Goal: Information Seeking & Learning: Find specific page/section

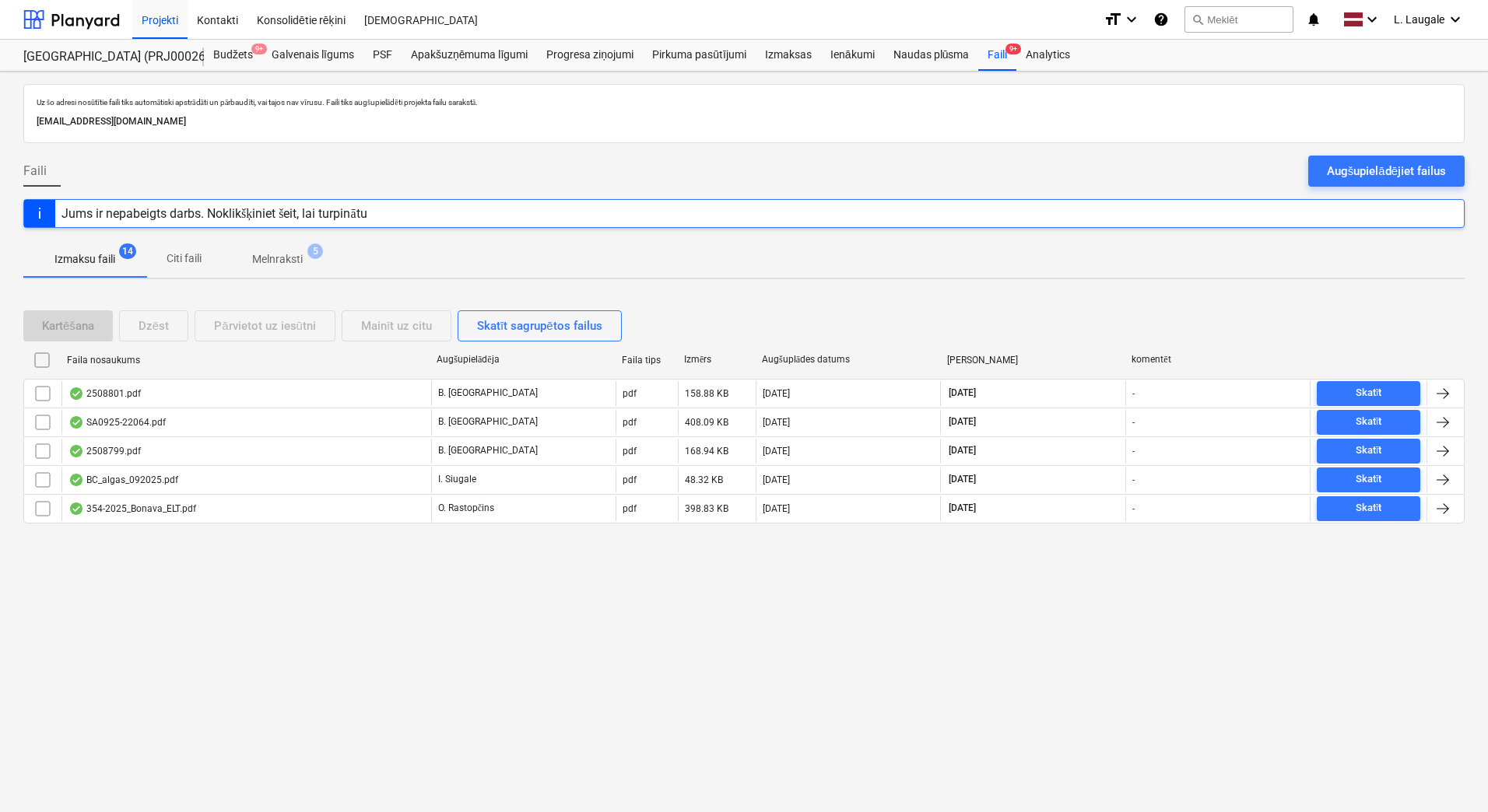
click at [259, 263] on p "Melnraksti" at bounding box center [277, 259] width 50 height 16
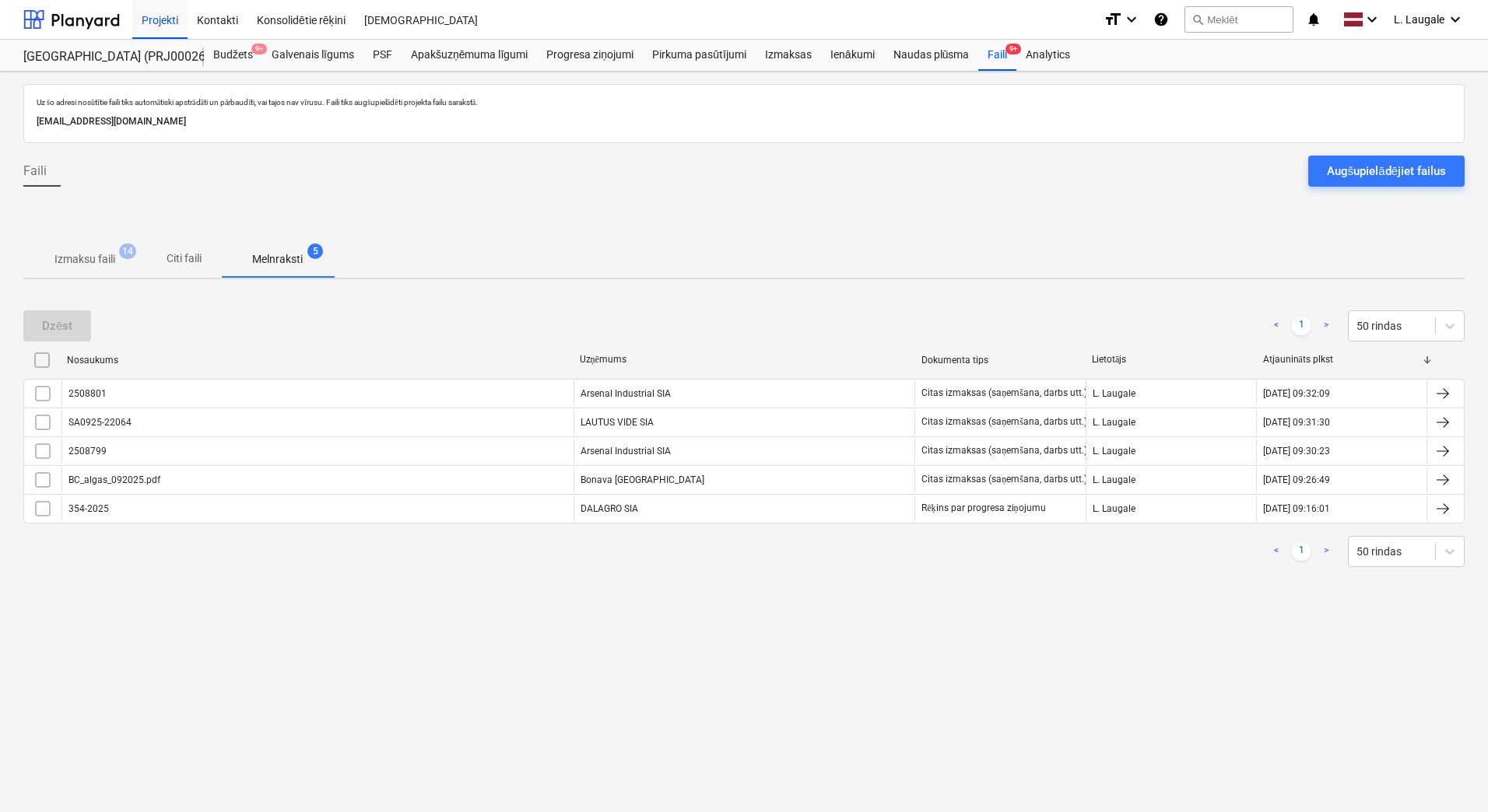
click at [93, 266] on p "Izmaksu faili" at bounding box center [84, 259] width 60 height 16
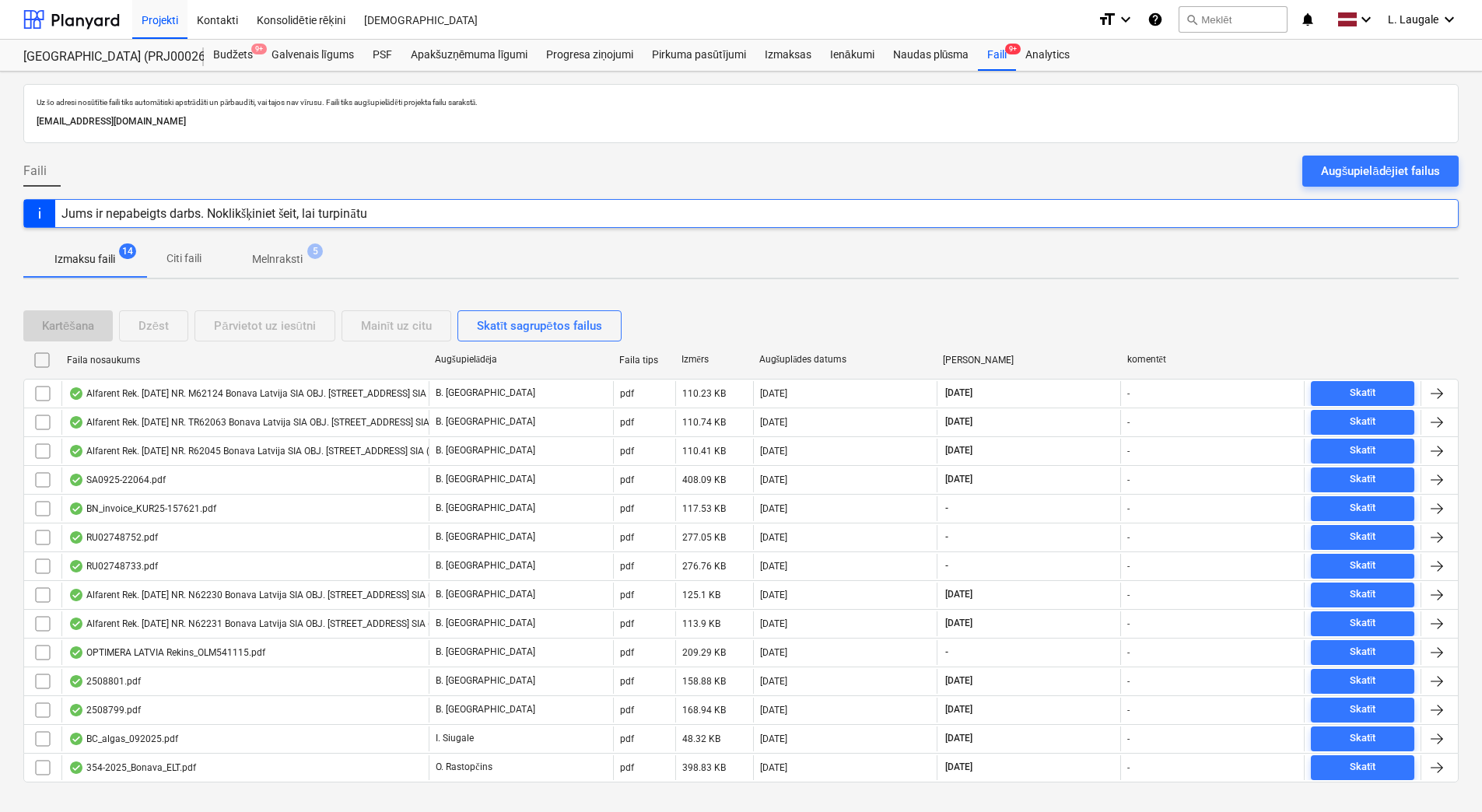
click at [294, 272] on span "Melnraksti 5" at bounding box center [276, 258] width 113 height 28
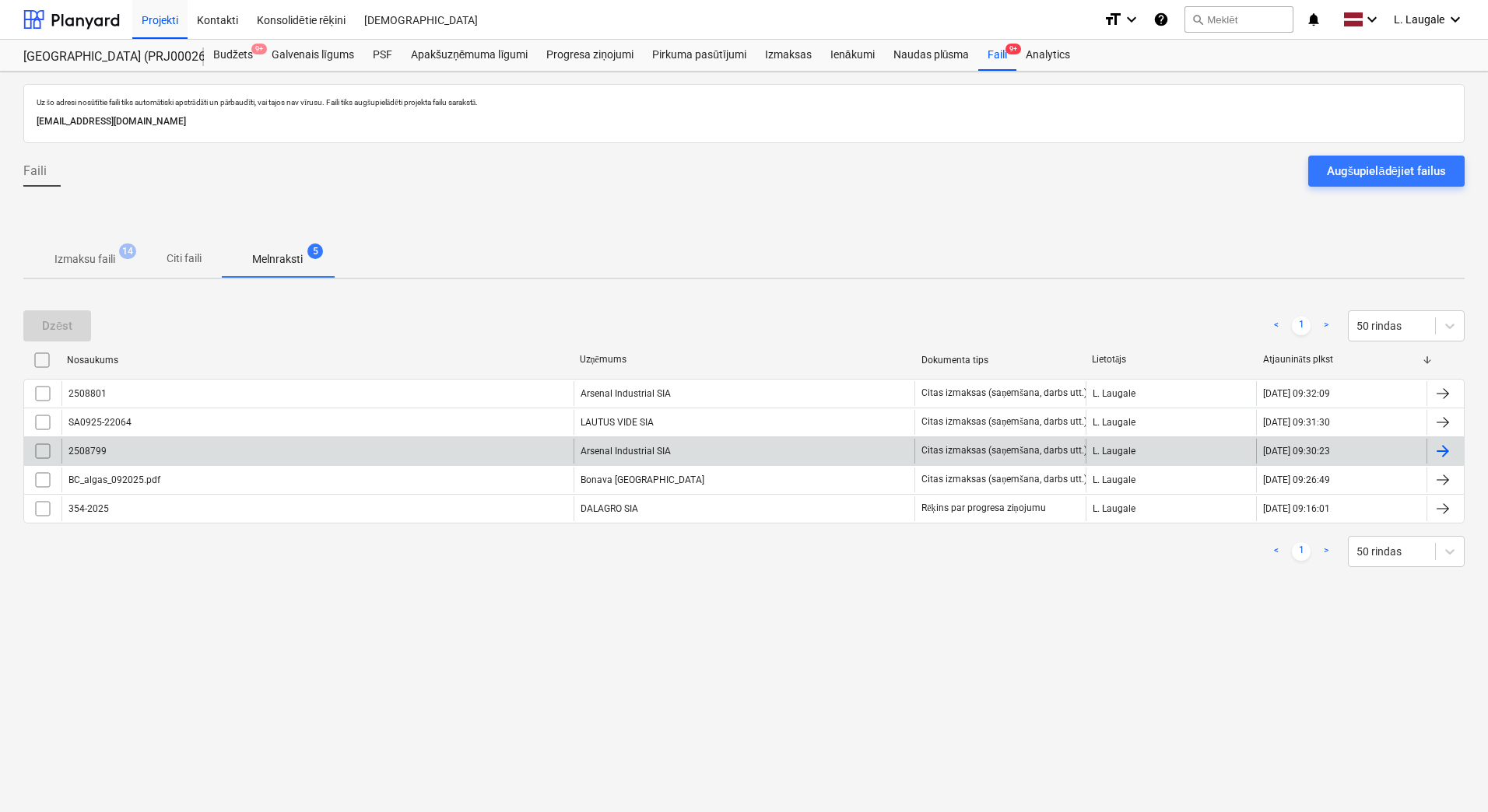
click at [382, 444] on div "2508799" at bounding box center [317, 451] width 513 height 25
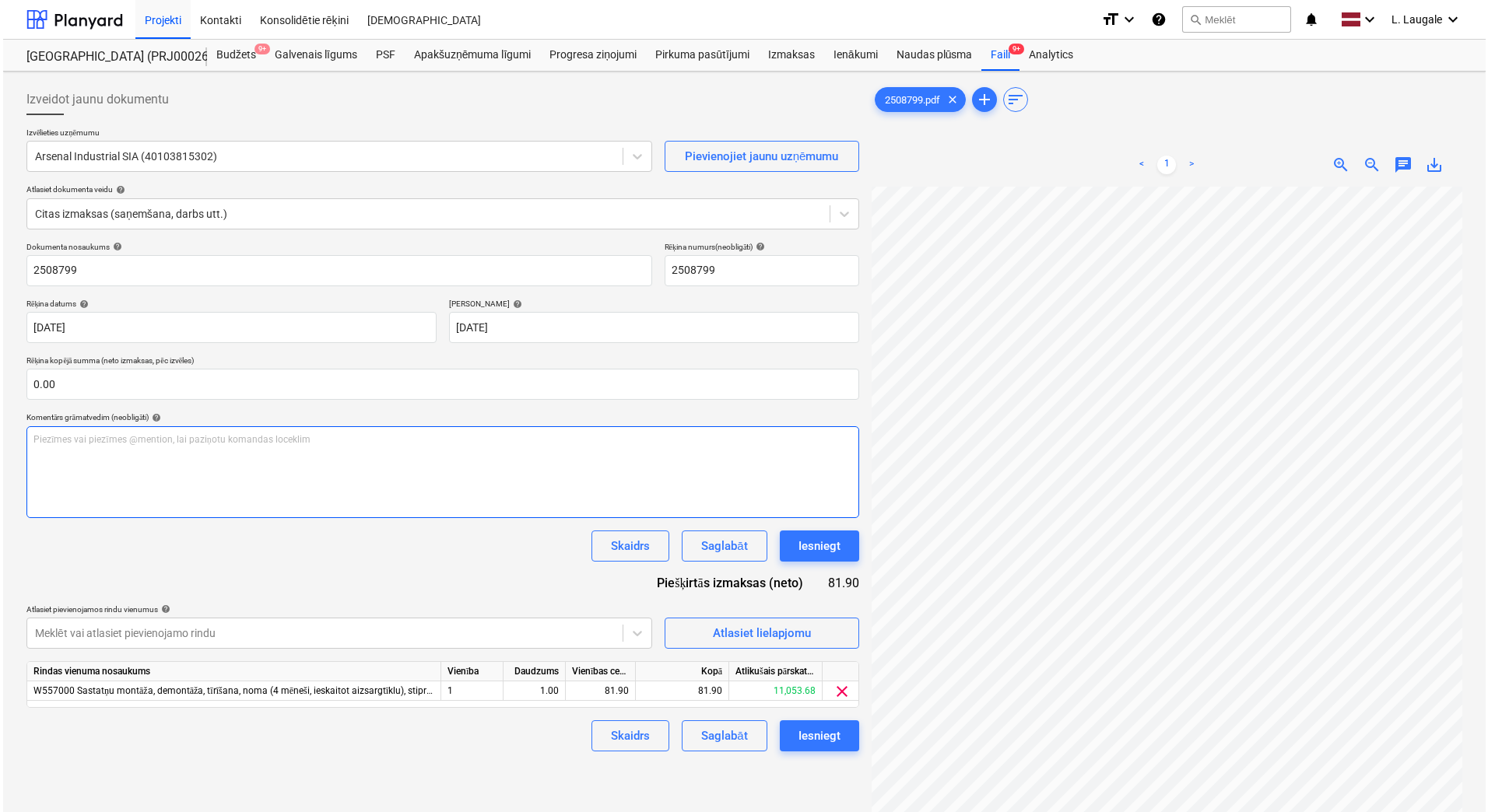
scroll to position [0, 14]
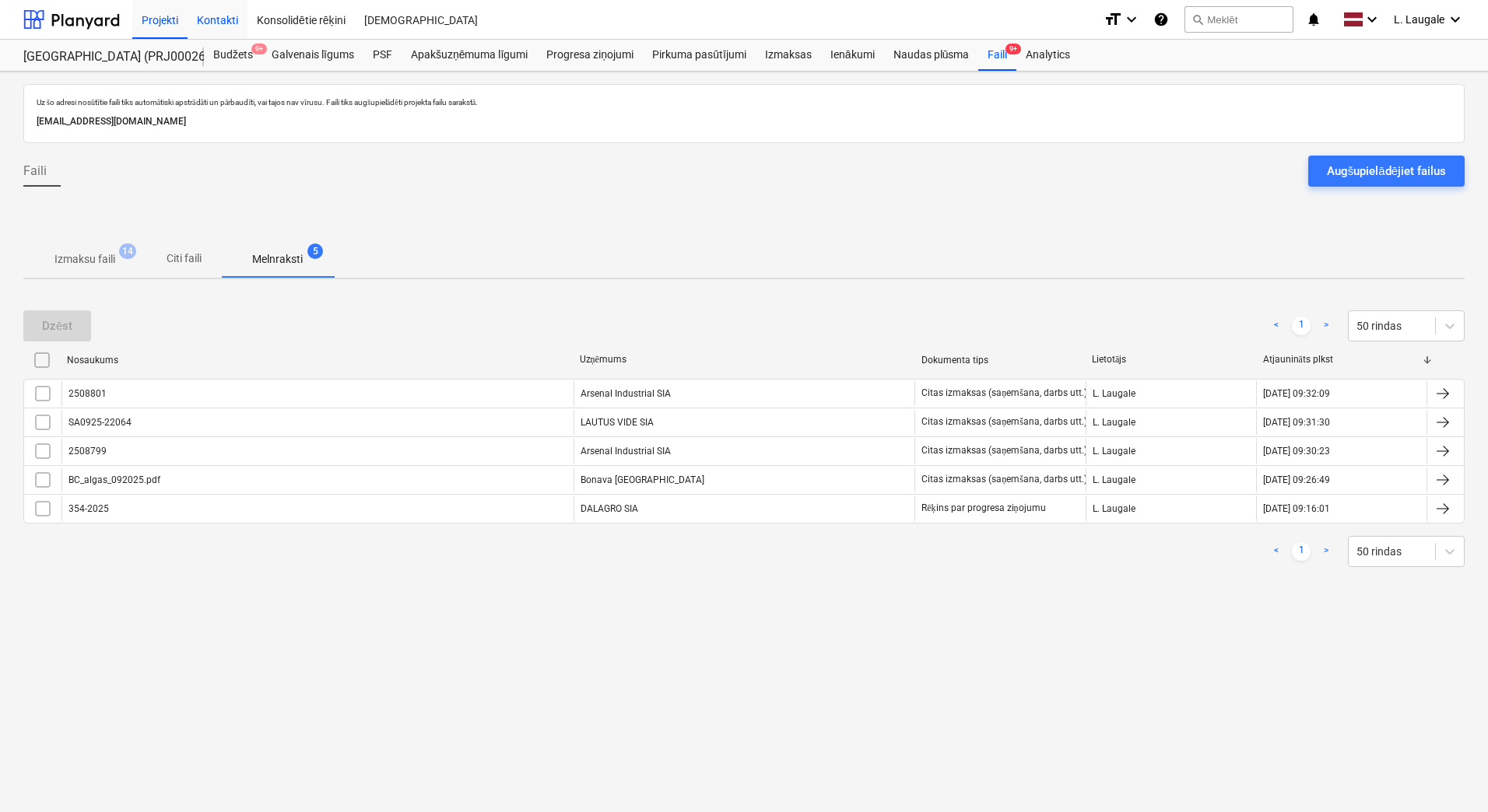
click at [211, 26] on div "Kontakti" at bounding box center [217, 19] width 60 height 40
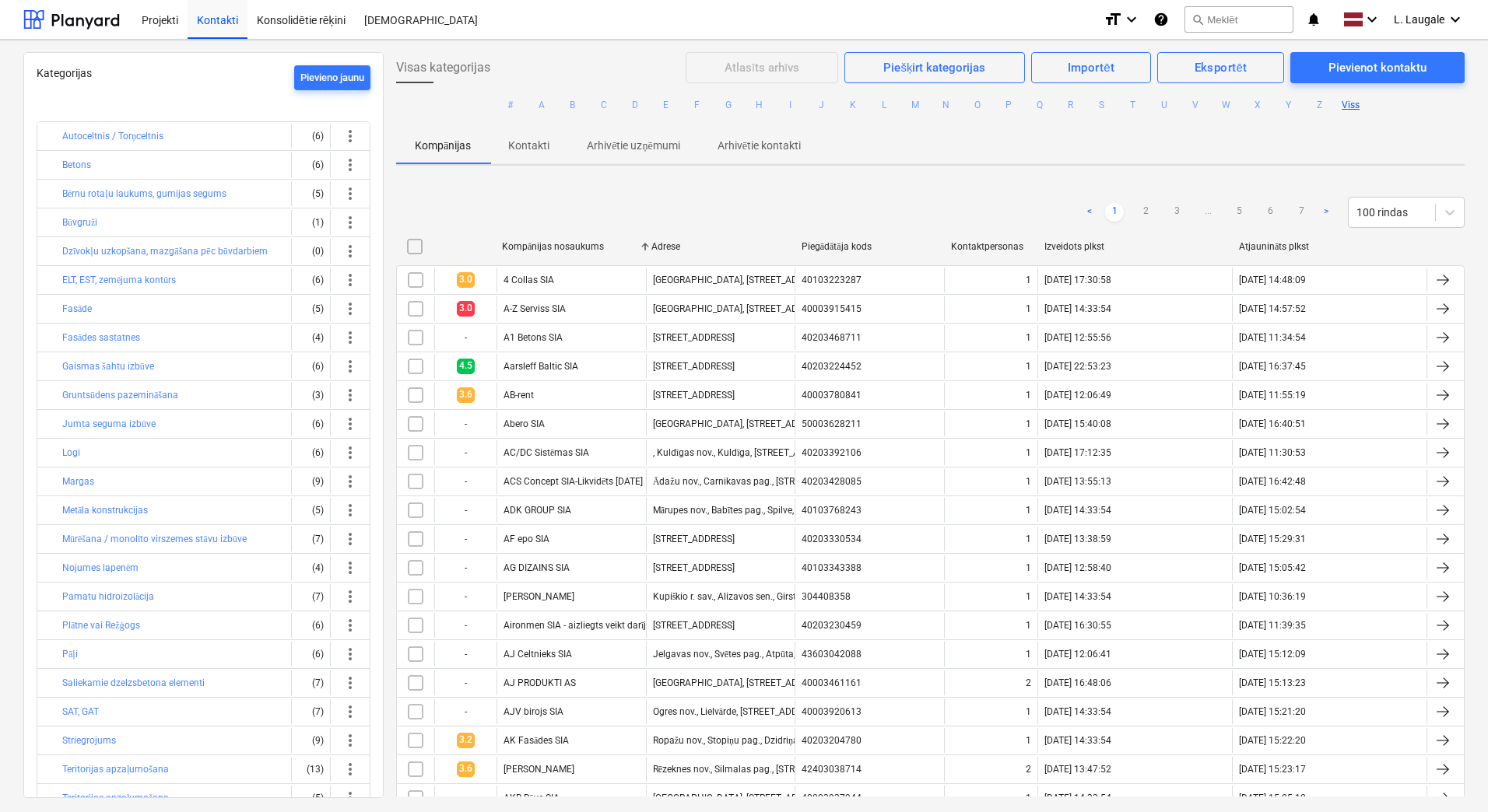
click at [1221, 109] on button "W" at bounding box center [1226, 104] width 19 height 19
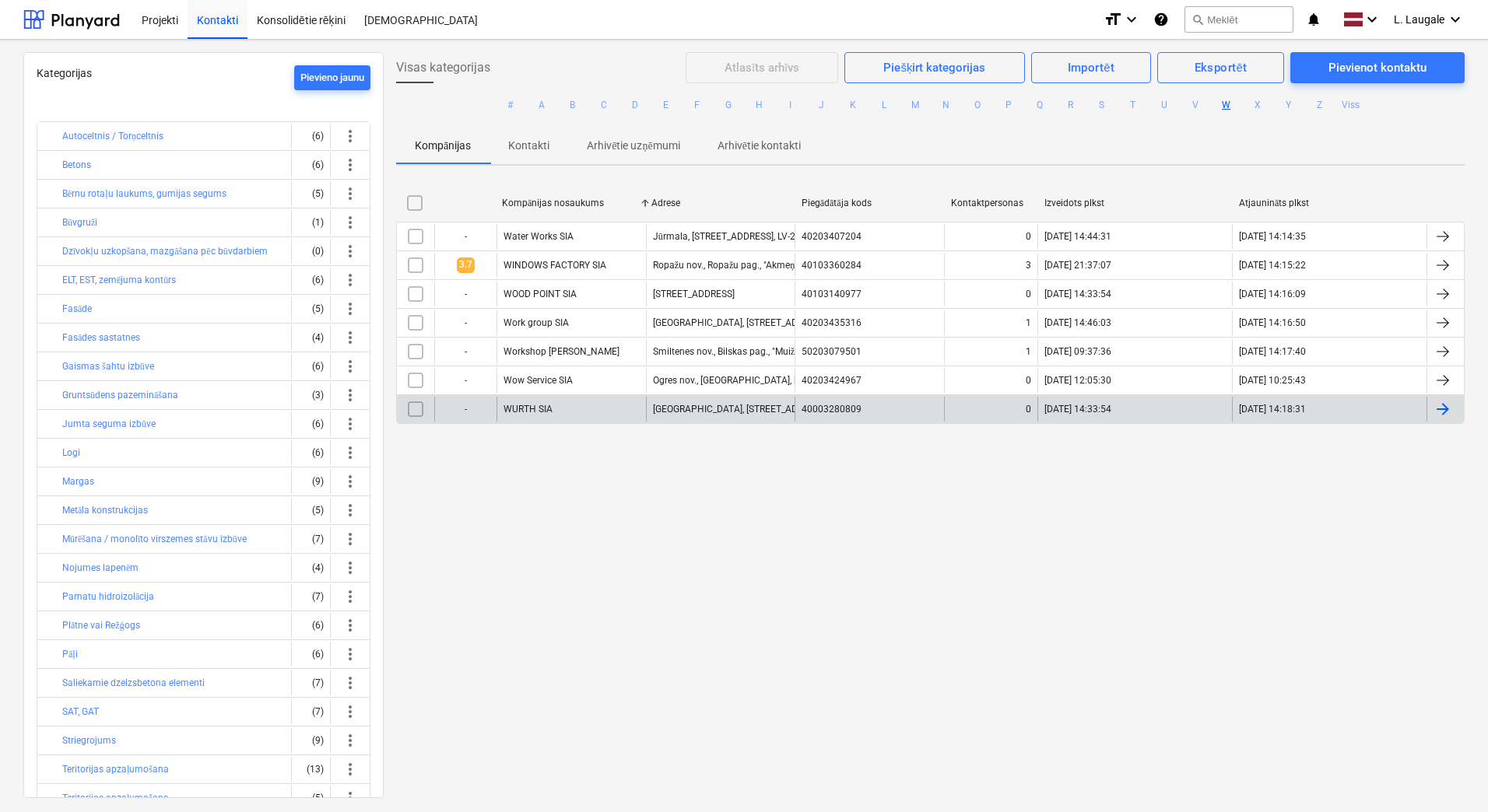
click at [587, 411] on div "WURTH SIA" at bounding box center [571, 410] width 150 height 25
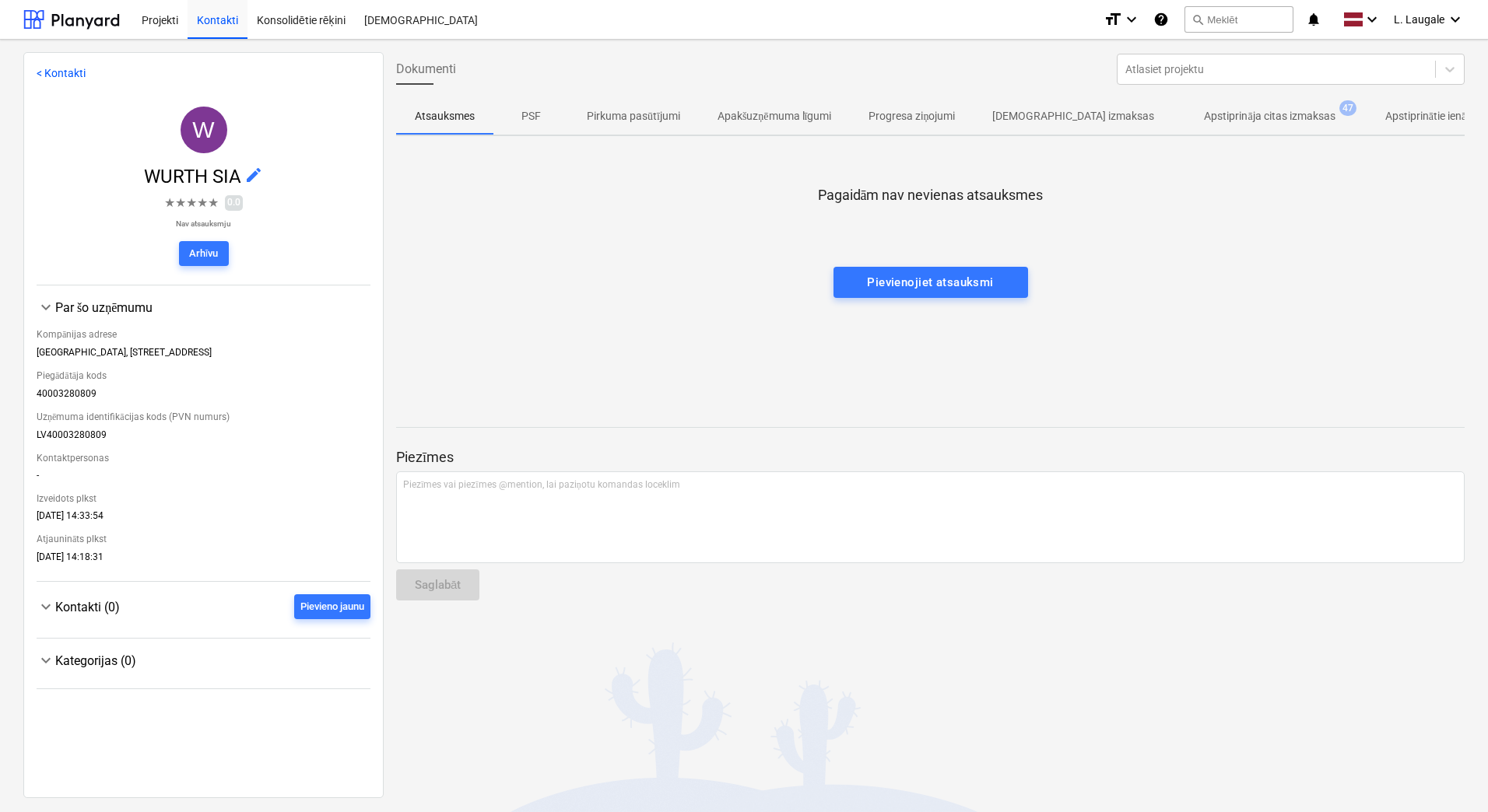
click at [1204, 117] on p "Apstiprināja citas izmaksas" at bounding box center [1269, 116] width 131 height 16
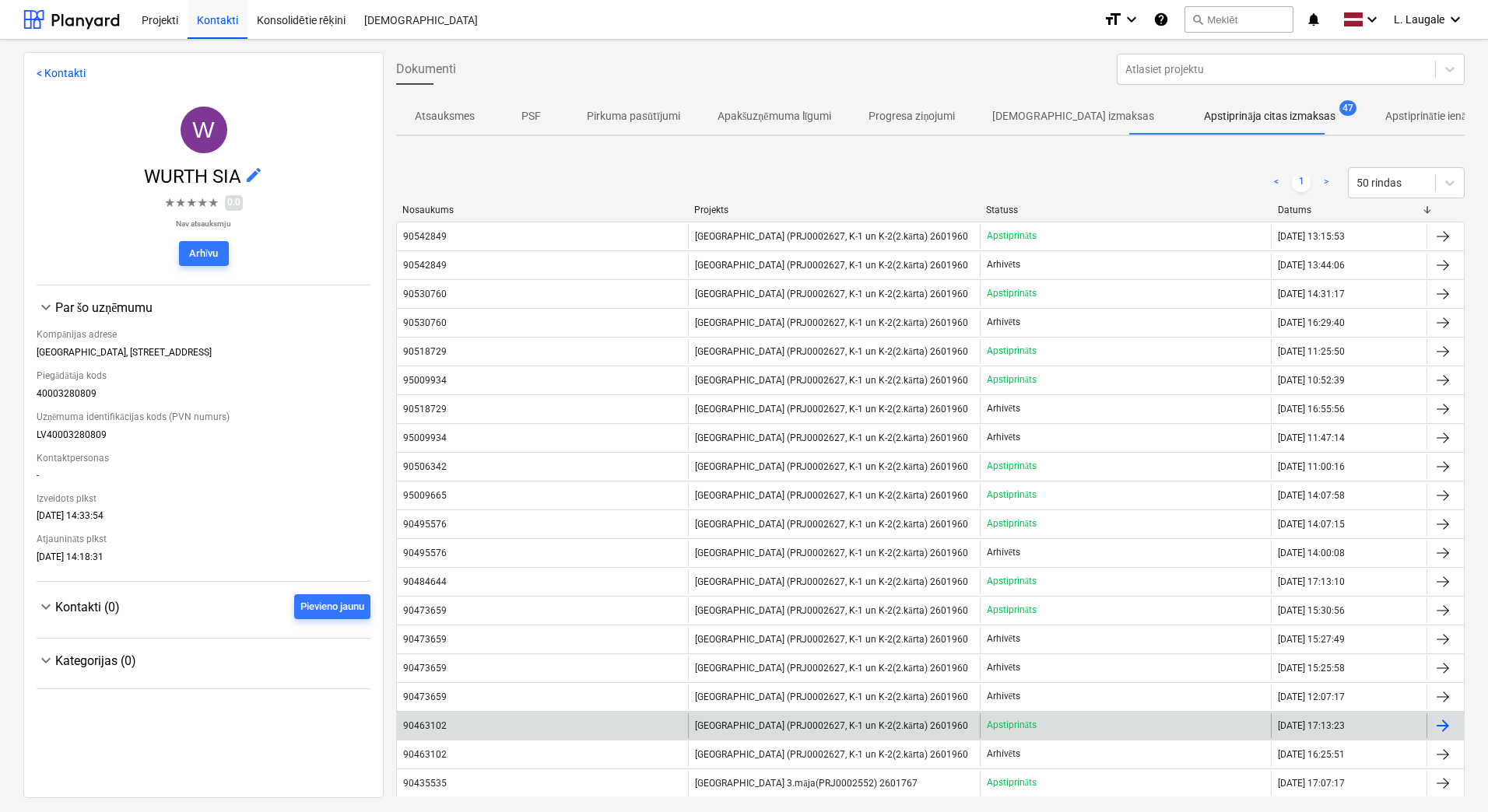
click at [640, 731] on div "90463102" at bounding box center [542, 726] width 291 height 25
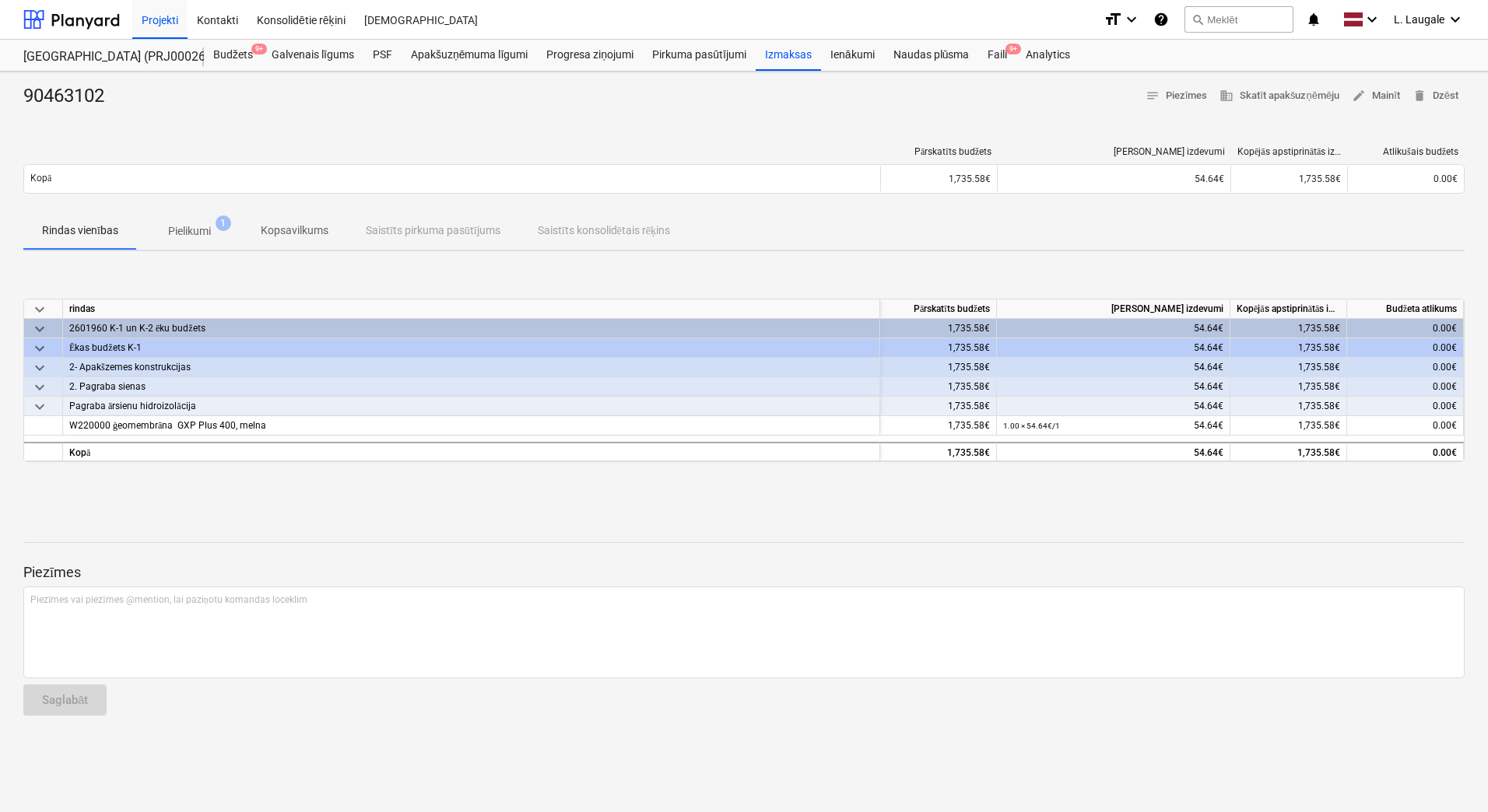
click at [197, 230] on p "Pielikumi" at bounding box center [190, 231] width 43 height 16
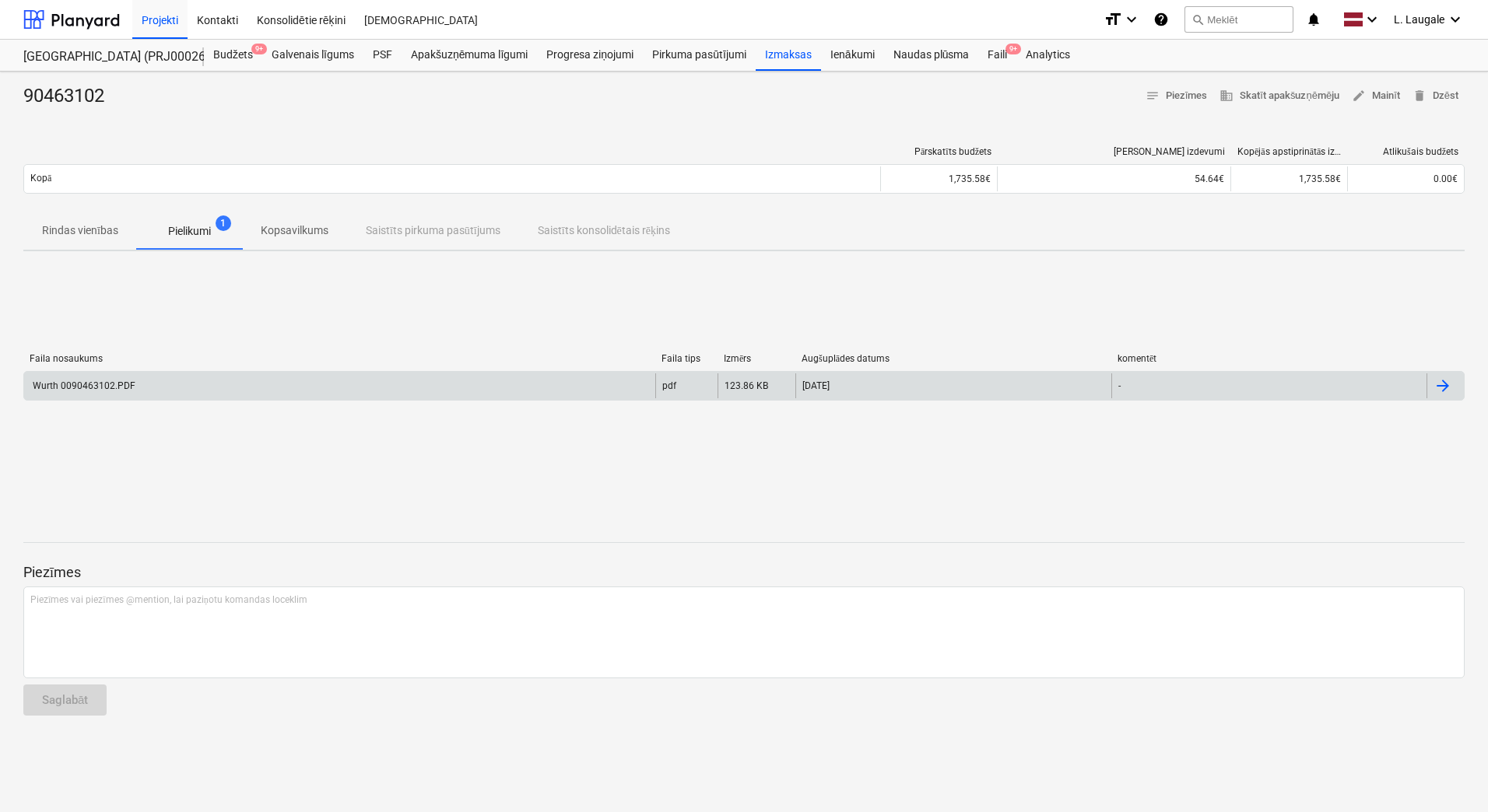
click at [262, 378] on div "Wurth 0090463102.PDF" at bounding box center [340, 386] width 631 height 25
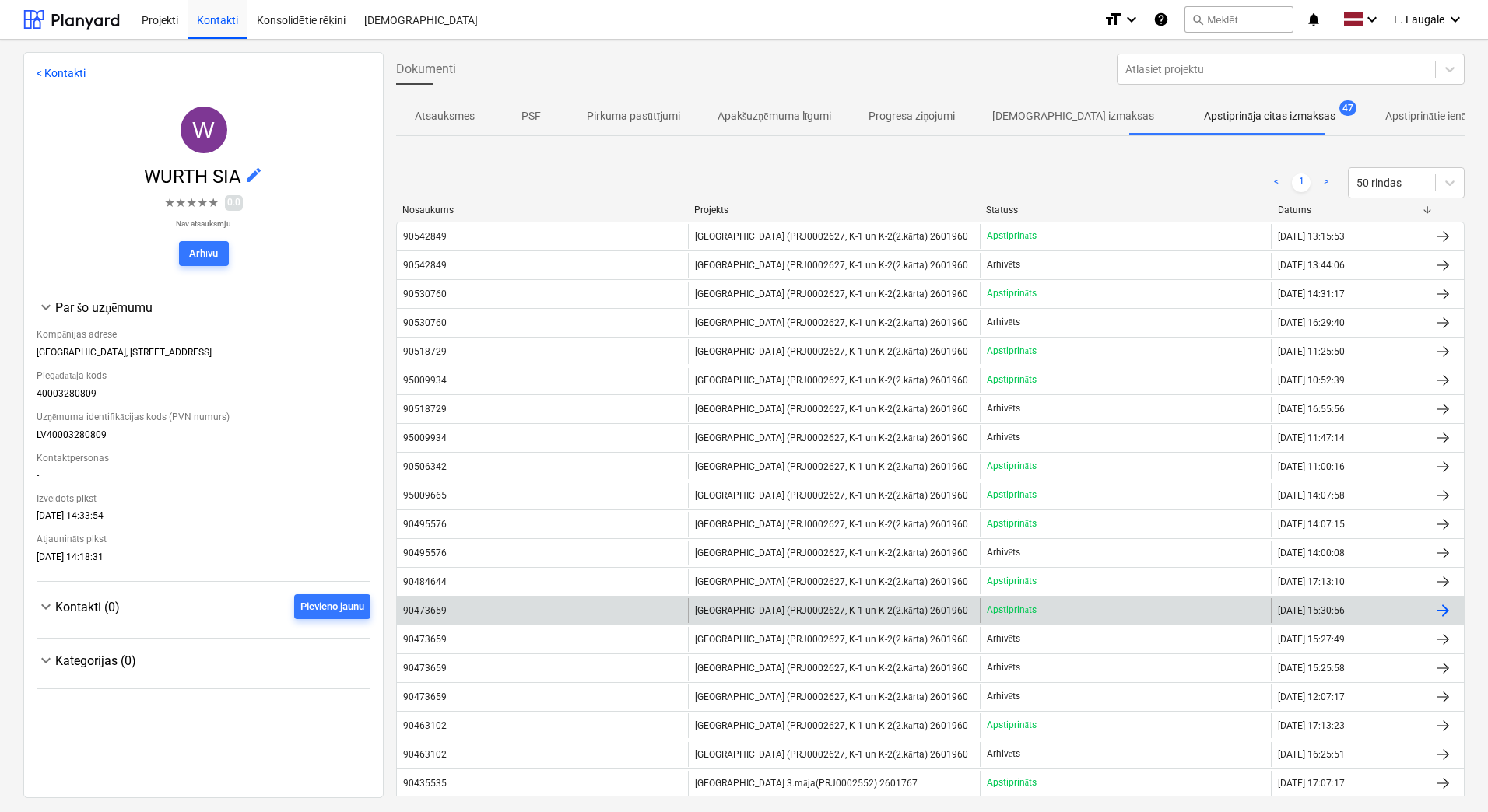
click at [641, 602] on div "90473659" at bounding box center [542, 610] width 291 height 25
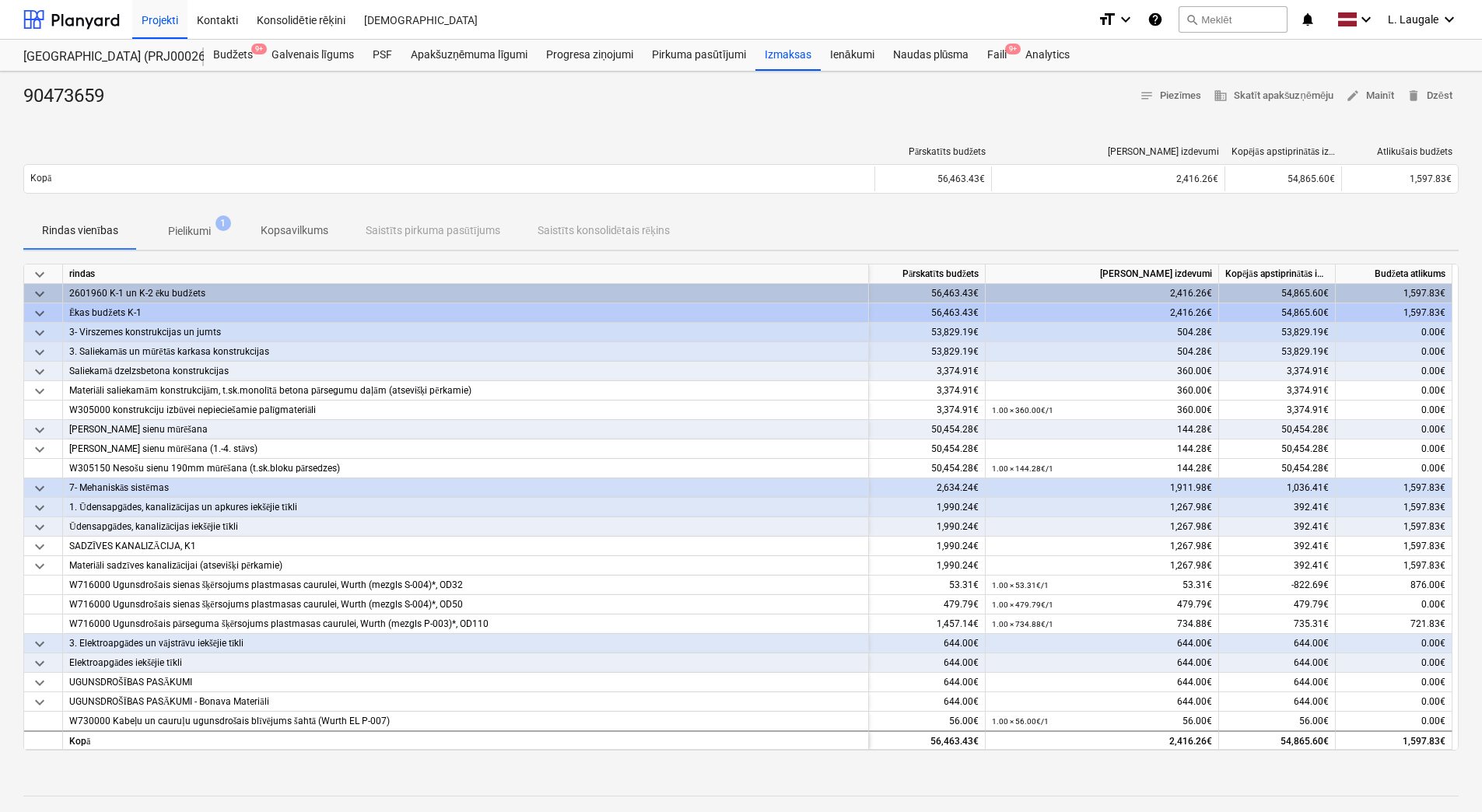
click at [197, 232] on p "Pielikumi" at bounding box center [190, 231] width 43 height 16
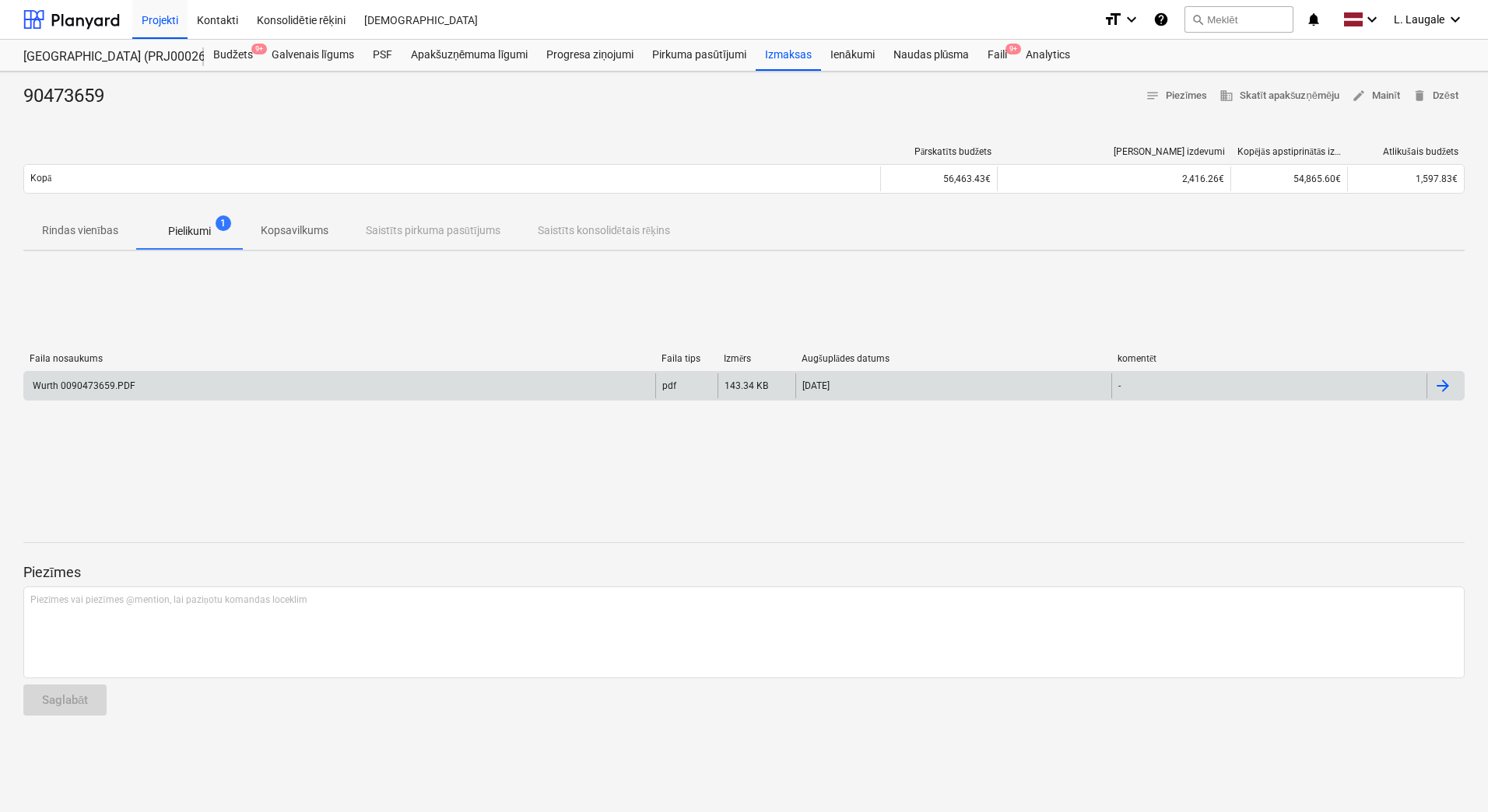
click at [240, 389] on div "Wurth 0090473659.PDF" at bounding box center [340, 386] width 631 height 25
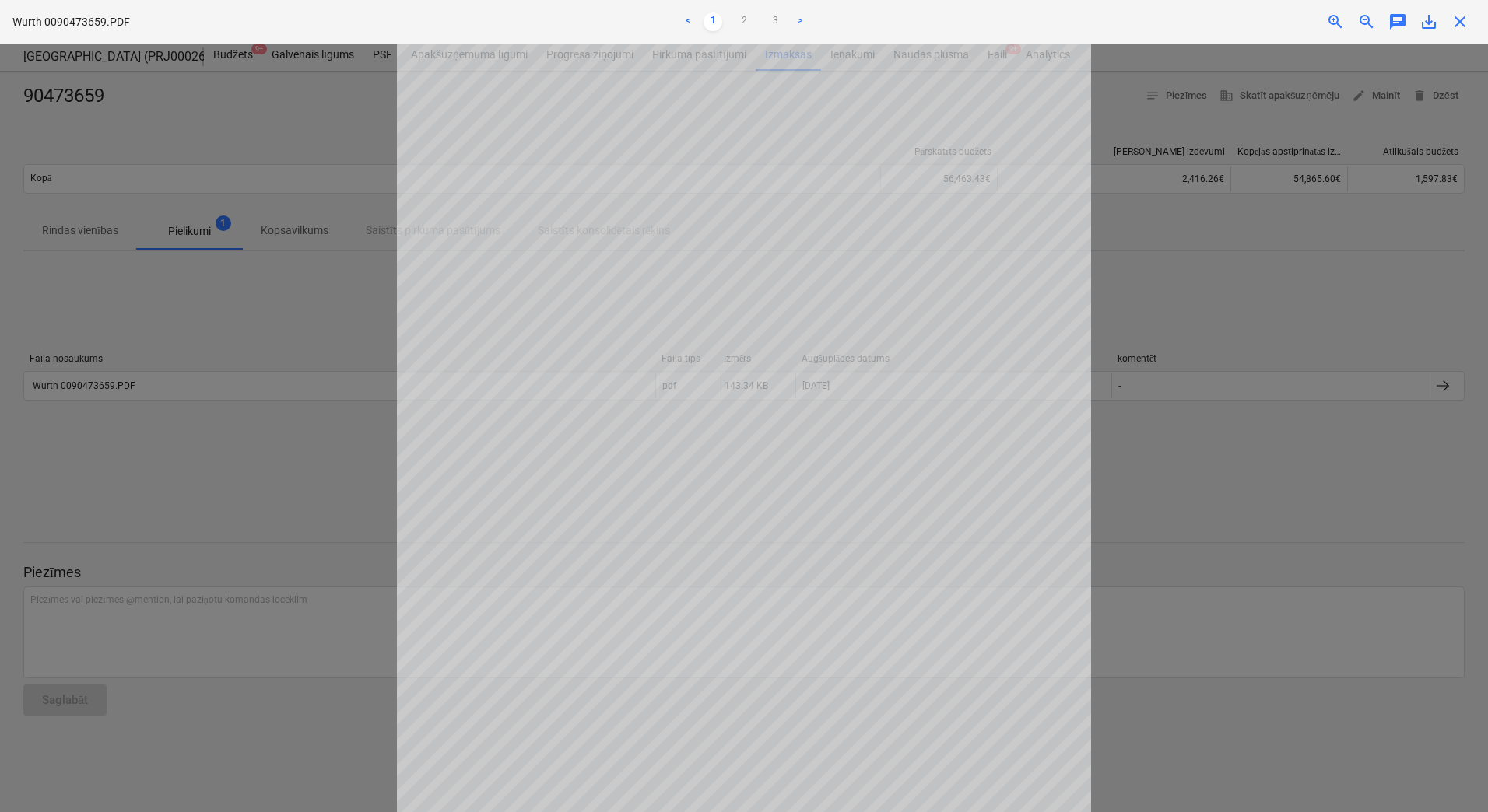
scroll to position [104, 0]
click at [745, 25] on link "2" at bounding box center [744, 22] width 19 height 19
click at [771, 14] on link "3" at bounding box center [775, 22] width 19 height 19
click at [750, 26] on link "2" at bounding box center [744, 22] width 19 height 19
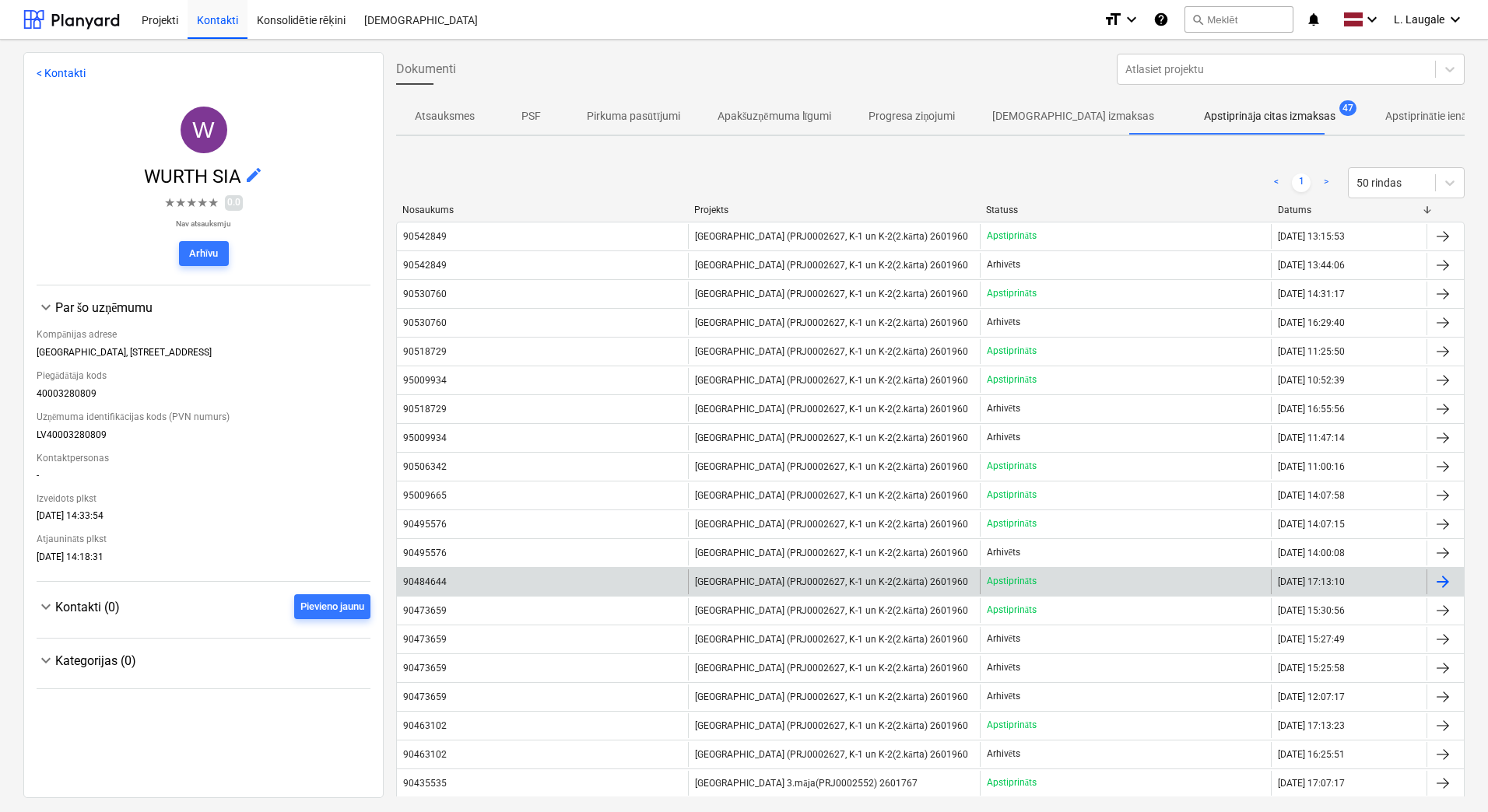
click at [546, 578] on div "90484644" at bounding box center [542, 582] width 291 height 25
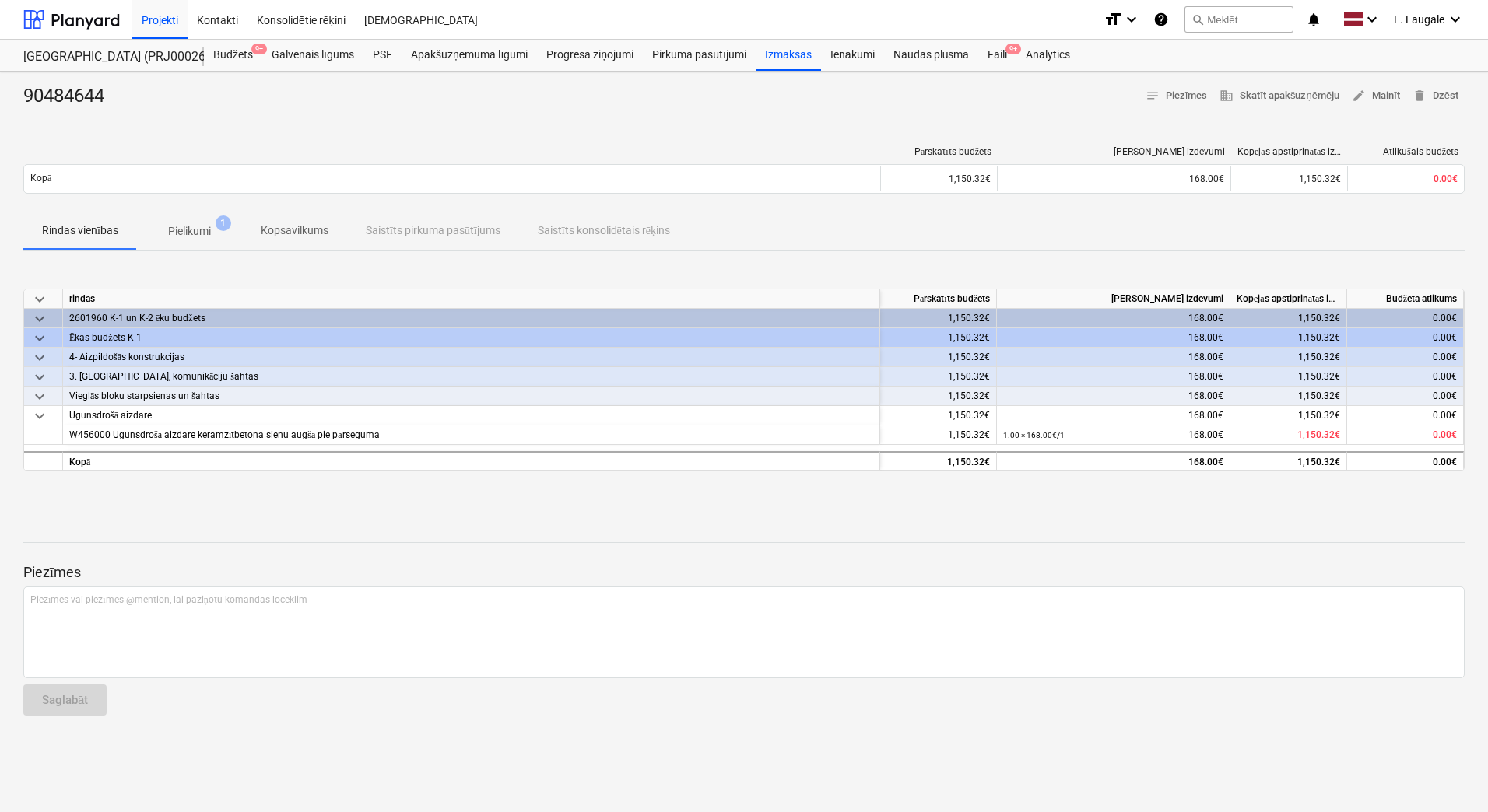
click at [198, 232] on p "Pielikumi" at bounding box center [190, 231] width 43 height 16
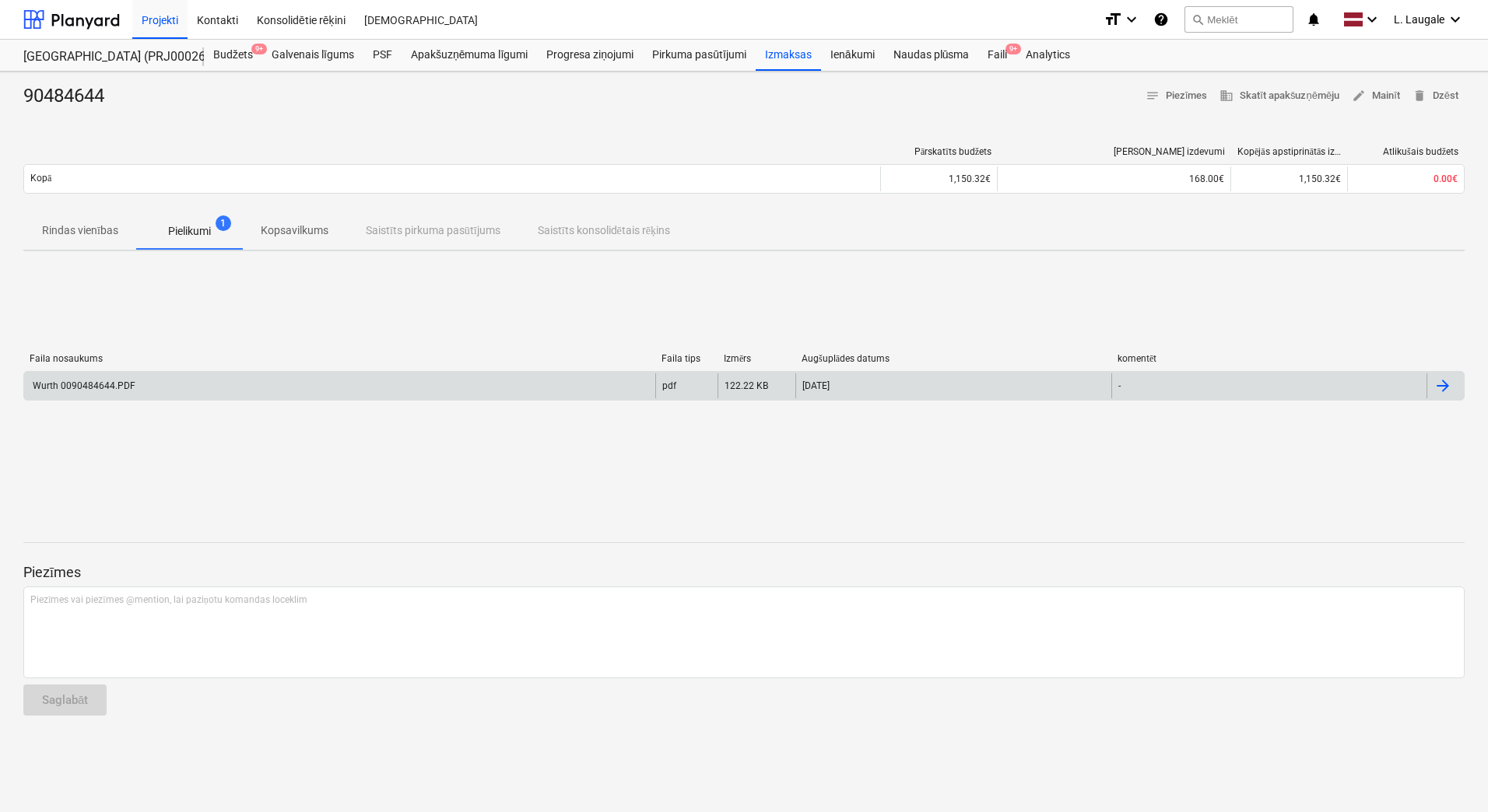
click at [223, 383] on div "Wurth 0090484644.PDF" at bounding box center [340, 386] width 631 height 25
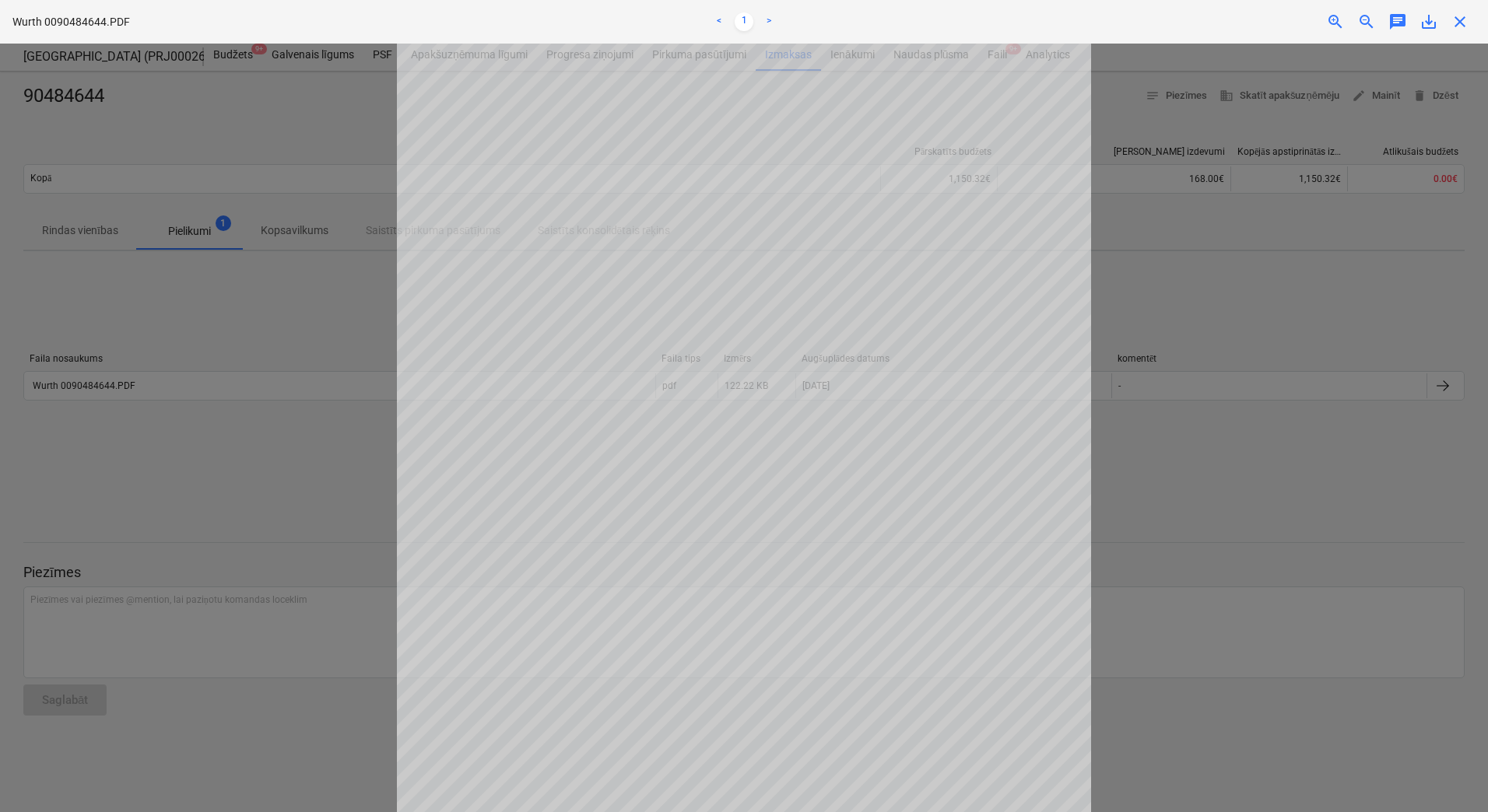
scroll to position [156, 0]
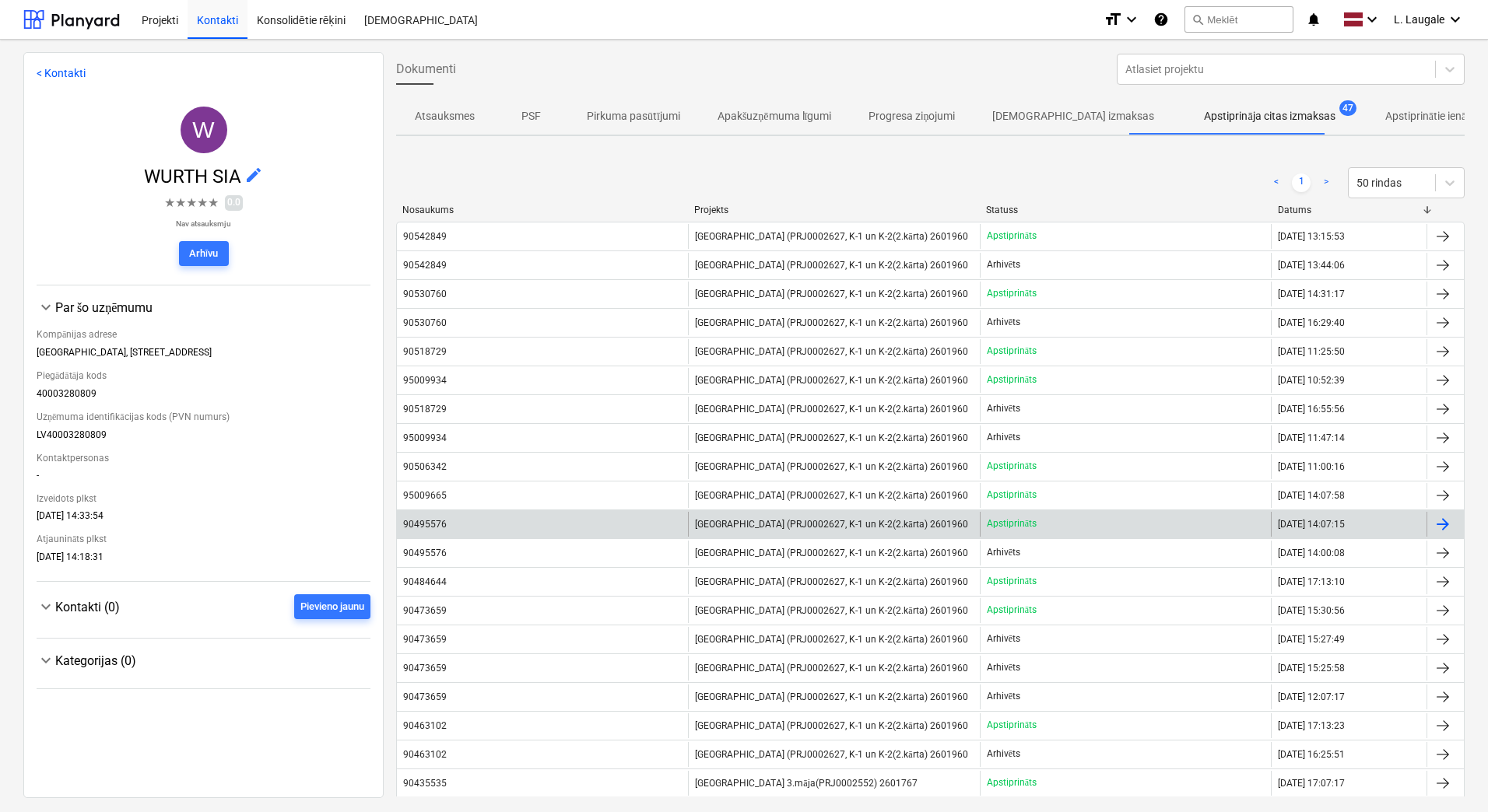
click at [586, 532] on div "90495576" at bounding box center [542, 525] width 291 height 25
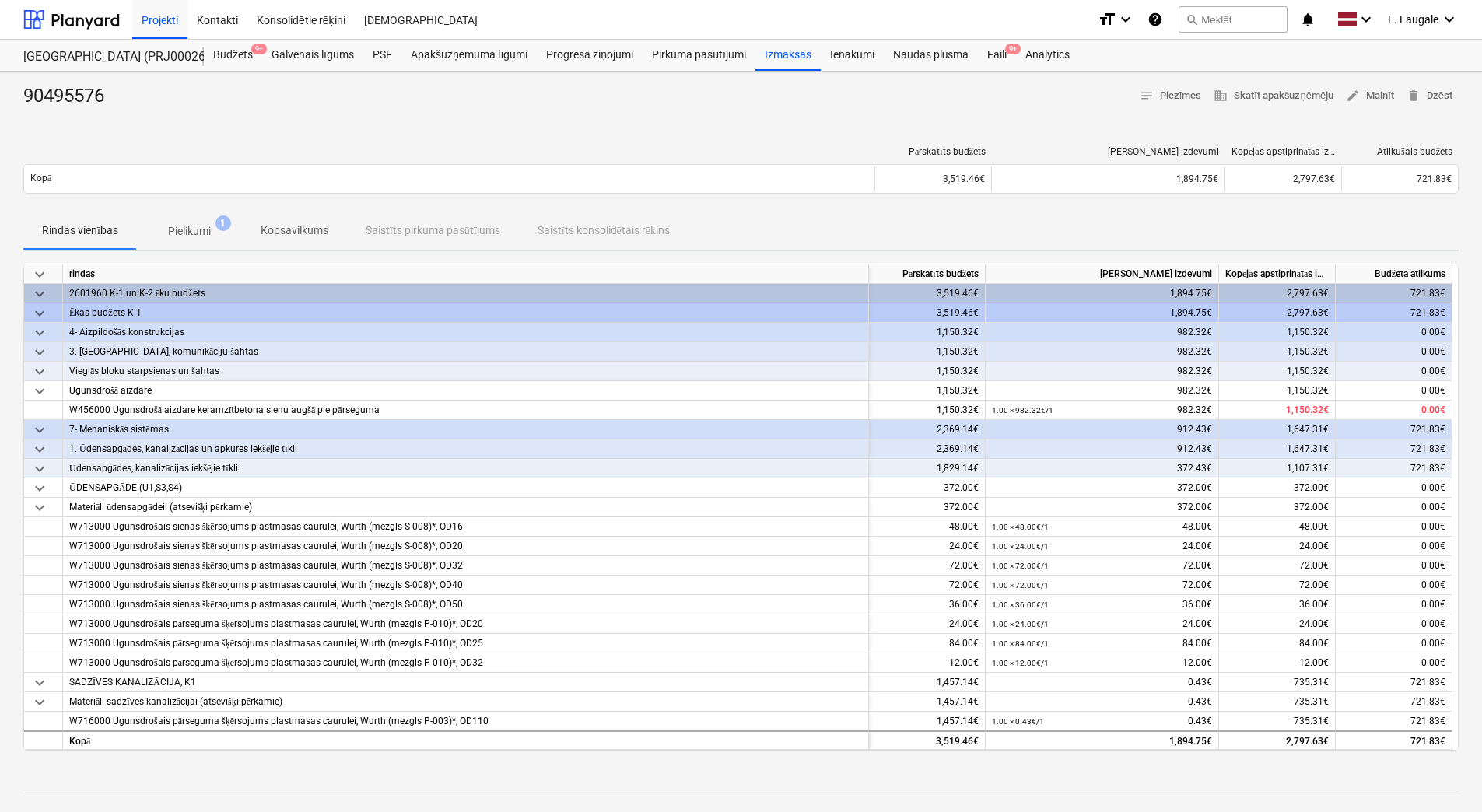
click at [202, 234] on p "Pielikumi" at bounding box center [190, 231] width 43 height 16
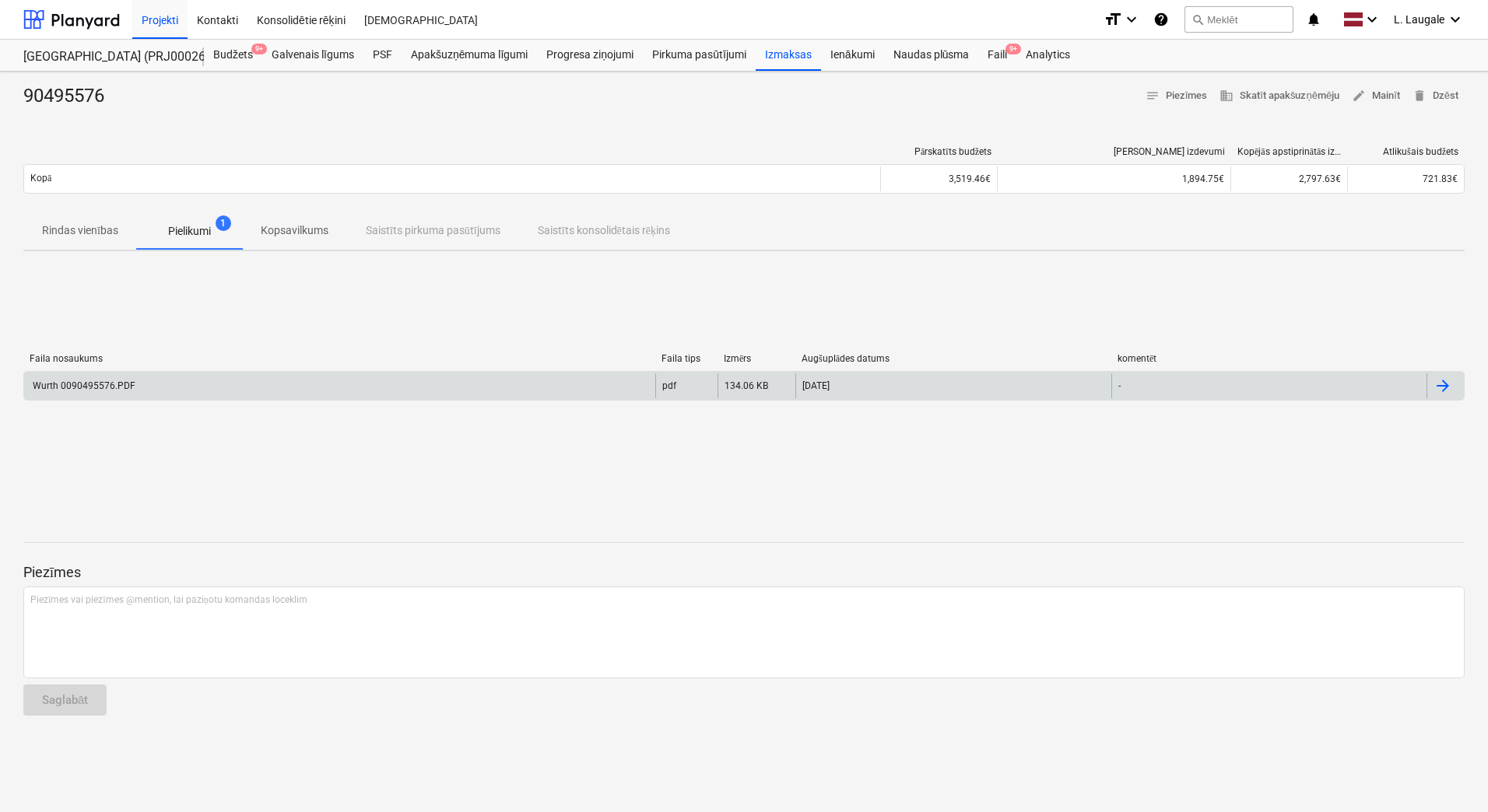
click at [246, 388] on div "Wurth 0090495576.PDF" at bounding box center [340, 386] width 631 height 25
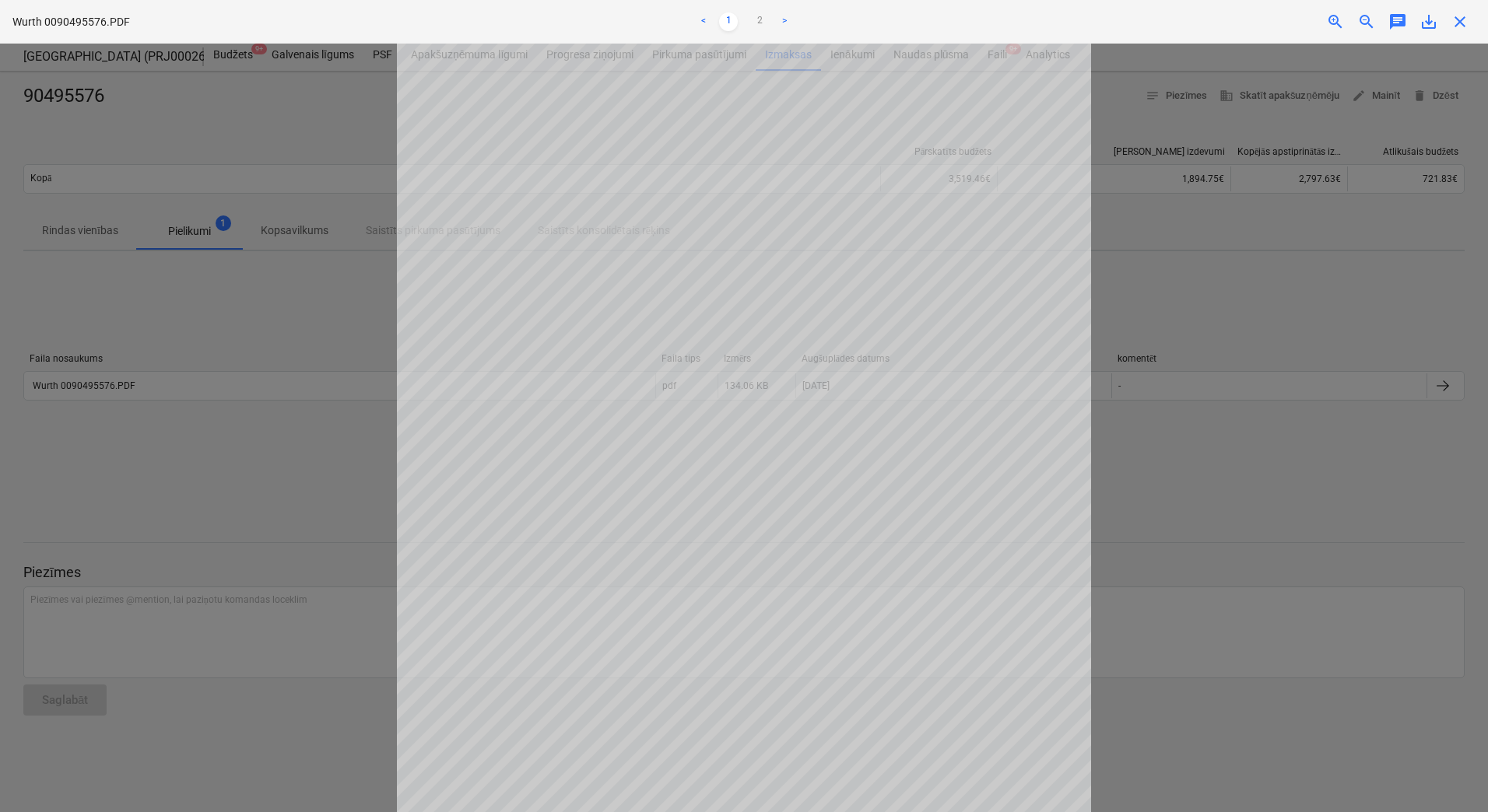
scroll to position [9, 0]
click at [756, 20] on link "2" at bounding box center [759, 22] width 19 height 19
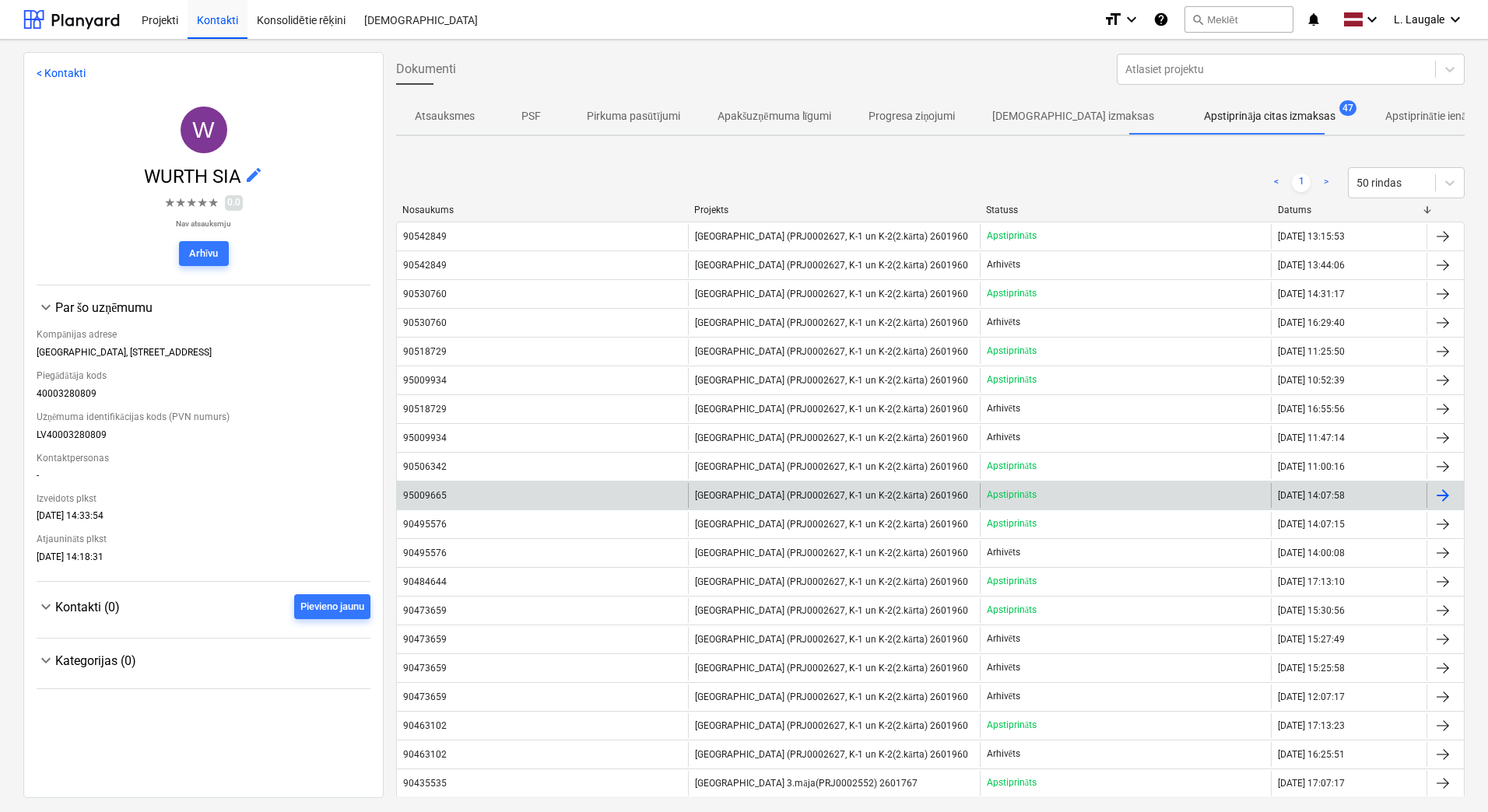
click at [518, 498] on div "95009665" at bounding box center [542, 496] width 291 height 25
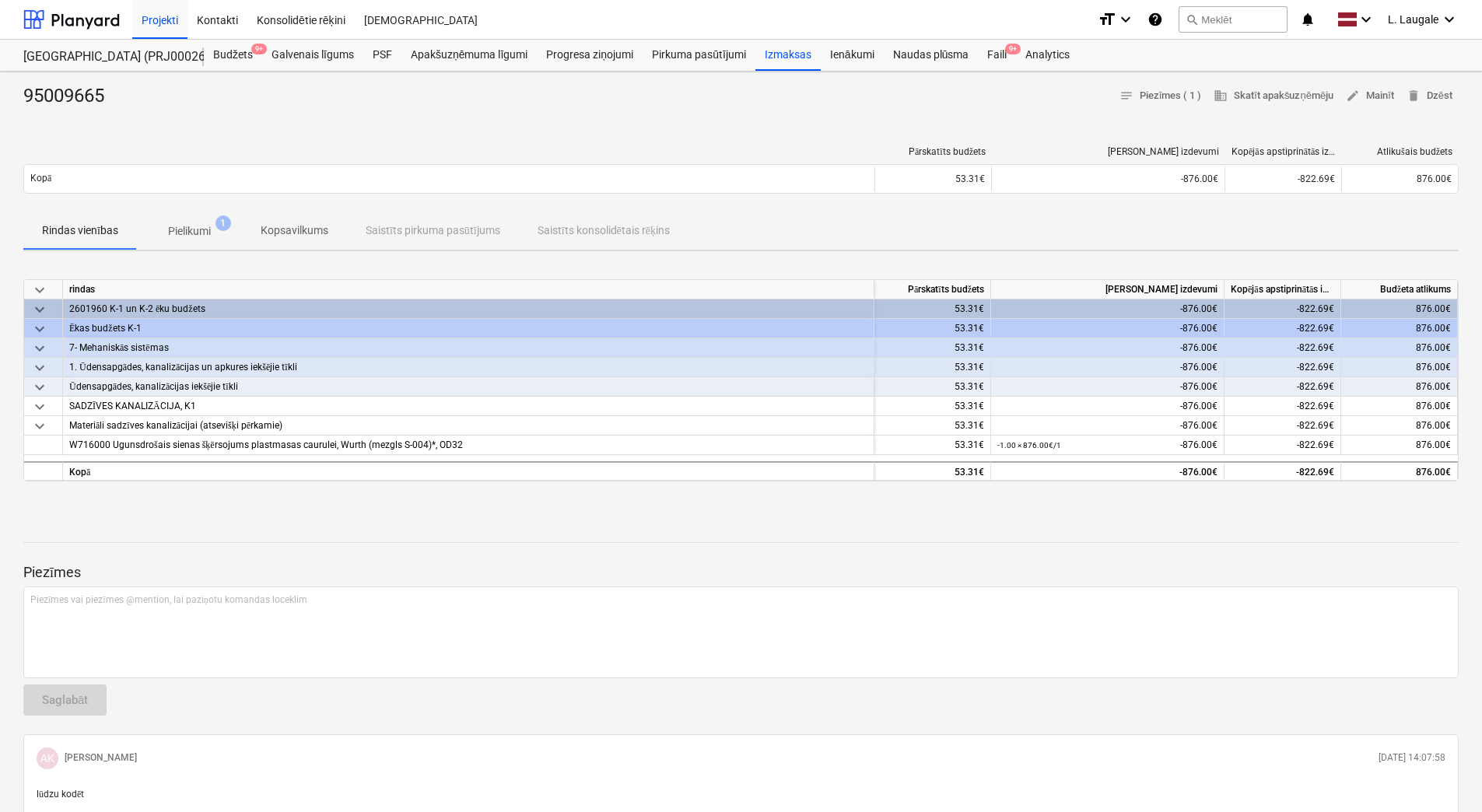
click at [203, 234] on p "Pielikumi" at bounding box center [190, 231] width 43 height 16
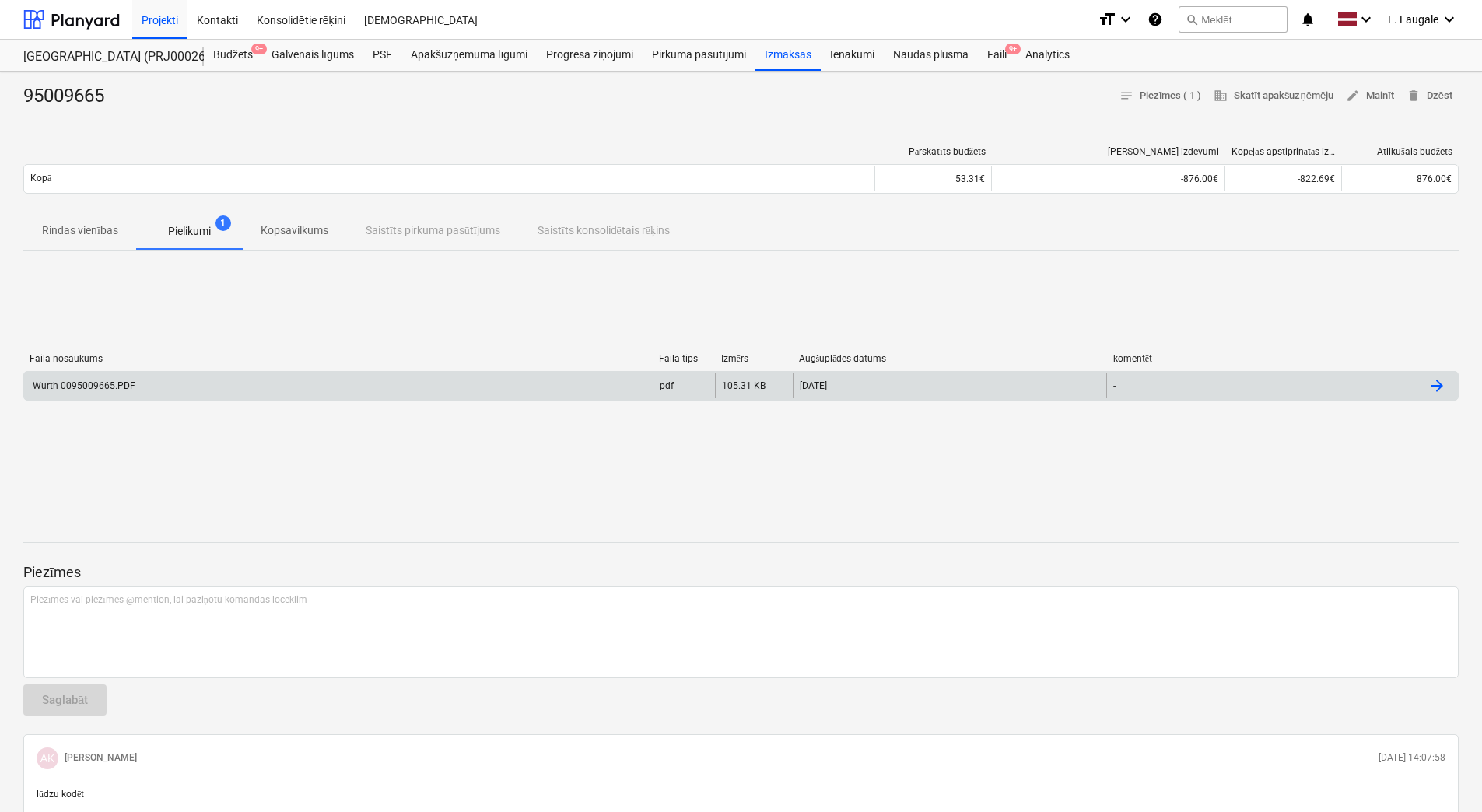
click at [303, 381] on div "Wurth 0095009665.PDF" at bounding box center [339, 386] width 628 height 25
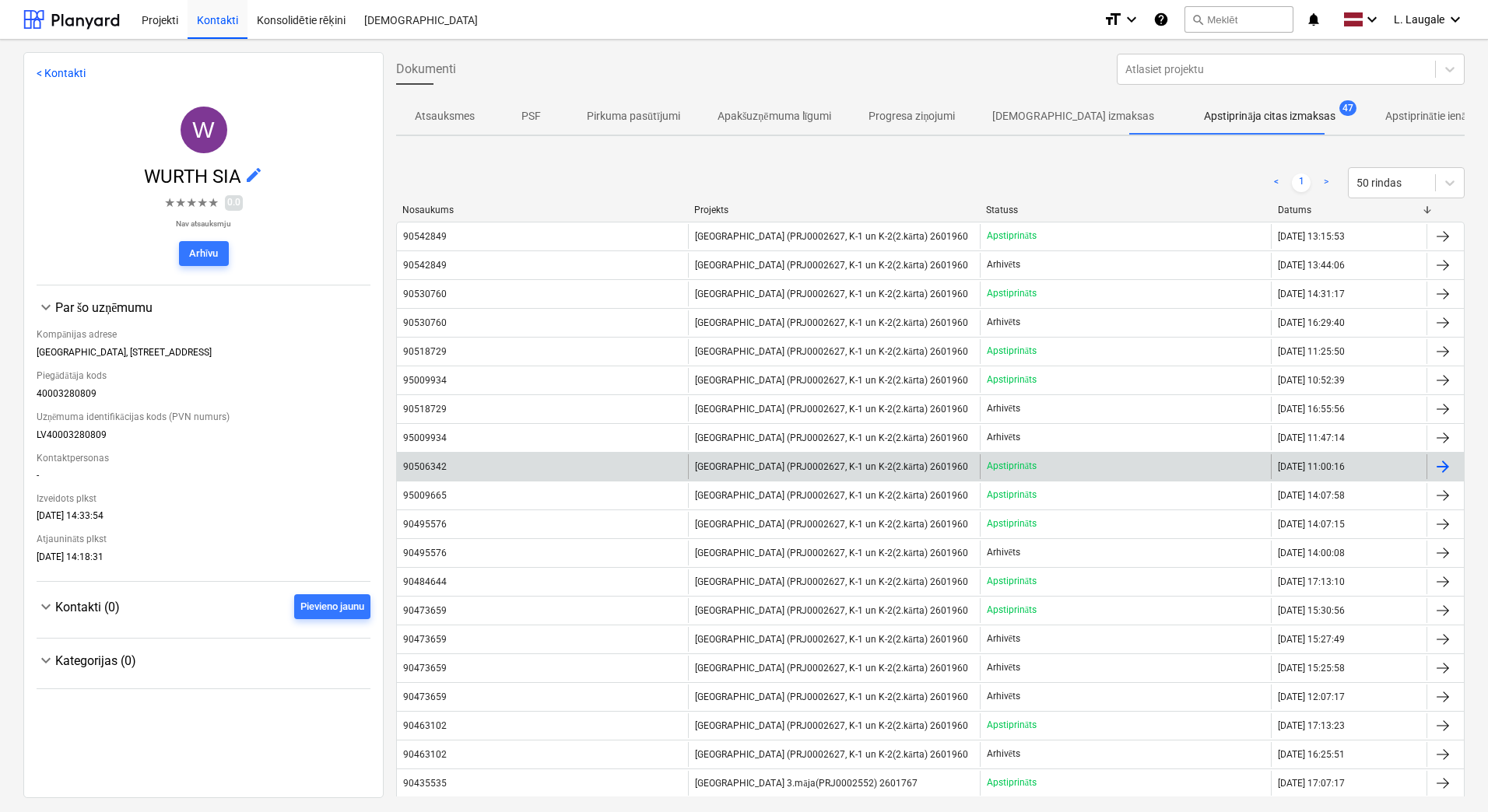
click at [533, 468] on div "90506342" at bounding box center [542, 467] width 291 height 25
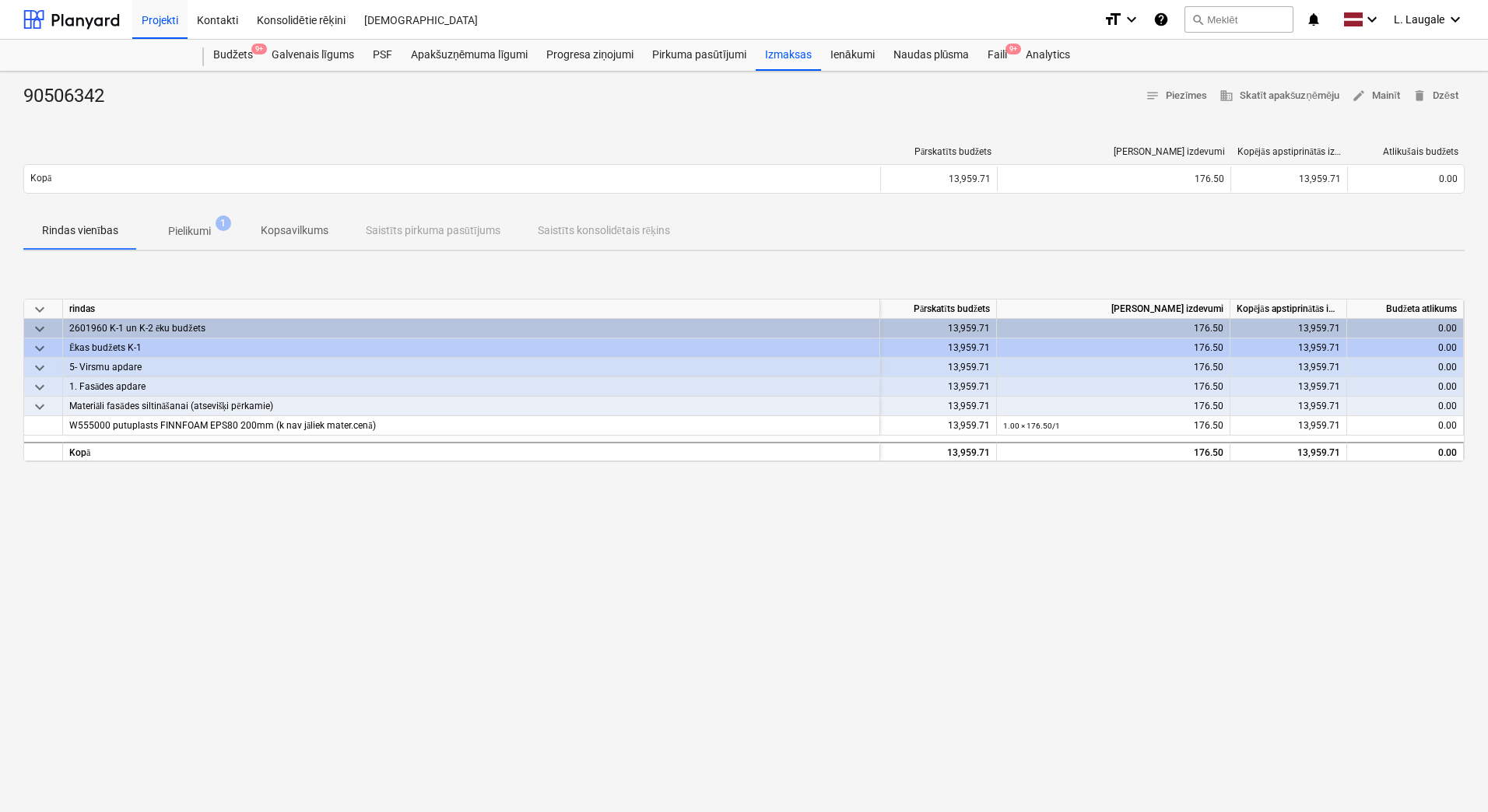
click at [198, 223] on p "Pielikumi" at bounding box center [190, 231] width 43 height 16
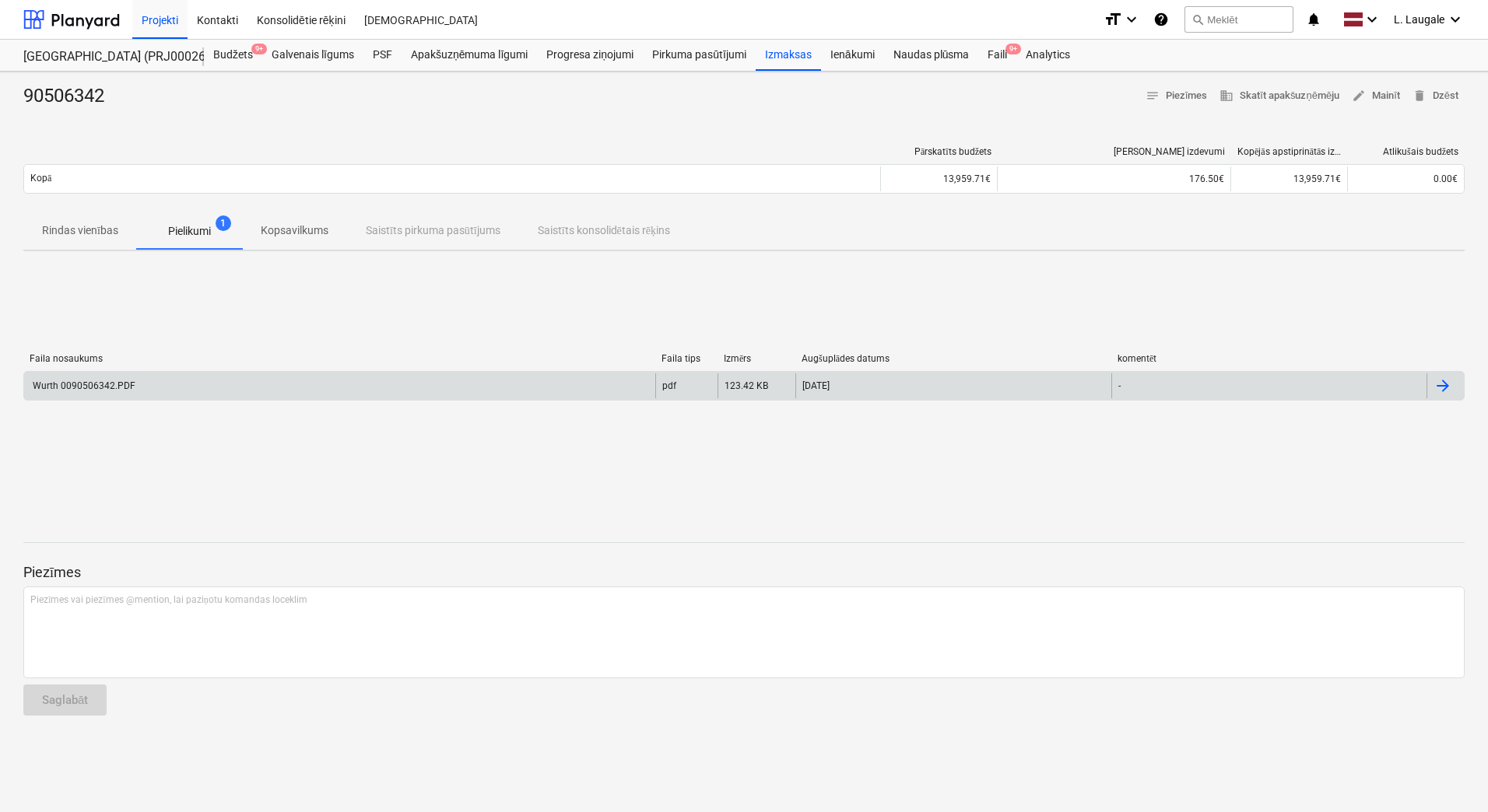
click at [243, 381] on div "Wurth 0090506342.PDF" at bounding box center [340, 386] width 631 height 25
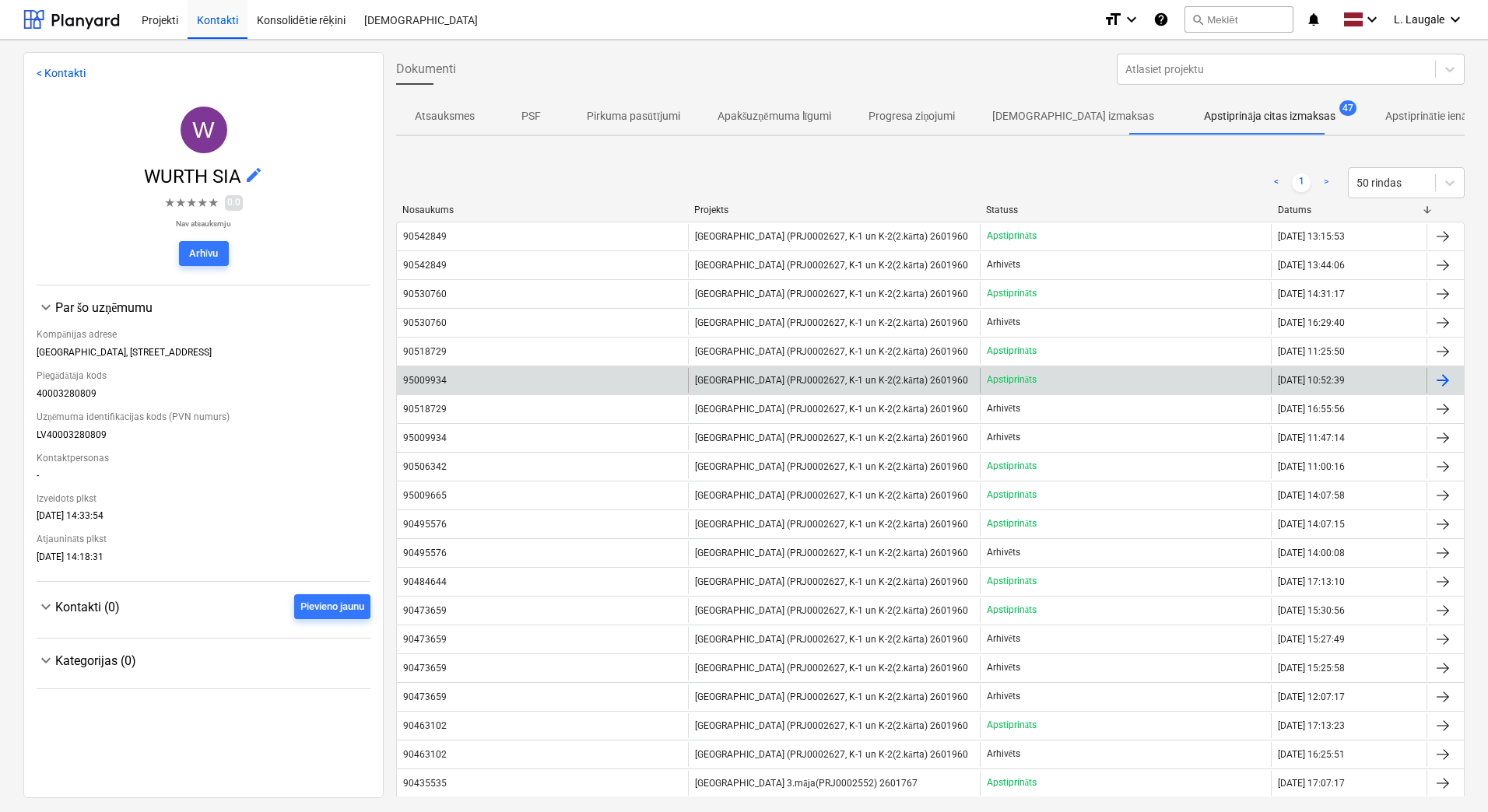
click at [613, 386] on div "95009934" at bounding box center [542, 381] width 291 height 25
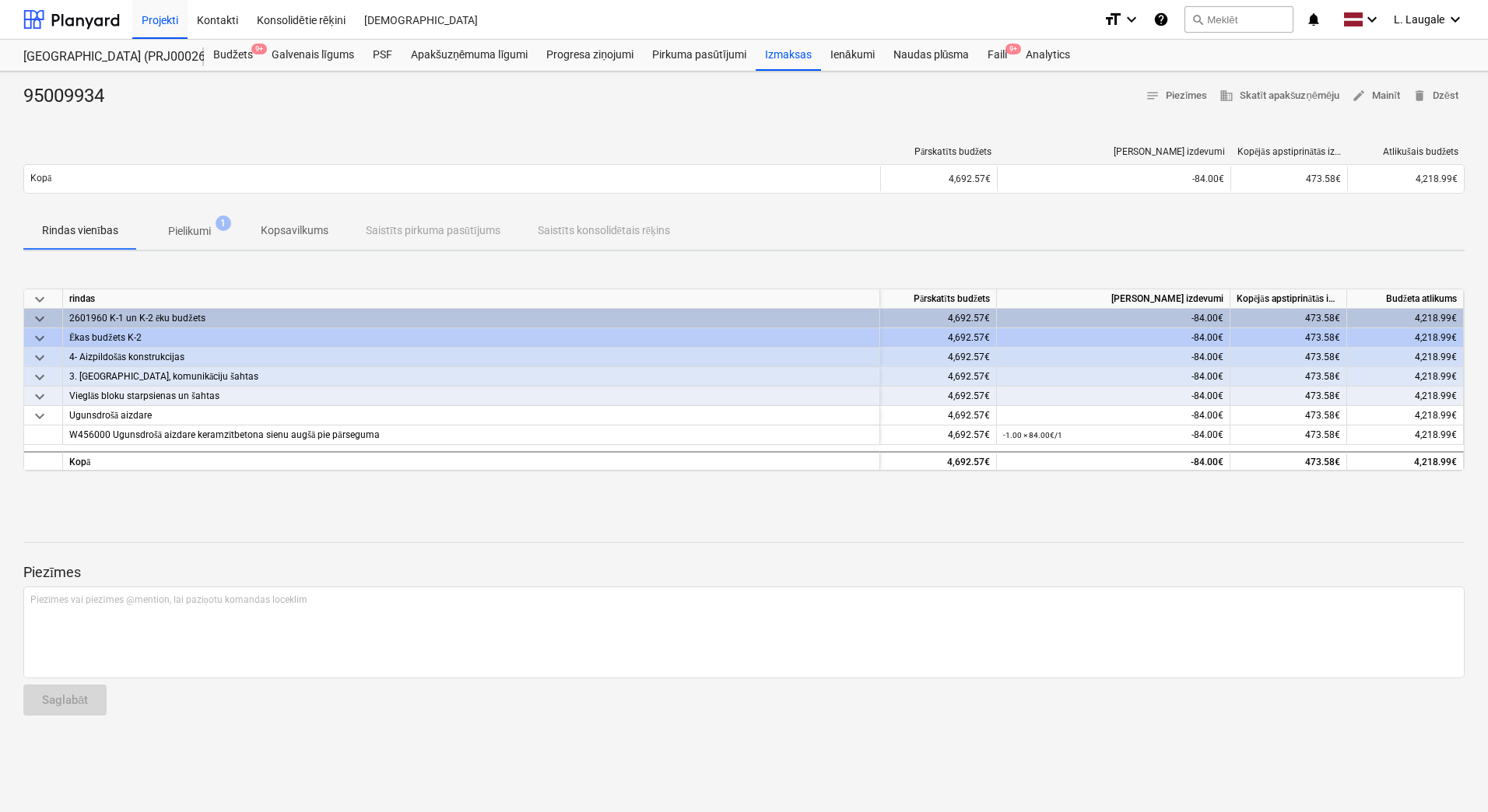
click at [192, 132] on div "95009934 notes Piezīmes business Skatīt apakšuzņēmēju edit Mainīt delete Dzēst …" at bounding box center [744, 441] width 1488 height 741
click at [197, 220] on span "Pielikumi 1" at bounding box center [189, 230] width 105 height 28
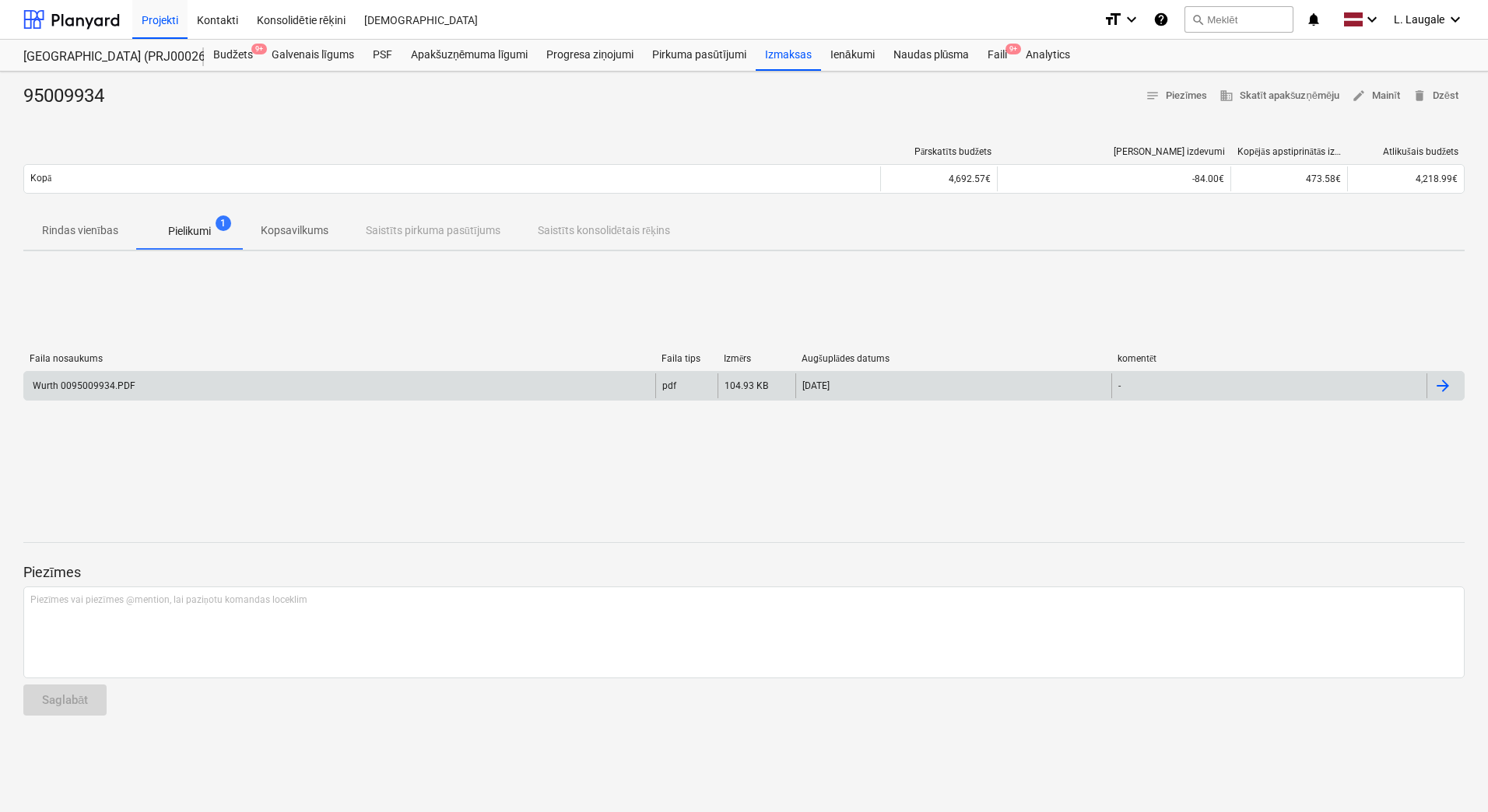
click at [231, 386] on div "Wurth 0095009934.PDF" at bounding box center [340, 386] width 631 height 25
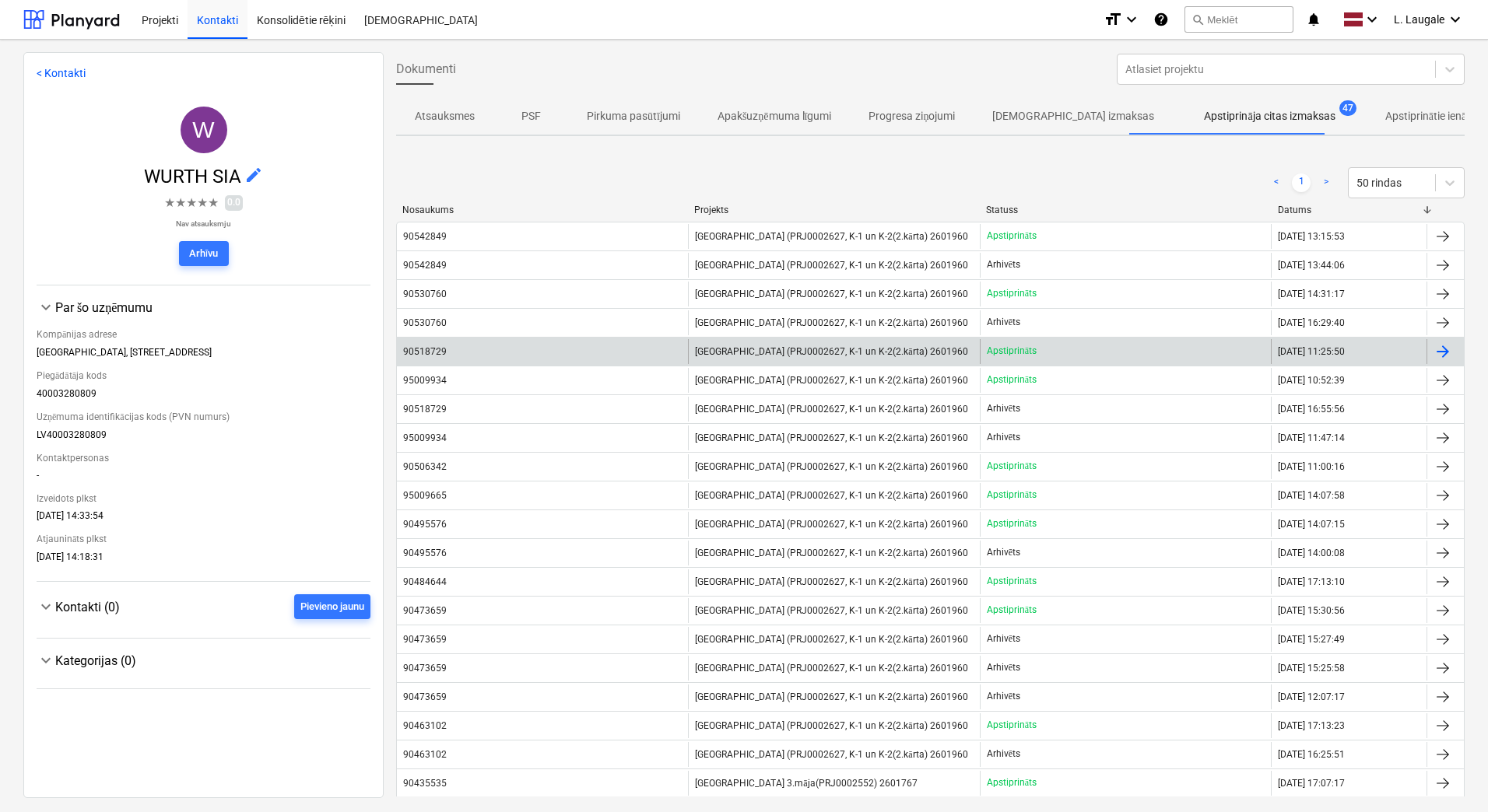
click at [524, 353] on div "90518729" at bounding box center [542, 352] width 291 height 25
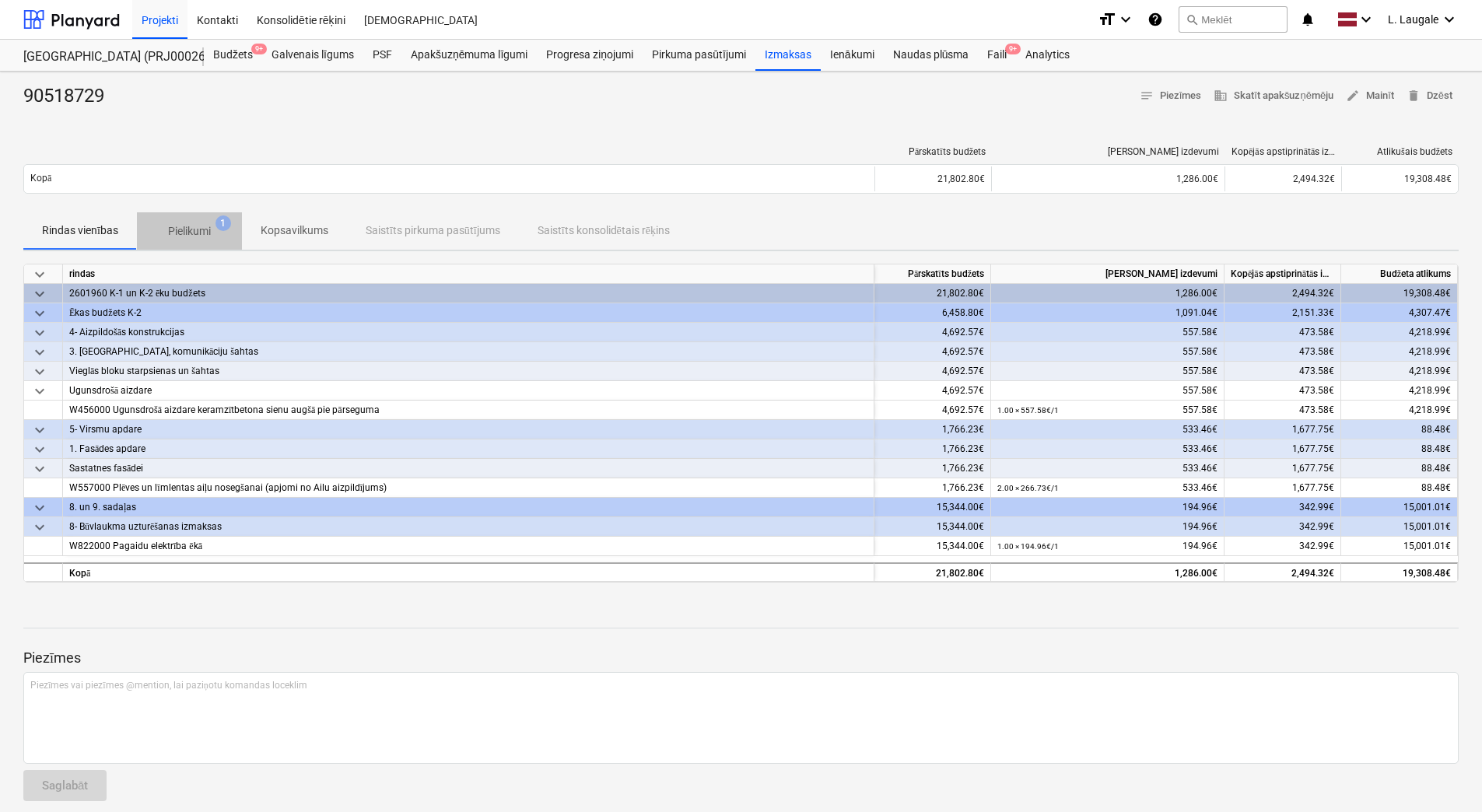
click at [194, 233] on p "Pielikumi" at bounding box center [190, 231] width 43 height 16
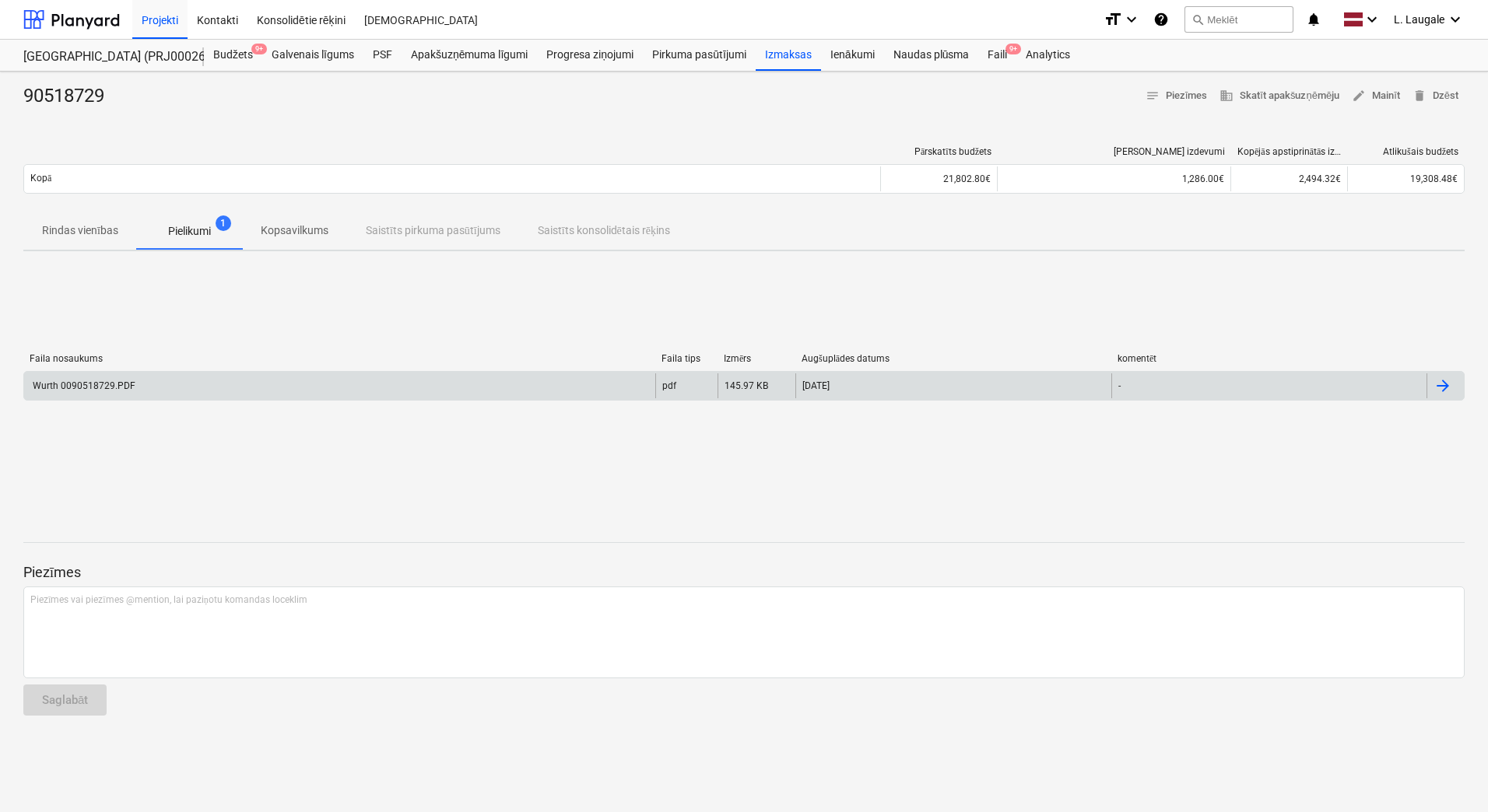
click at [233, 387] on div "Wurth 0090518729.PDF" at bounding box center [340, 386] width 631 height 25
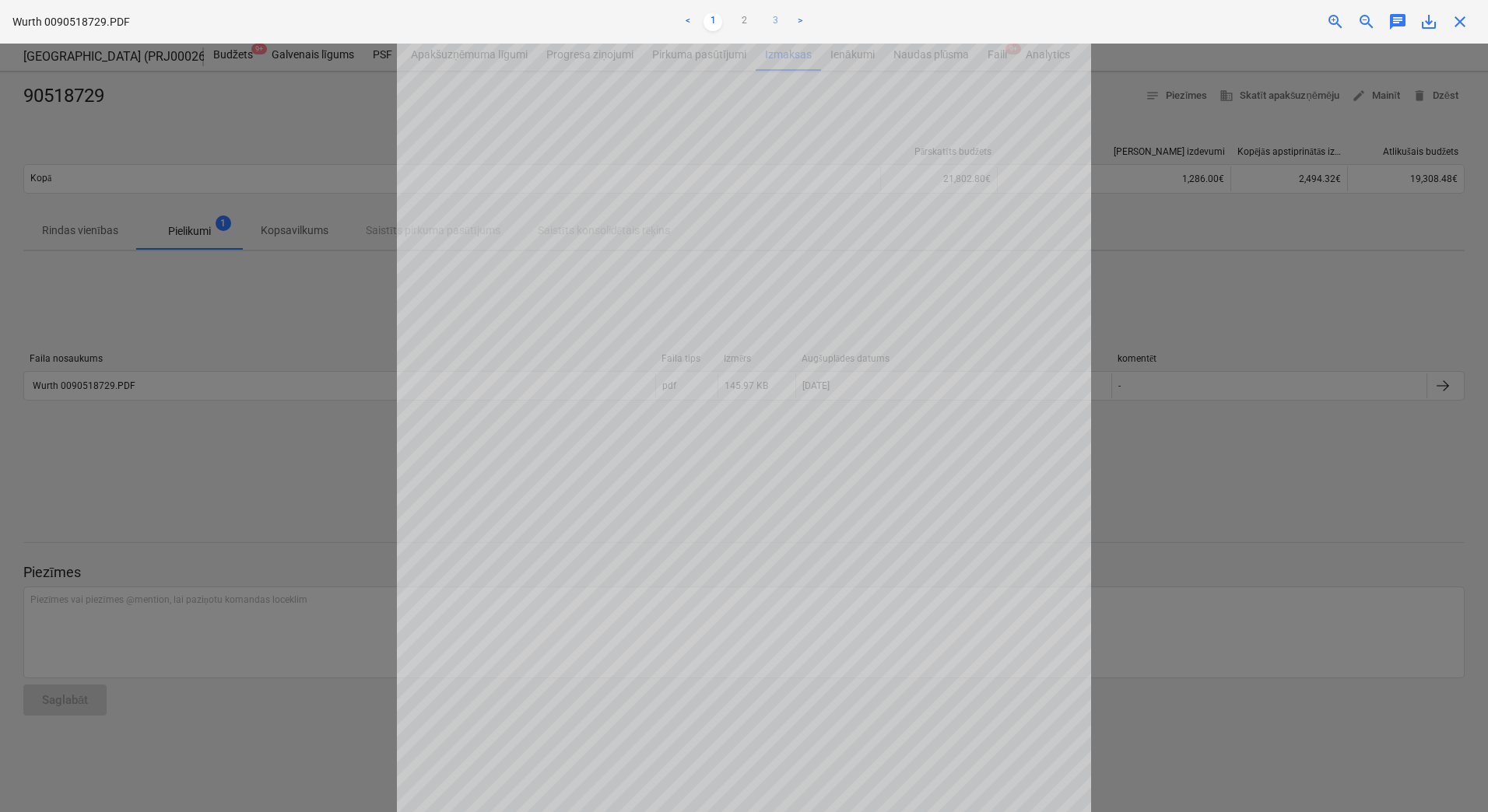
click at [776, 21] on link "3" at bounding box center [775, 22] width 19 height 19
click at [284, 186] on div at bounding box center [744, 428] width 1488 height 769
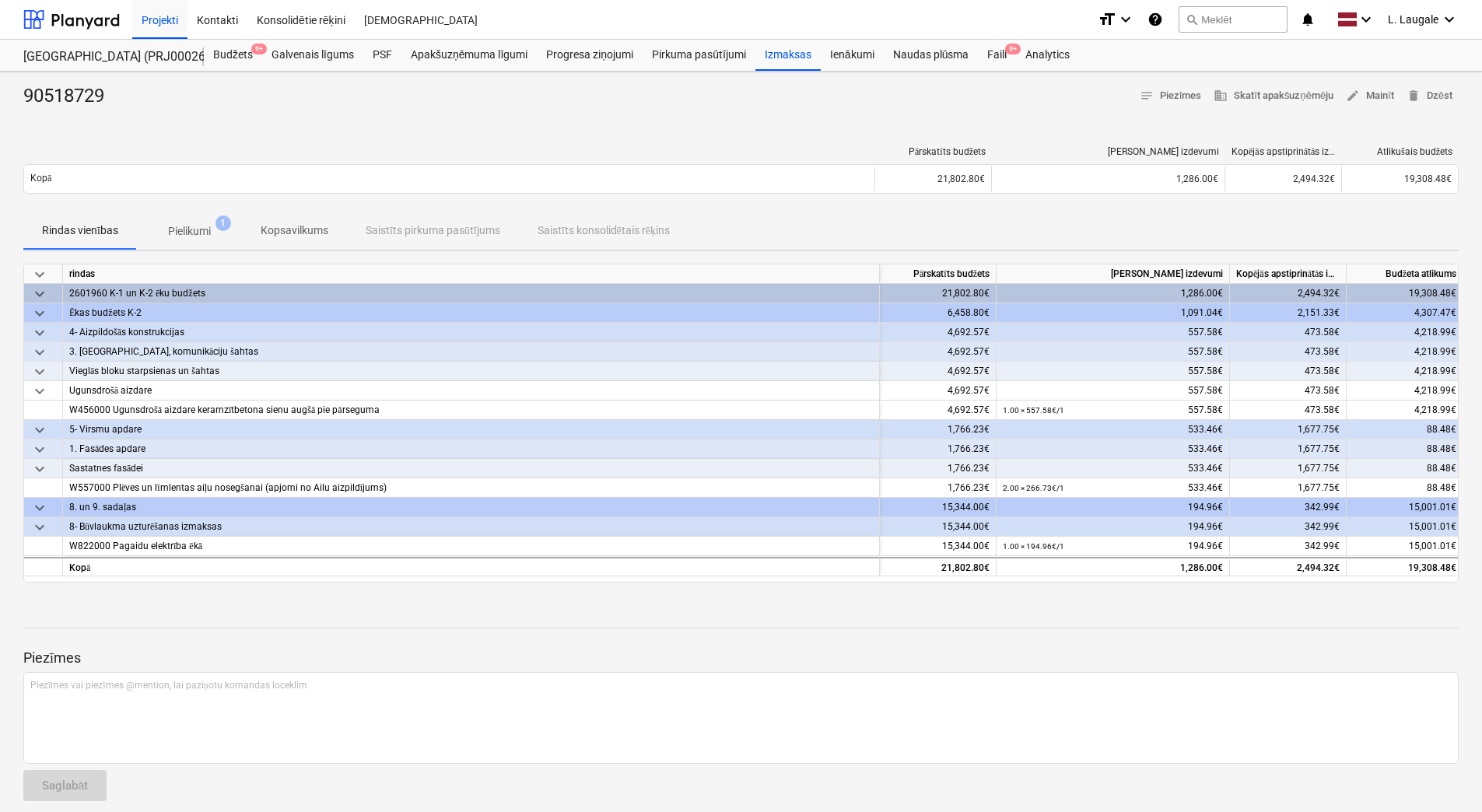
click at [203, 229] on p "Pielikumi" at bounding box center [190, 231] width 43 height 16
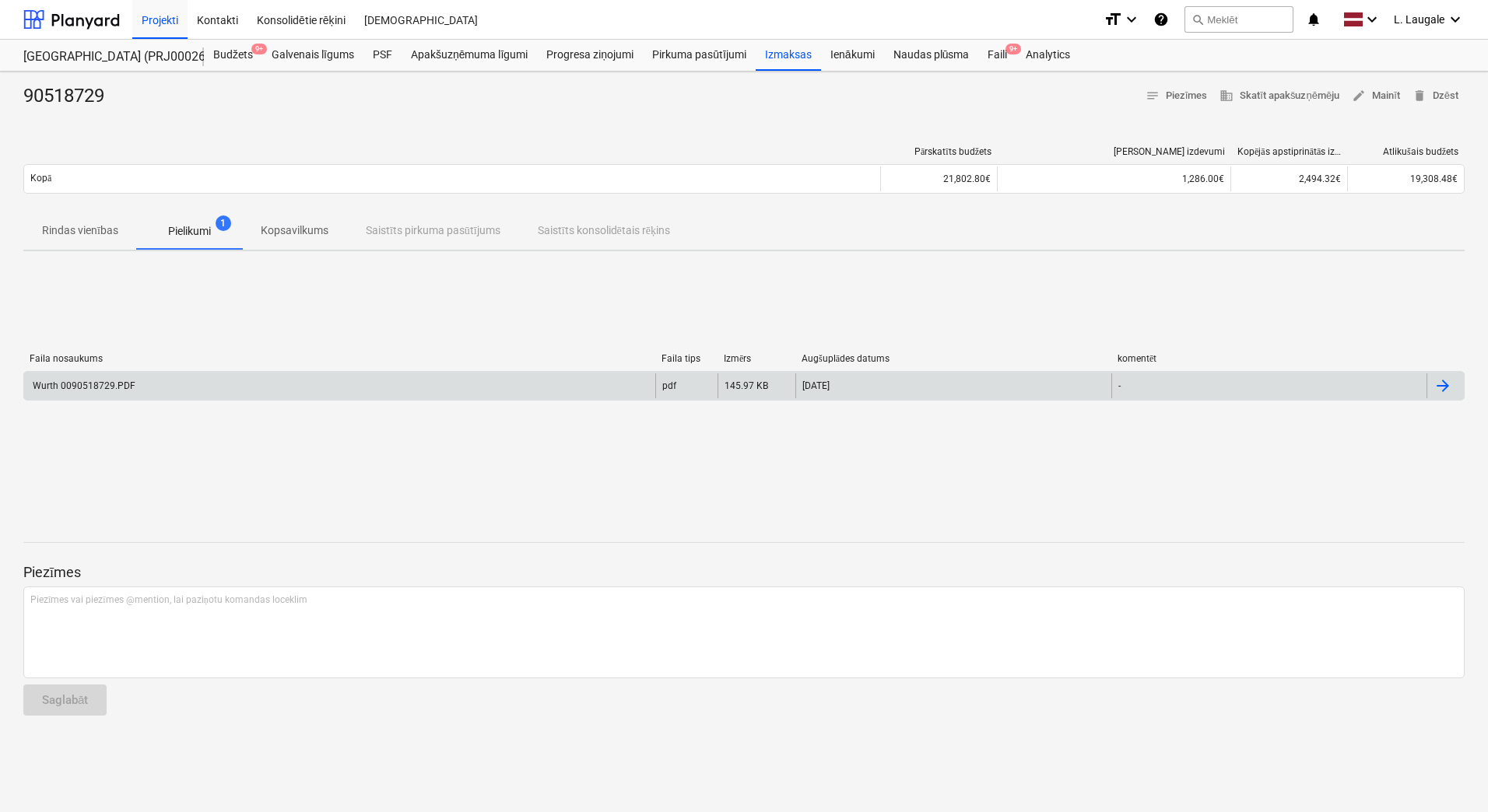
click at [257, 386] on div "Wurth 0090518729.PDF" at bounding box center [340, 386] width 631 height 25
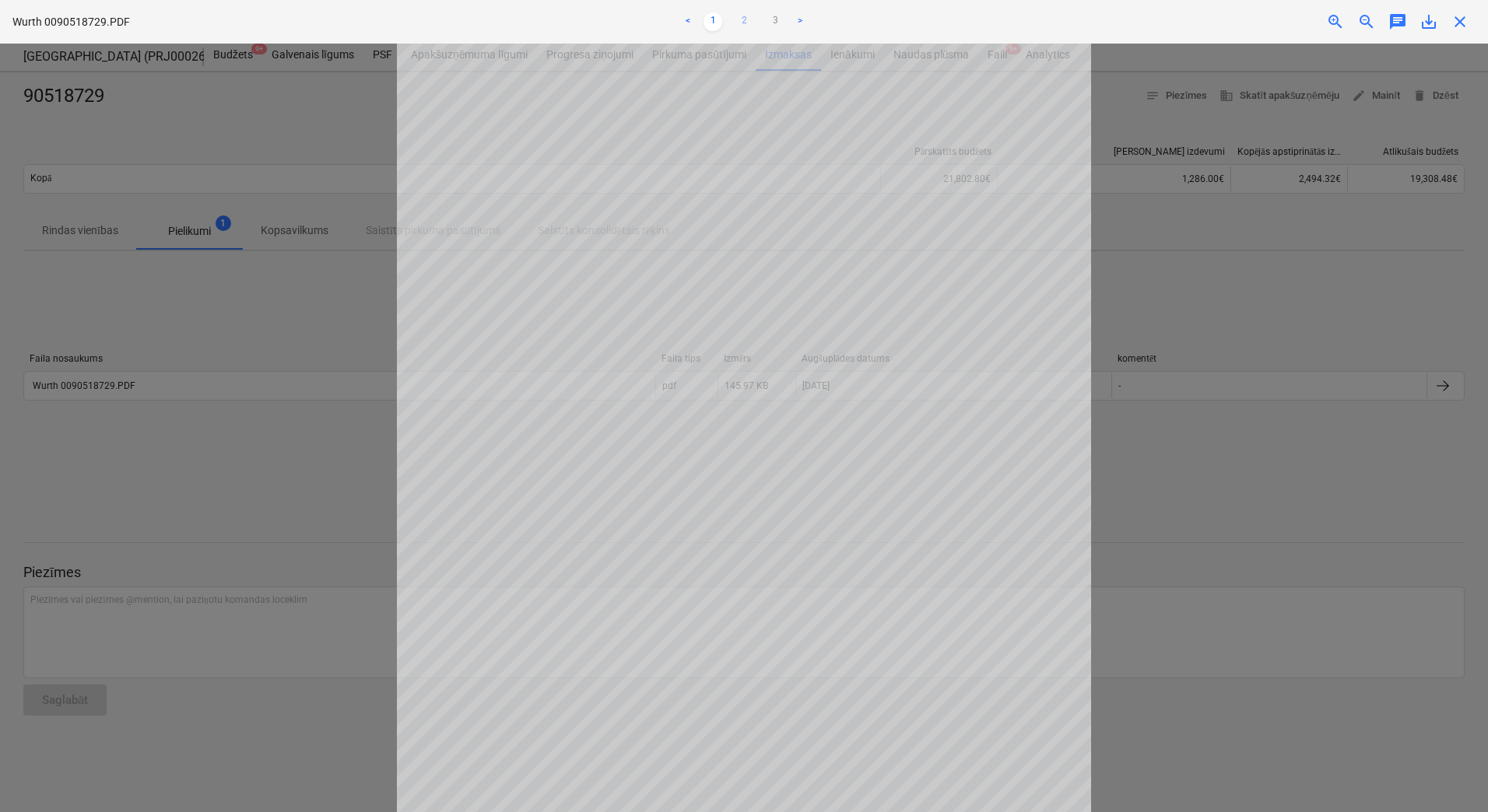
click at [737, 16] on link "2" at bounding box center [744, 22] width 19 height 19
click at [773, 20] on link "3" at bounding box center [775, 22] width 19 height 19
click at [713, 31] on link "1" at bounding box center [712, 22] width 19 height 19
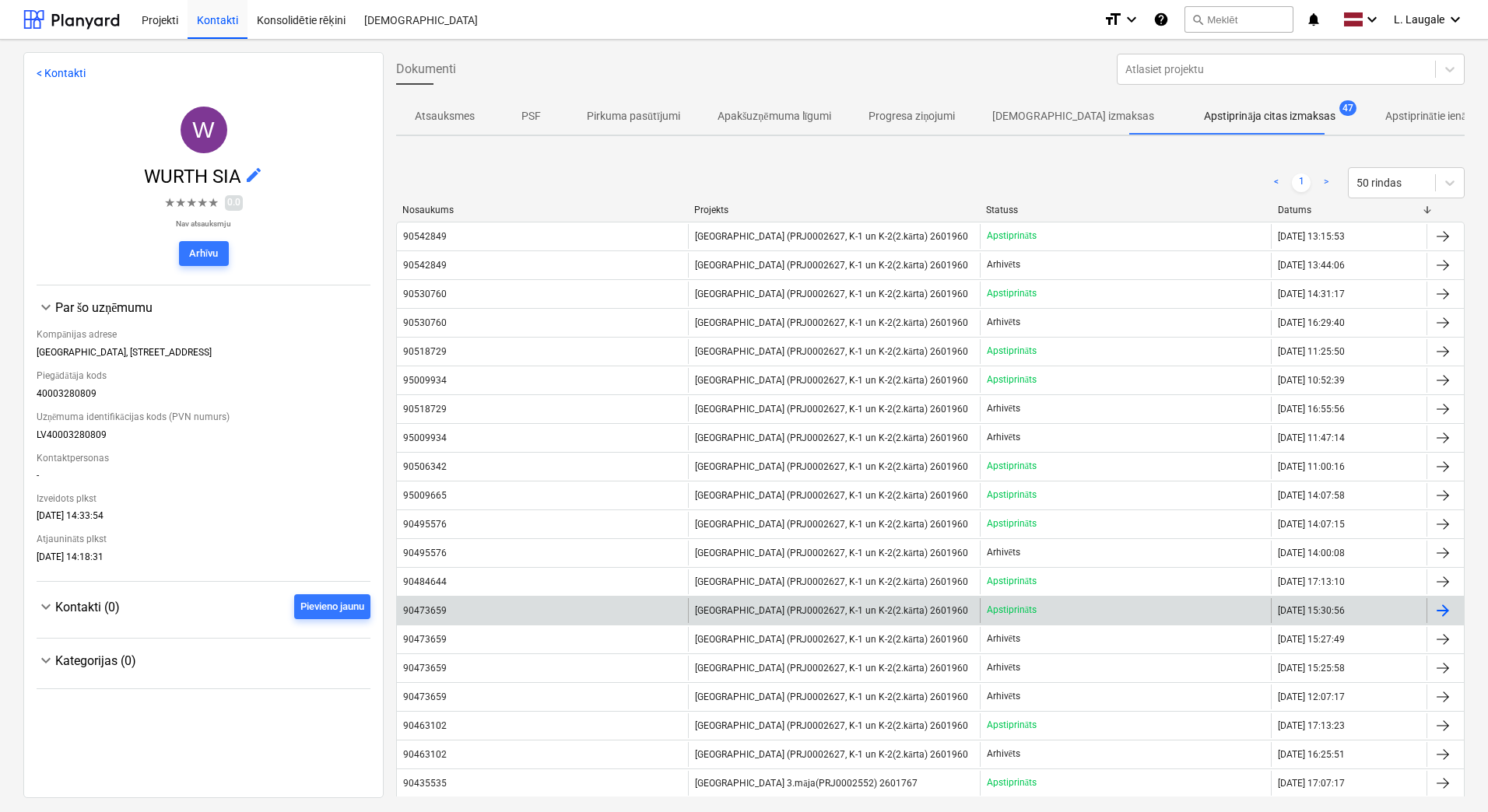
click at [640, 613] on div "90473659" at bounding box center [542, 610] width 291 height 25
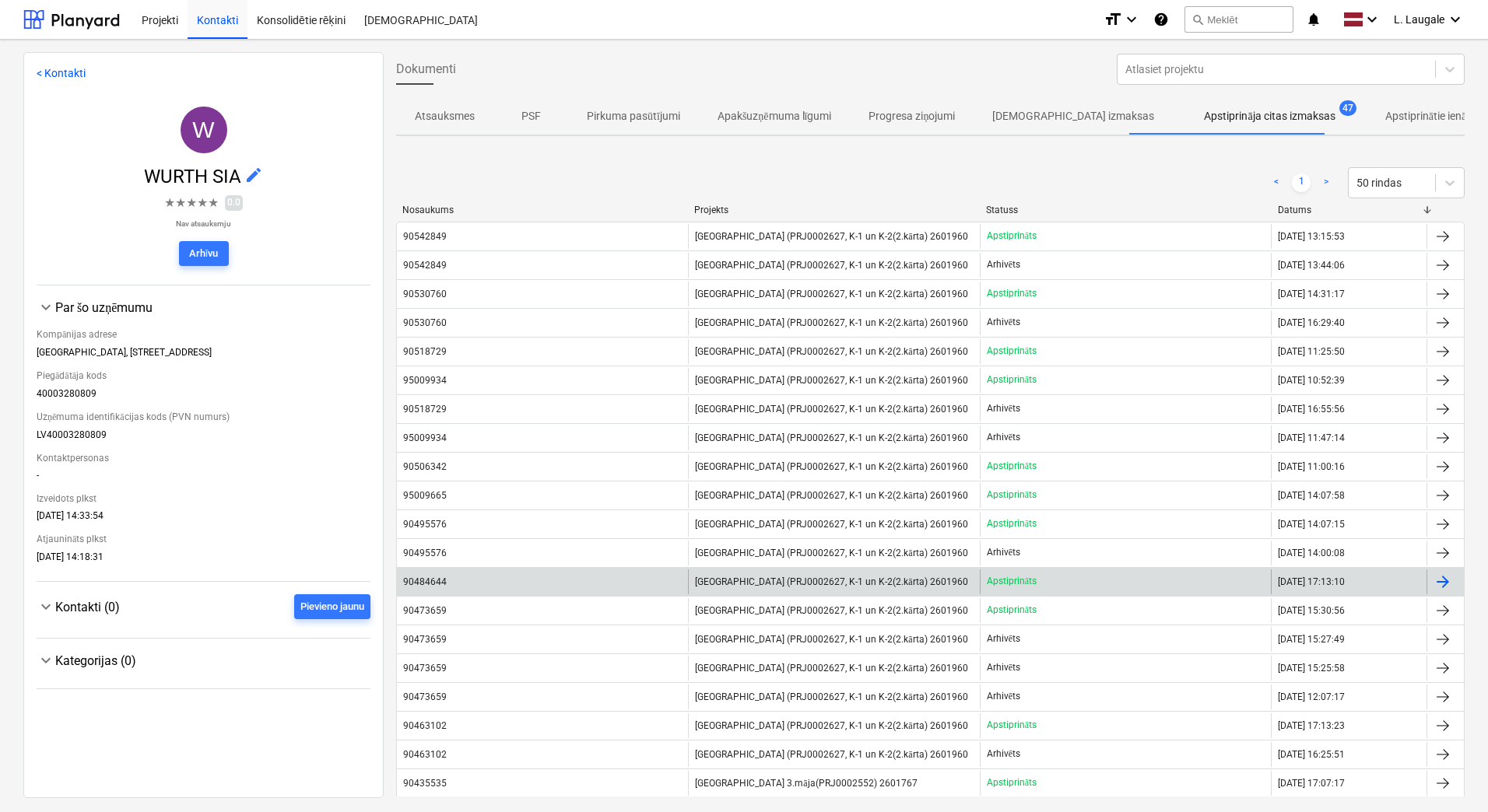
click at [671, 579] on div "90484644" at bounding box center [542, 582] width 291 height 25
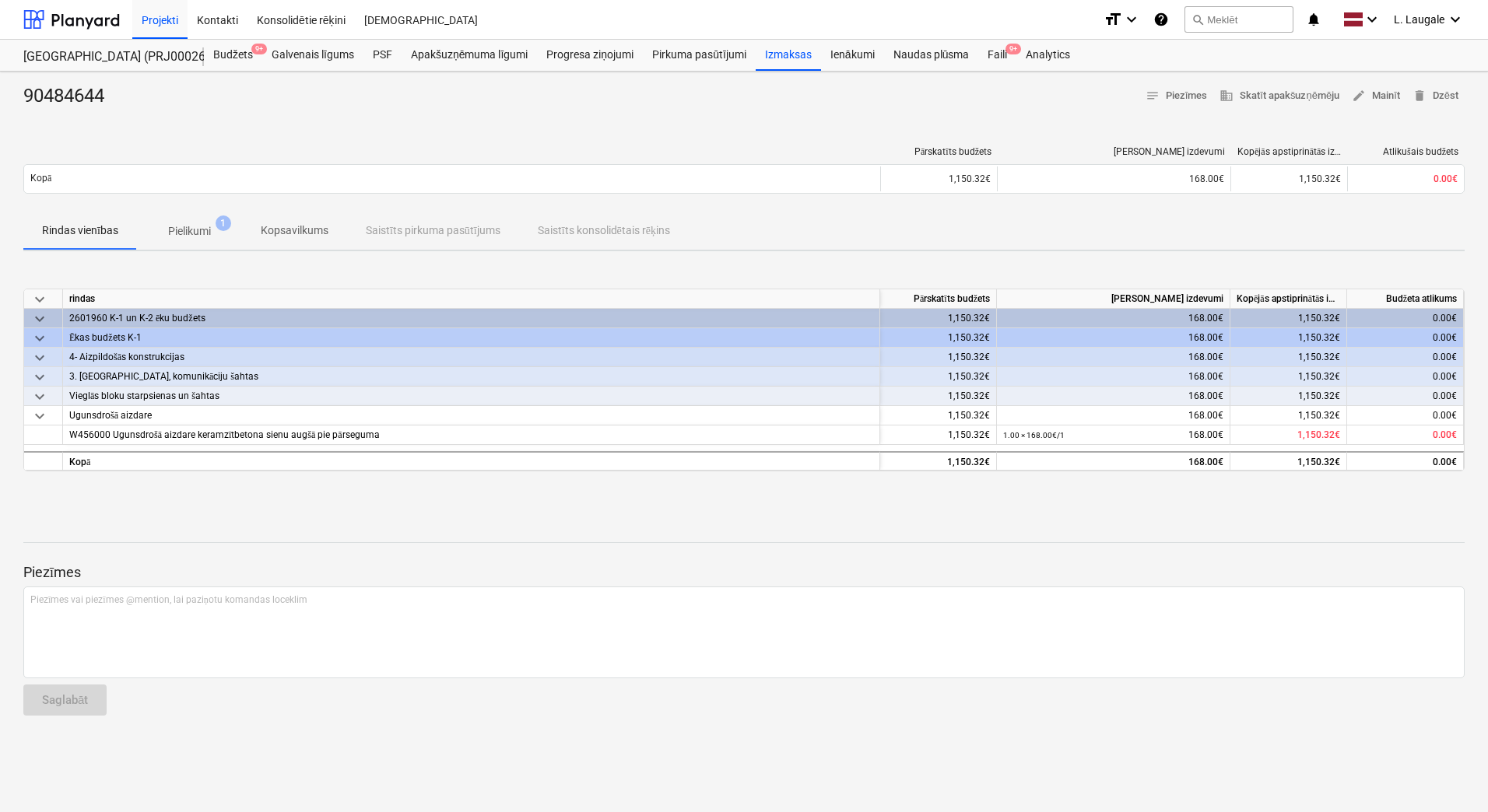
click at [204, 238] on p "Pielikumi" at bounding box center [190, 231] width 43 height 16
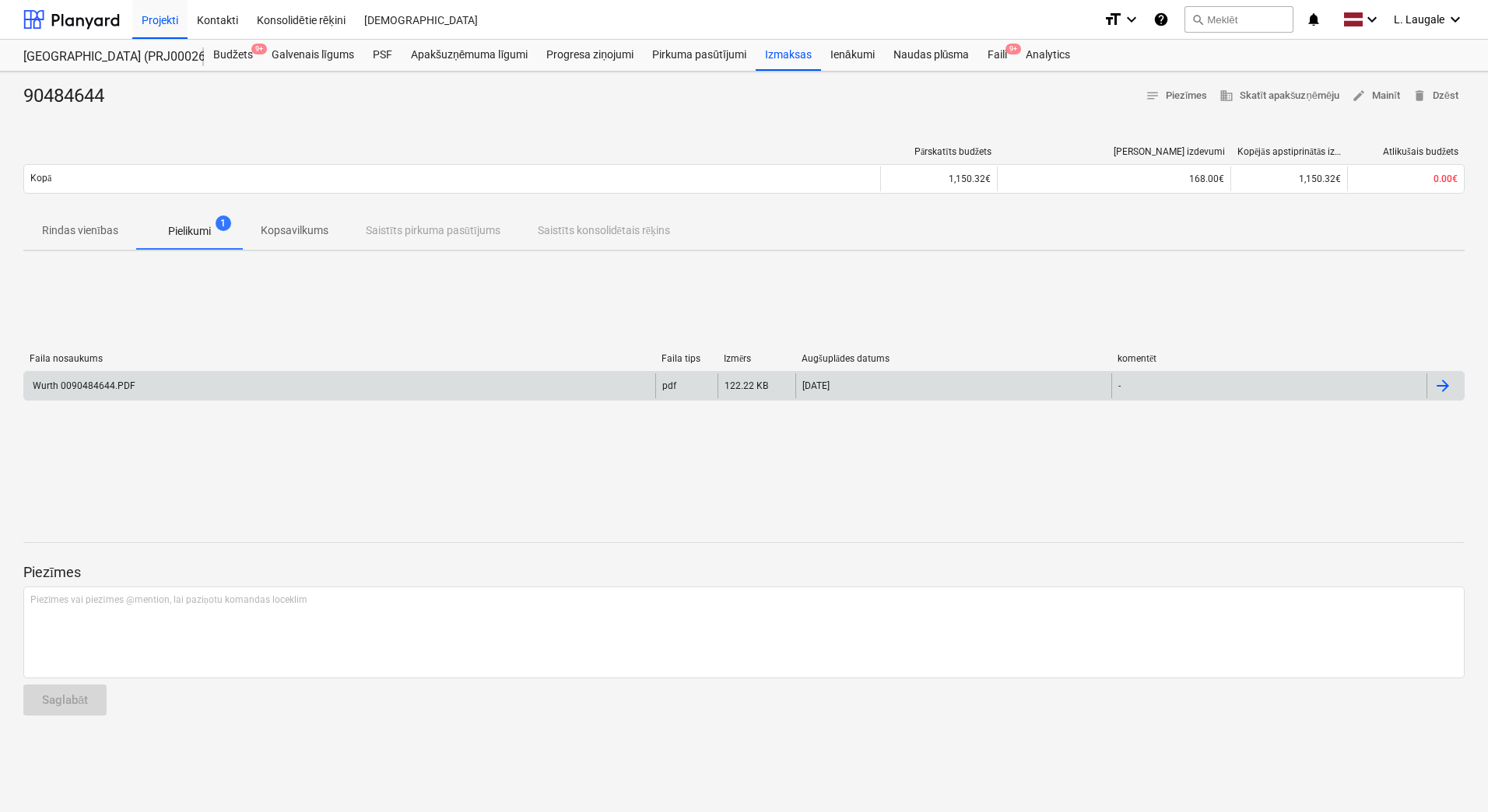
click at [225, 382] on div "Wurth 0090484644.PDF" at bounding box center [340, 386] width 631 height 25
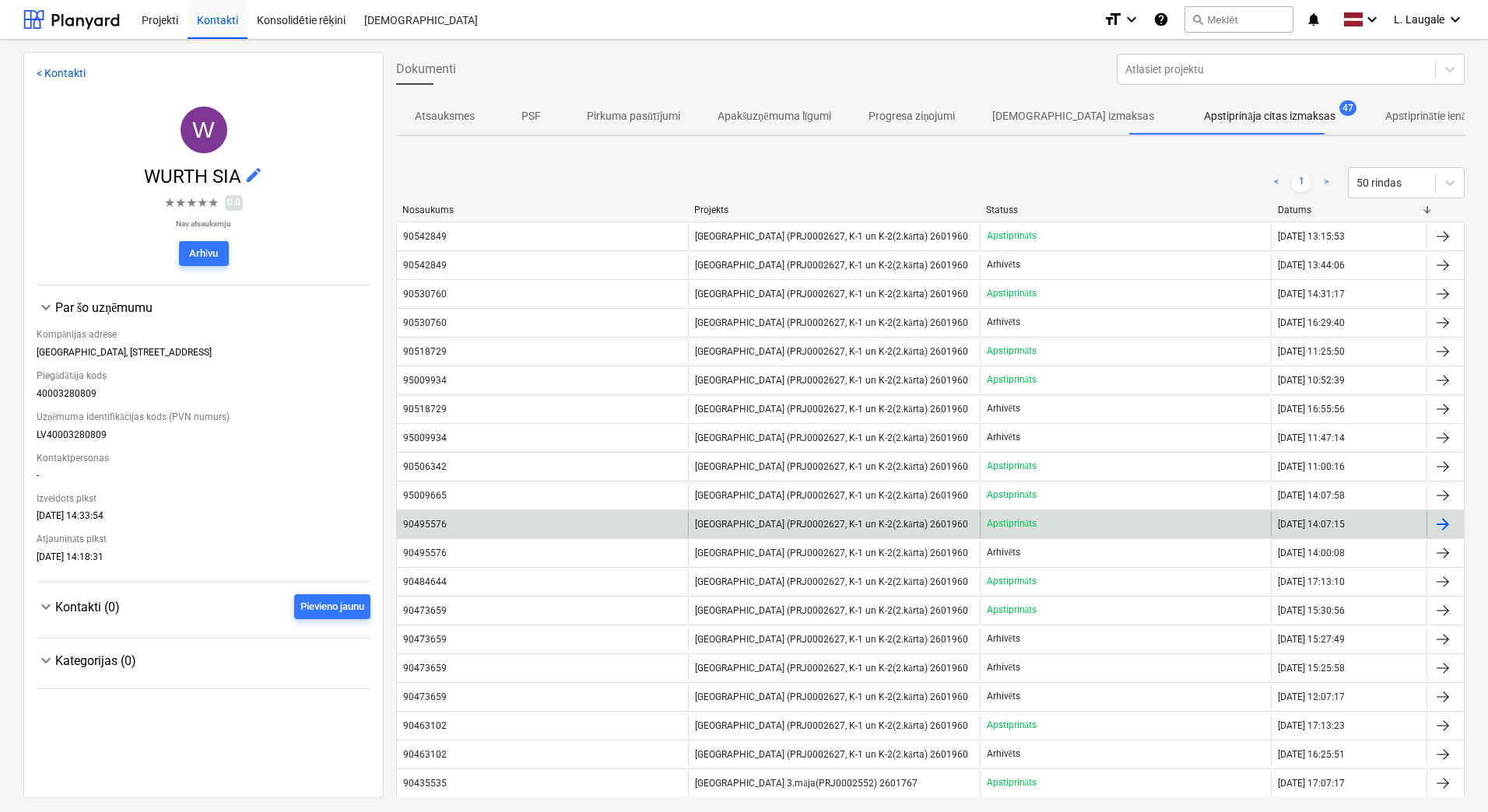
click at [626, 536] on div "90495576" at bounding box center [542, 525] width 291 height 25
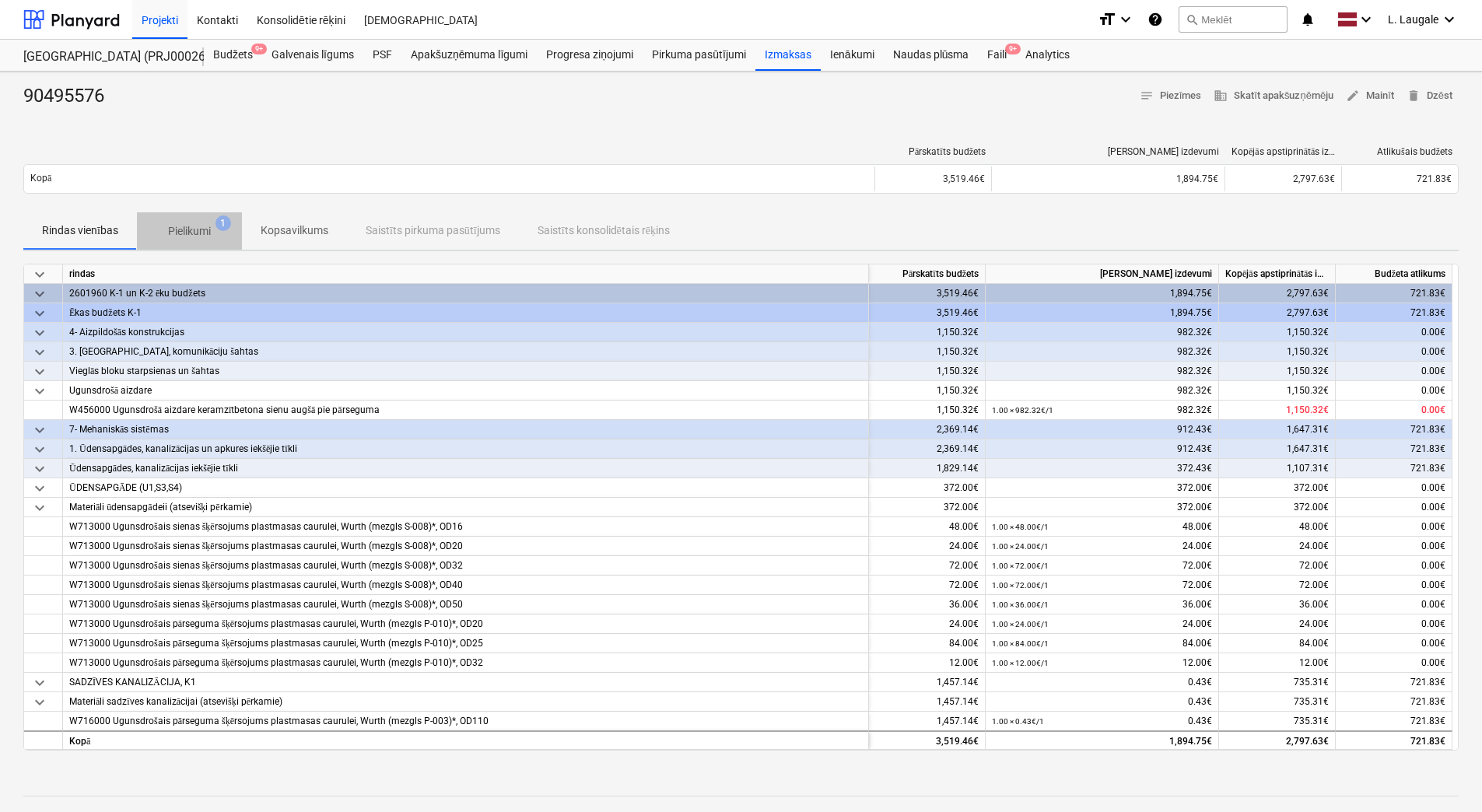
click at [167, 220] on span "Pielikumi 1" at bounding box center [189, 230] width 105 height 28
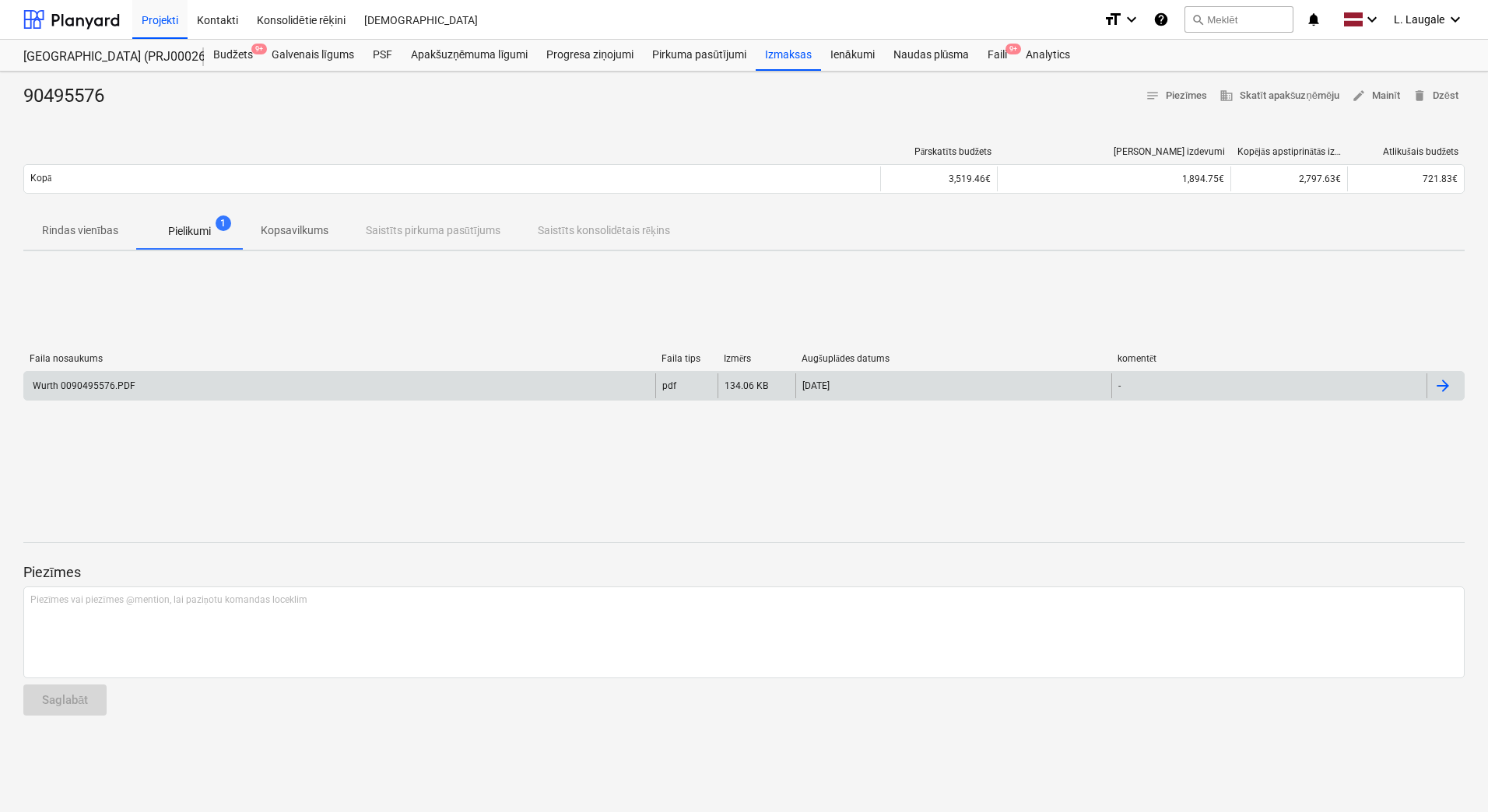
click at [230, 383] on div "Wurth 0090495576.PDF" at bounding box center [340, 386] width 631 height 25
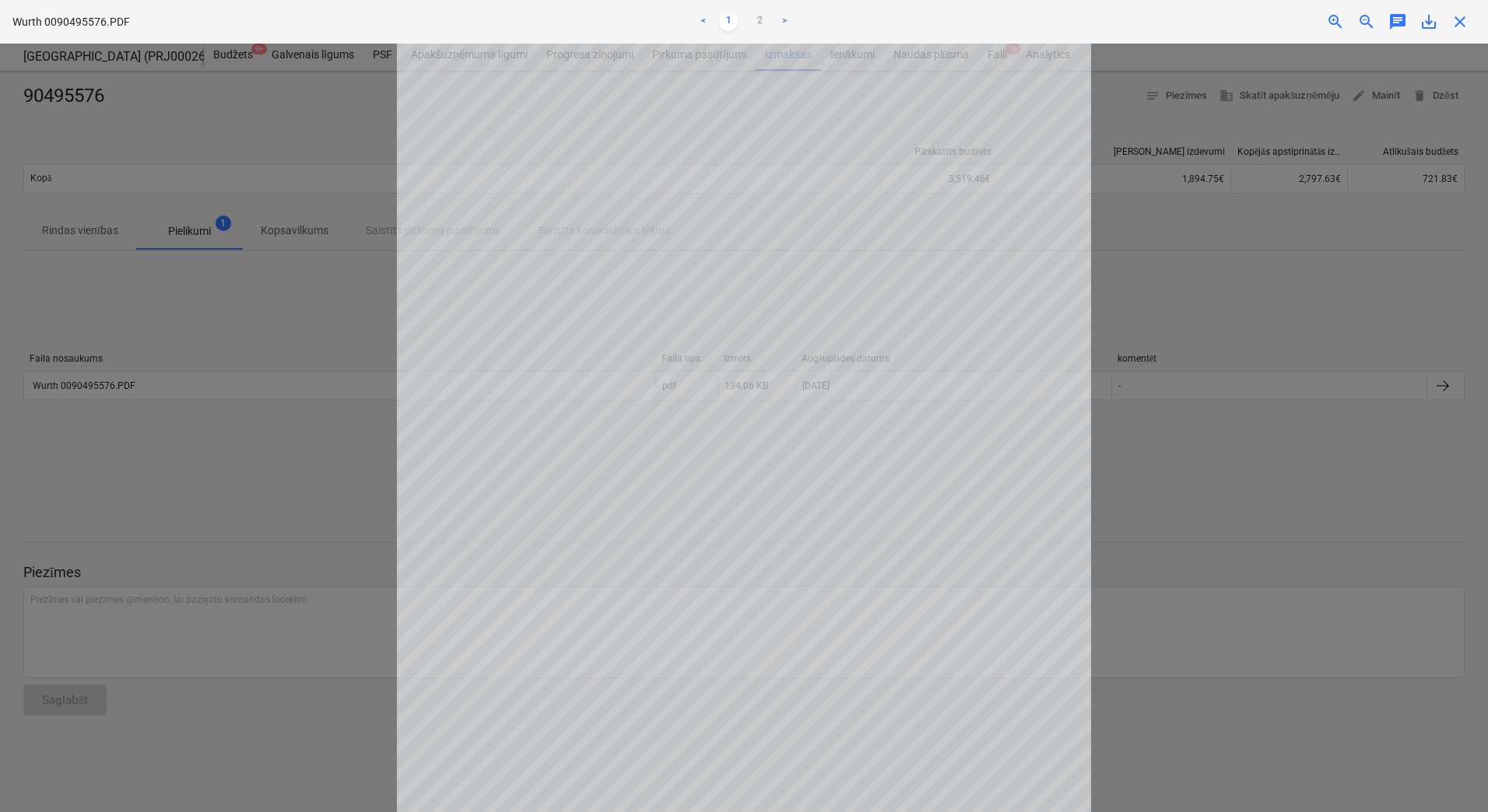
scroll to position [52, 0]
click at [758, 17] on link "2" at bounding box center [759, 22] width 19 height 19
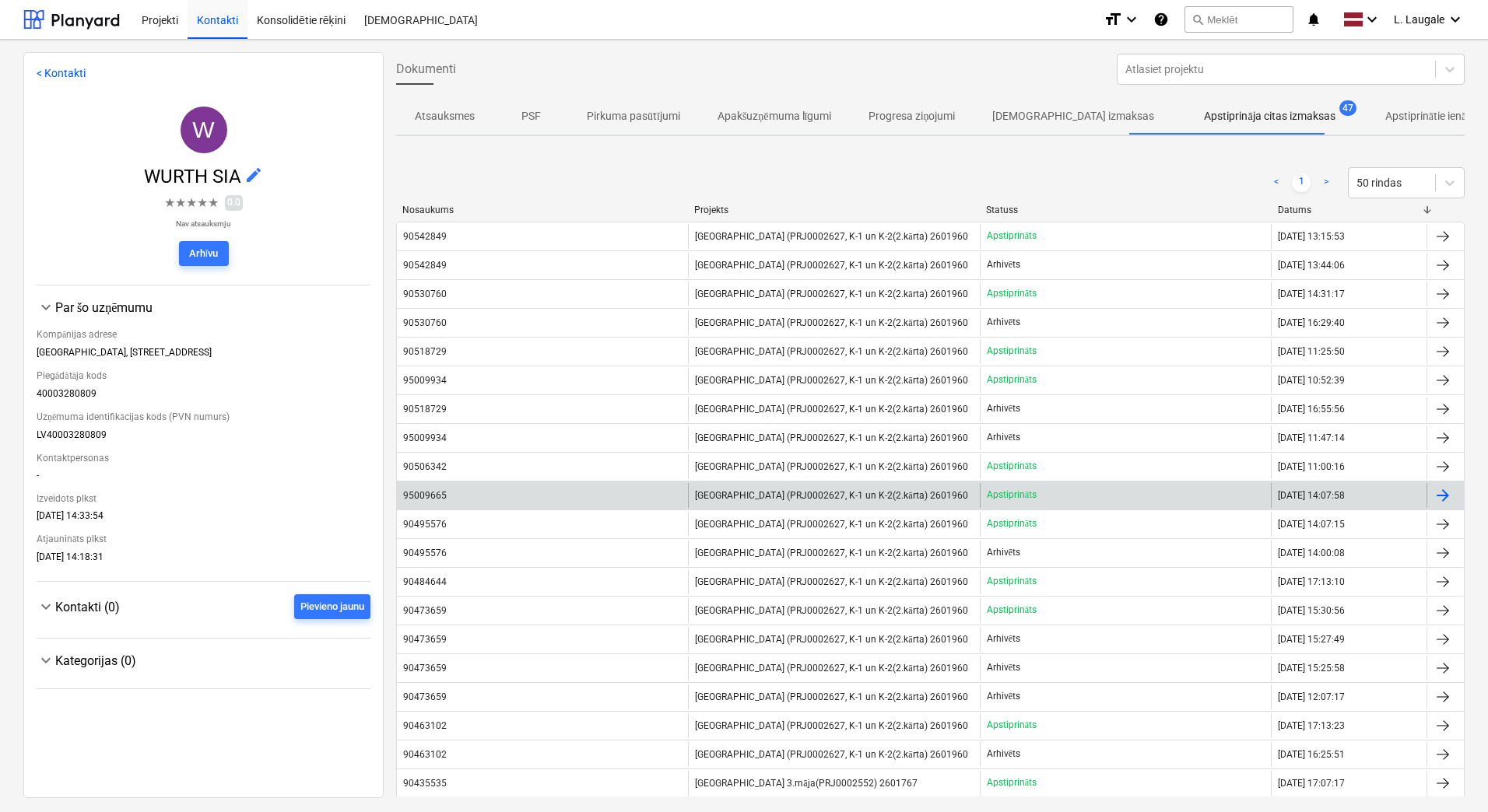
click at [602, 501] on div "95009665" at bounding box center [542, 496] width 291 height 25
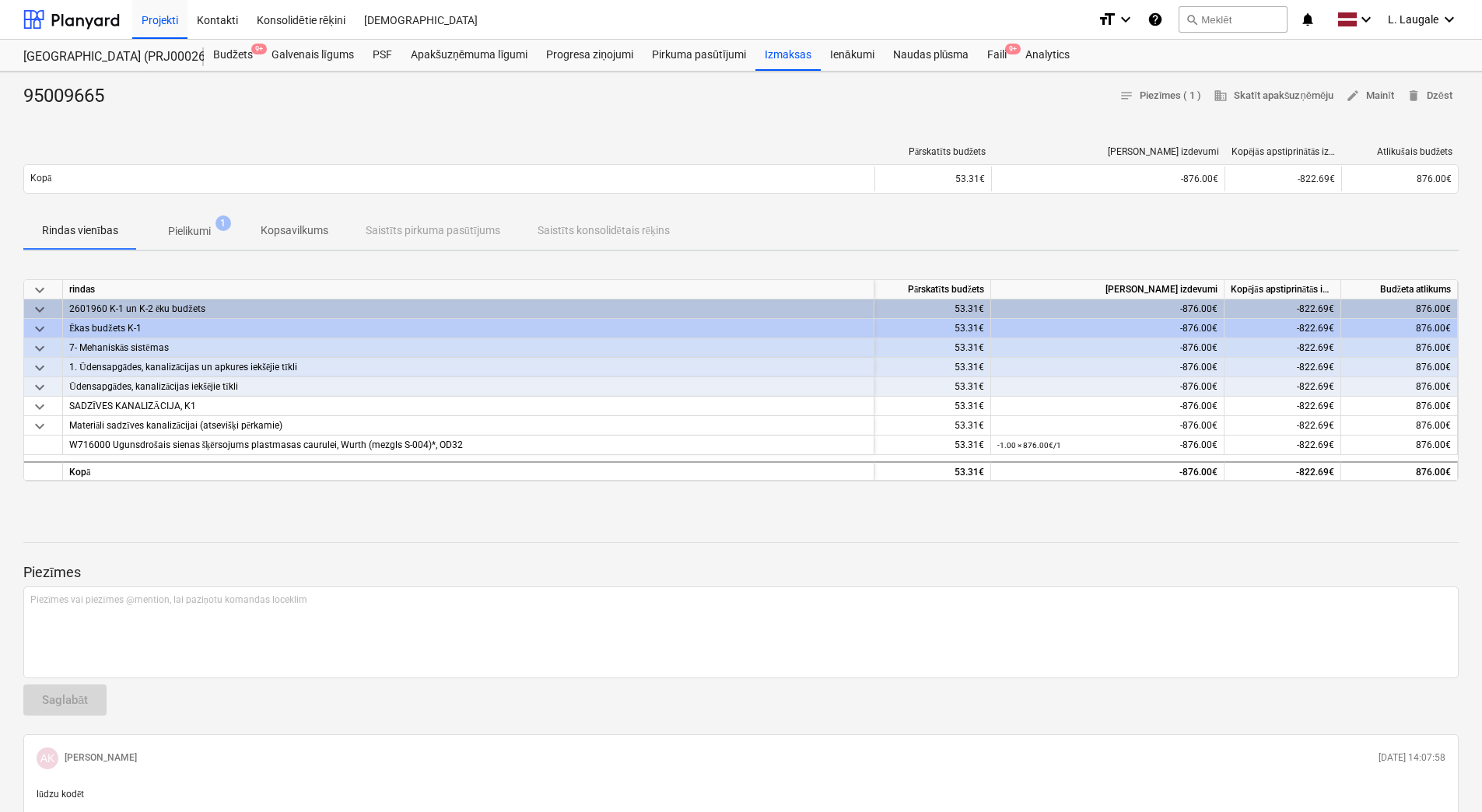
click at [210, 239] on span "Pielikumi 1" at bounding box center [189, 230] width 105 height 28
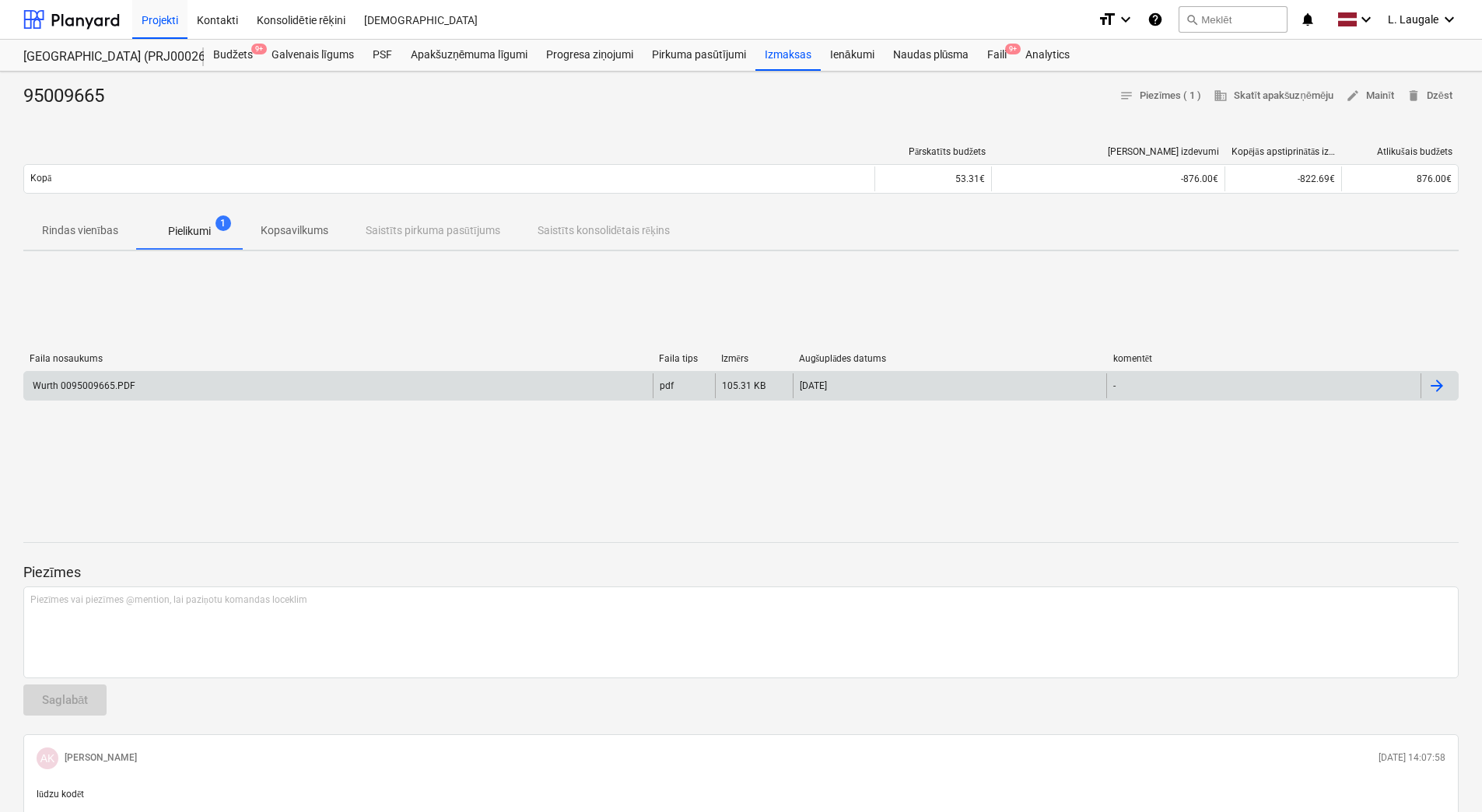
click at [327, 374] on div "Wurth 0095009665.PDF" at bounding box center [339, 386] width 628 height 25
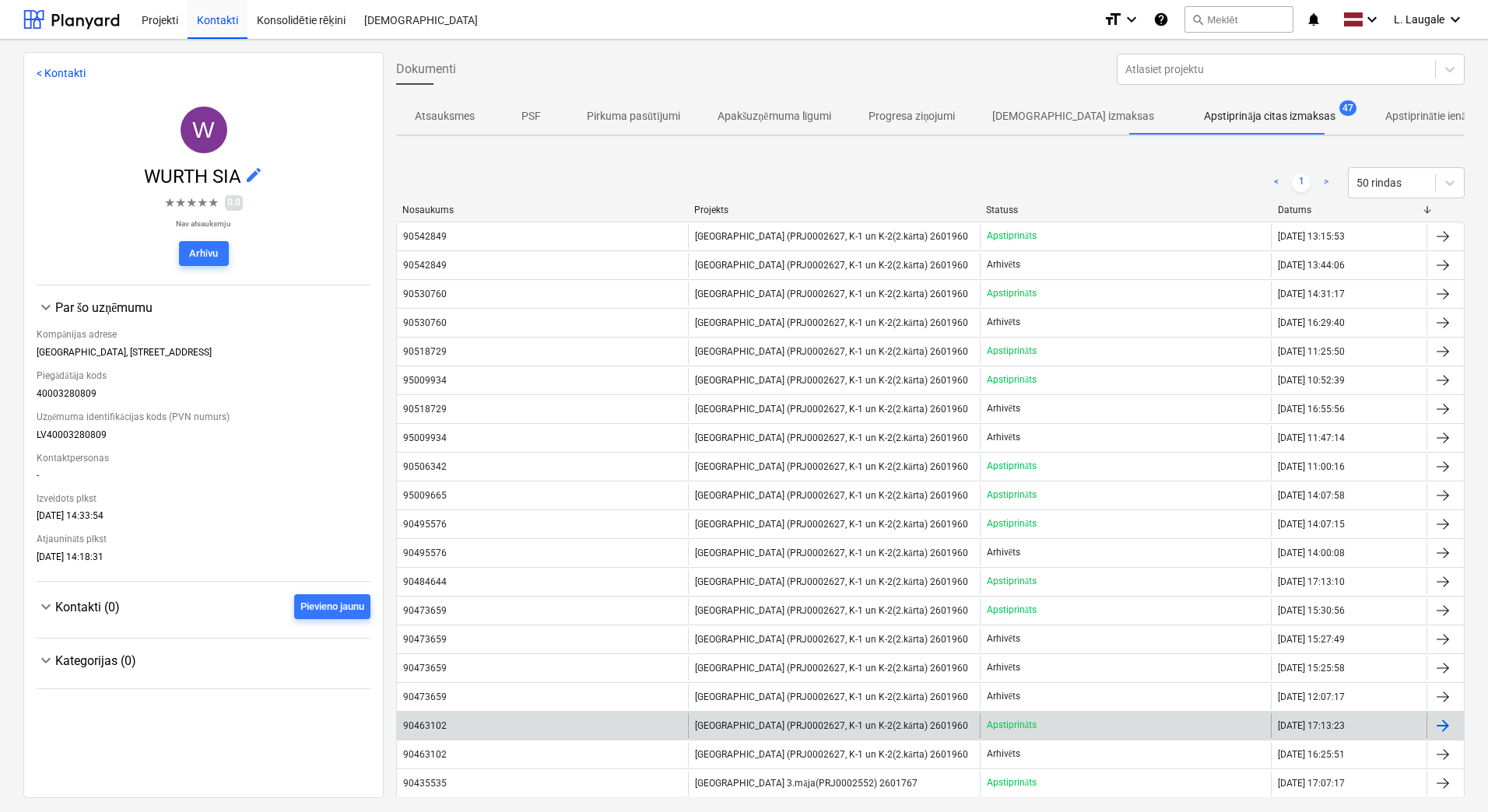
click at [594, 720] on div "90463102" at bounding box center [542, 726] width 291 height 25
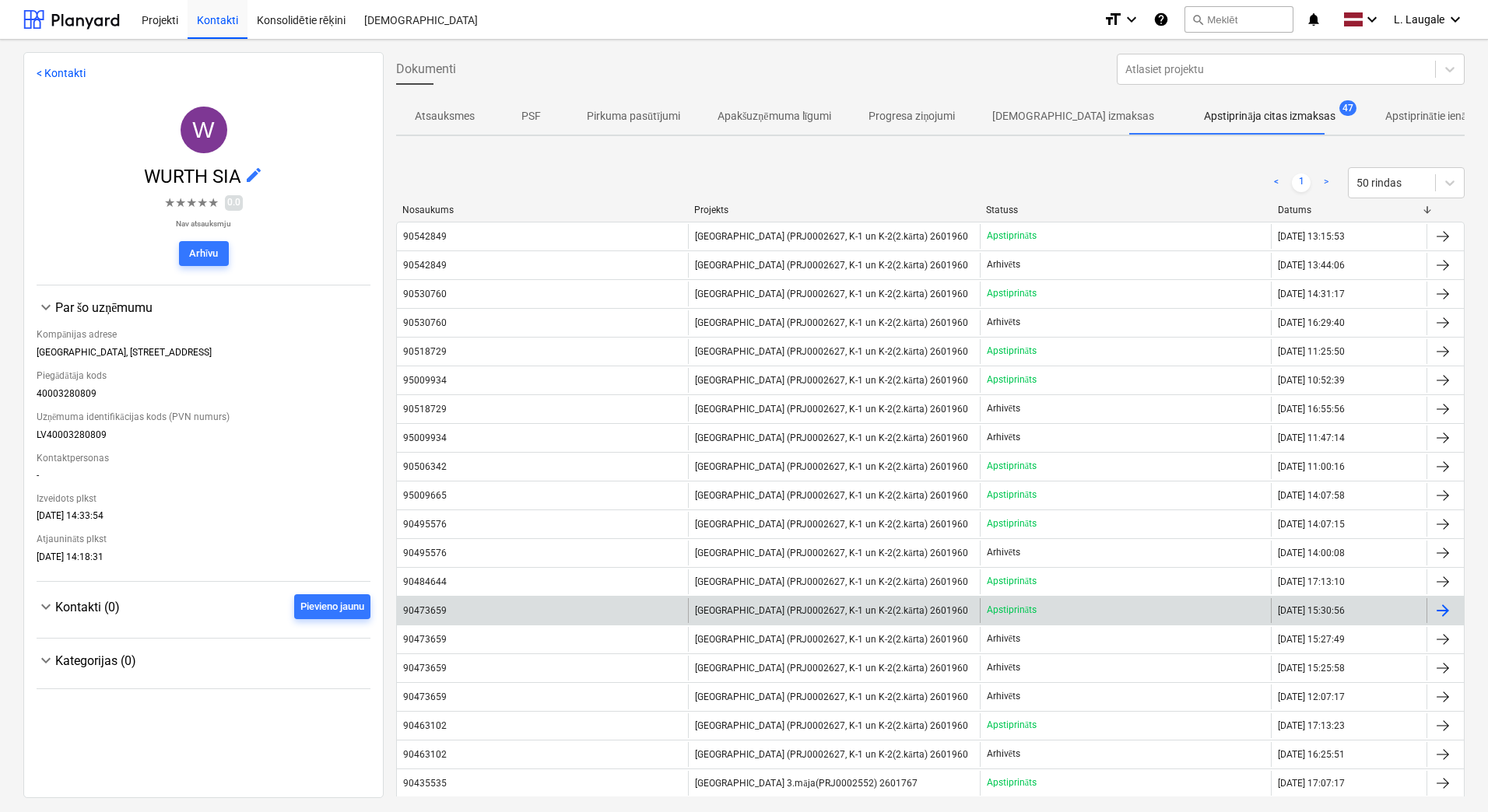
click at [638, 616] on div "90473659" at bounding box center [542, 610] width 291 height 25
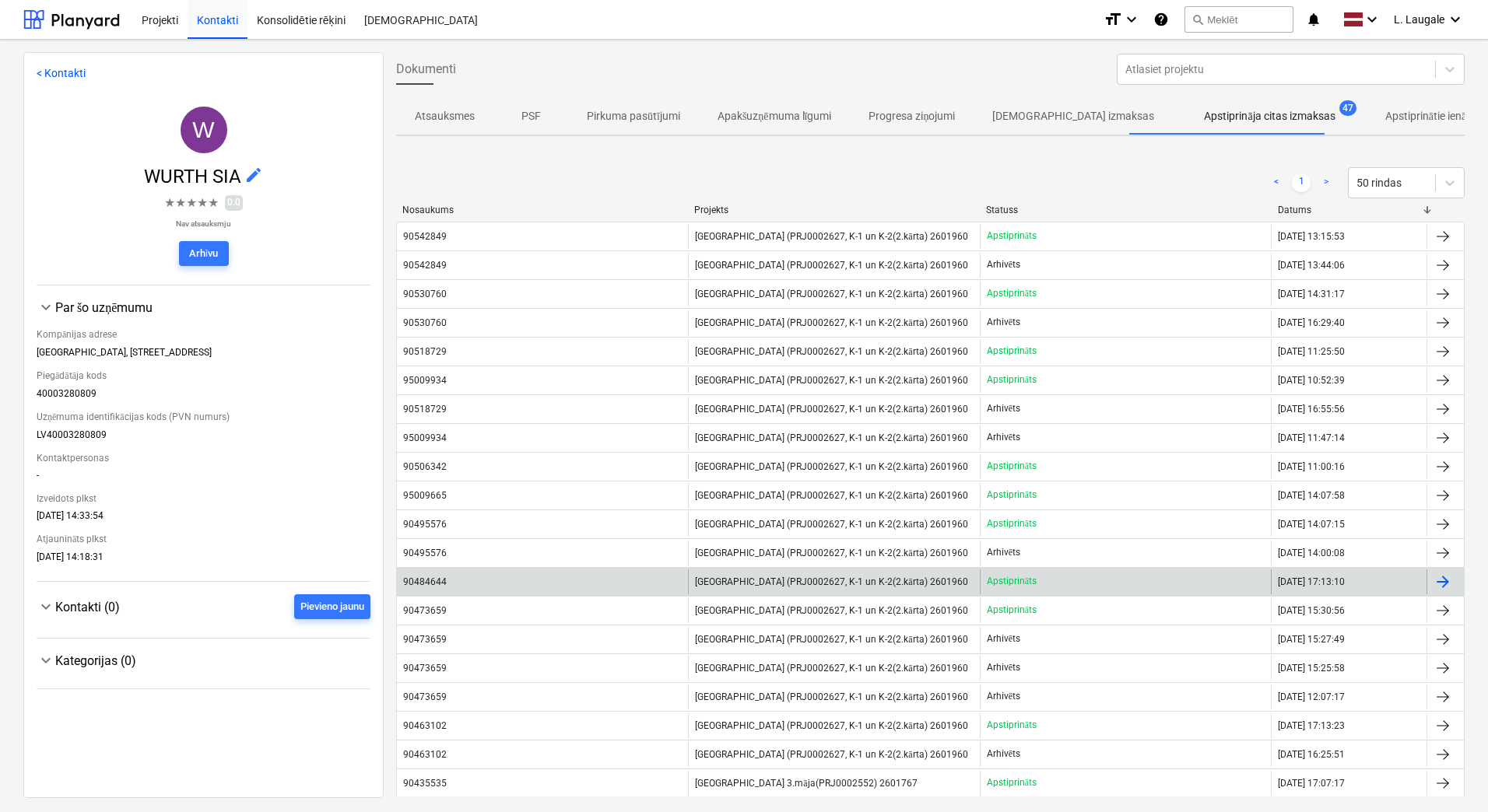
click at [674, 591] on div "90484644" at bounding box center [542, 582] width 291 height 25
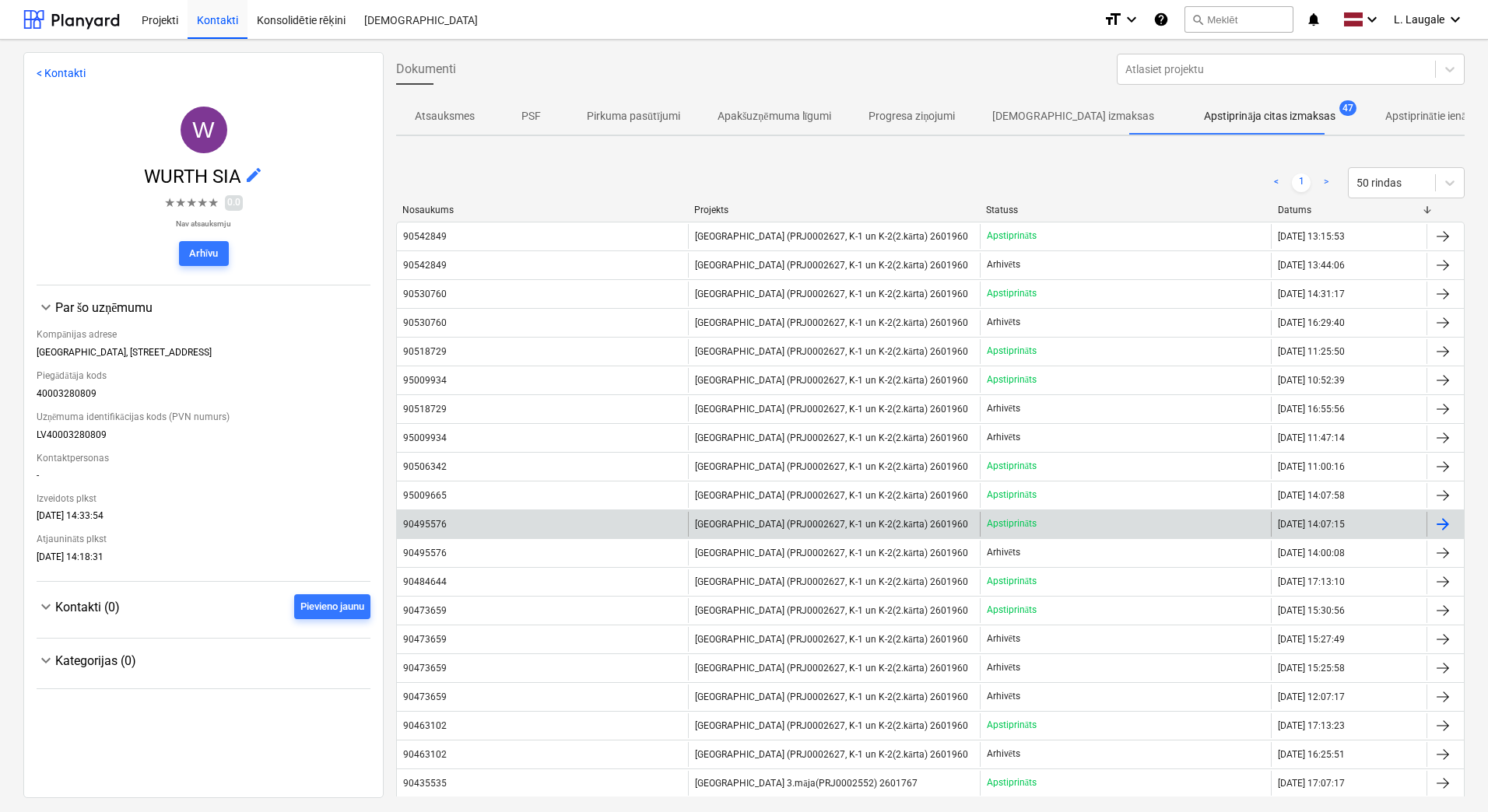
click at [639, 521] on div "90495576" at bounding box center [542, 525] width 291 height 25
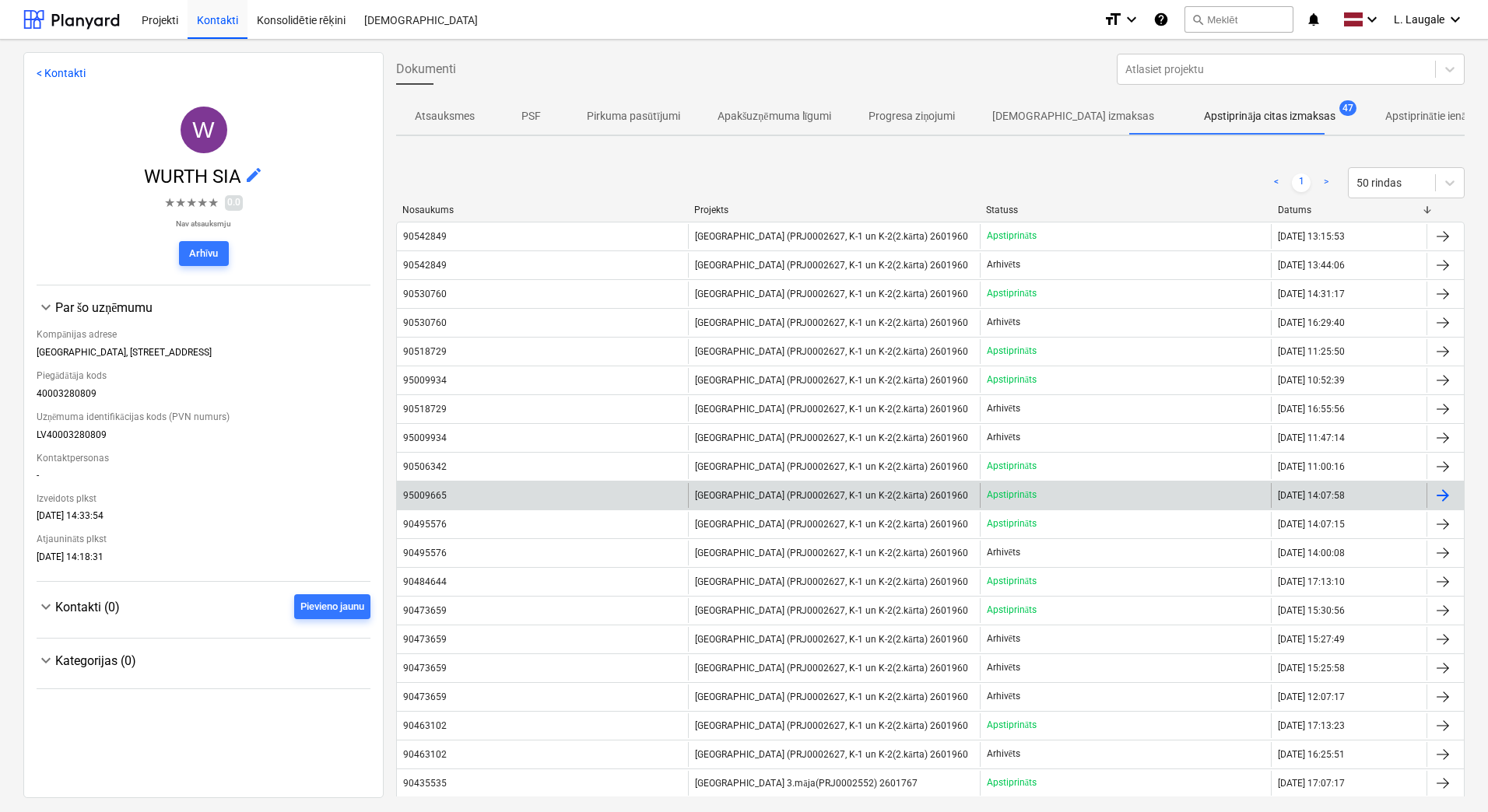
click at [622, 507] on div "95009665" at bounding box center [542, 496] width 291 height 25
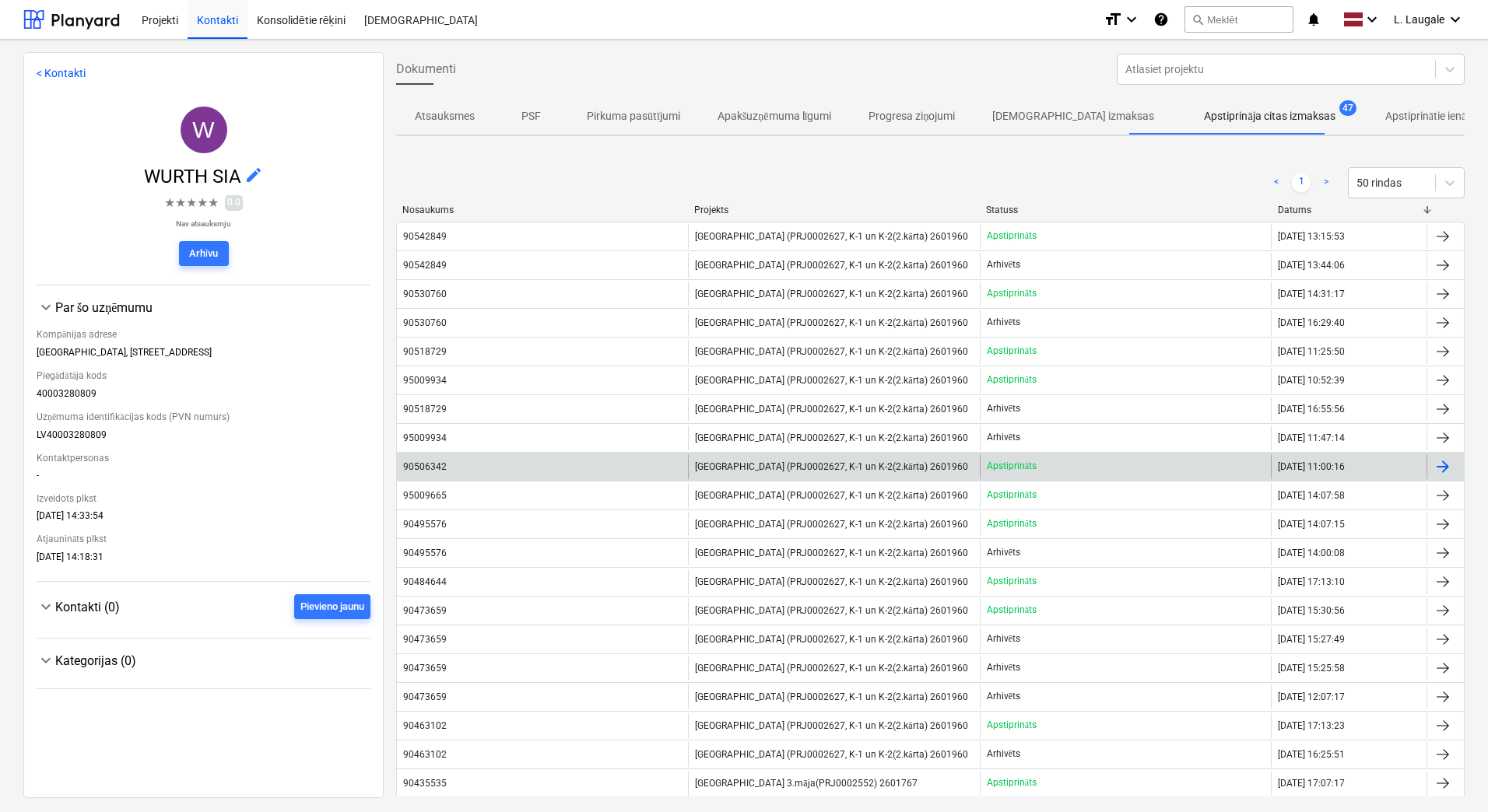
click at [605, 471] on div "90506342" at bounding box center [542, 467] width 291 height 25
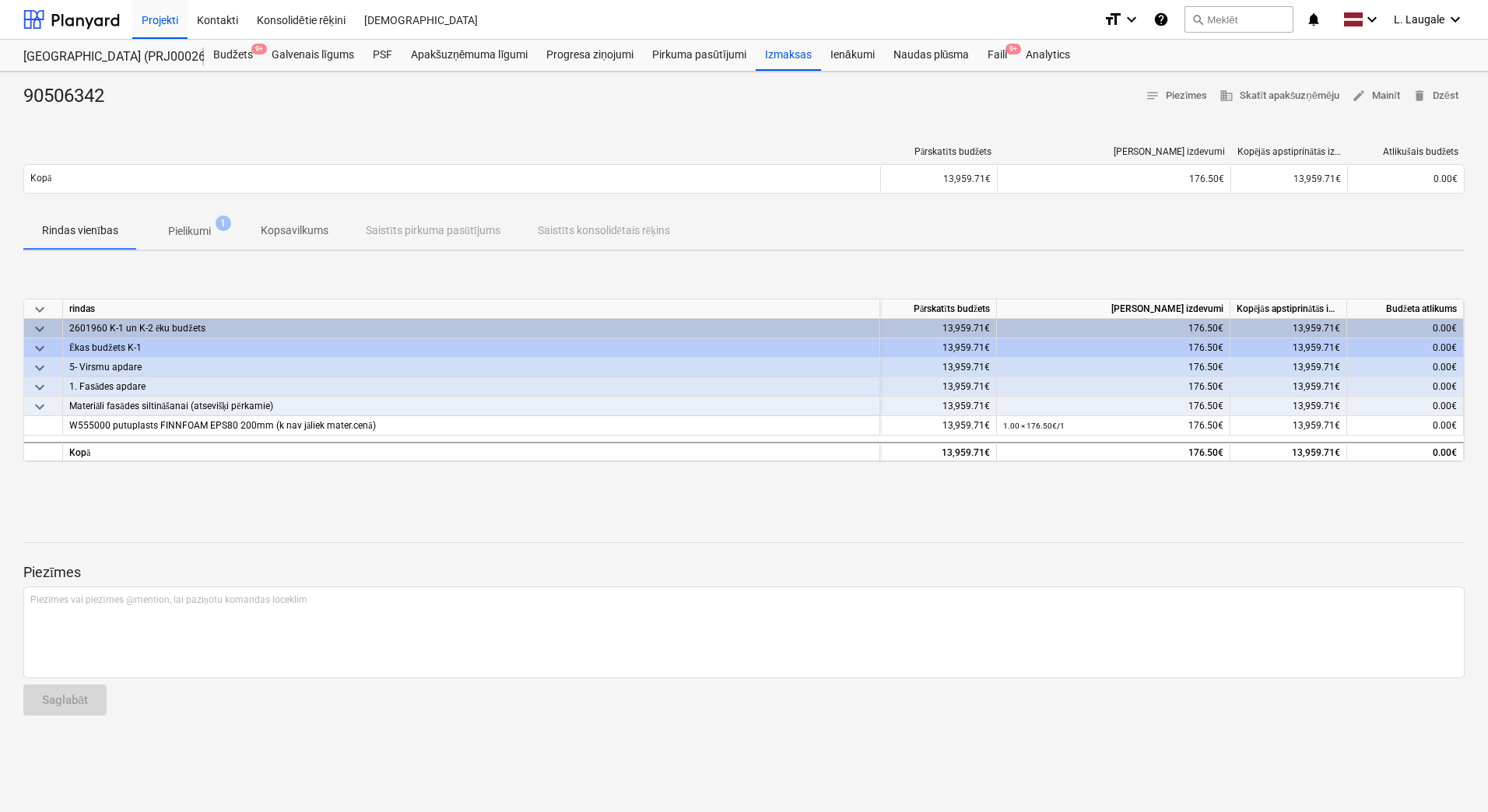
click at [183, 230] on p "Pielikumi" at bounding box center [190, 231] width 43 height 16
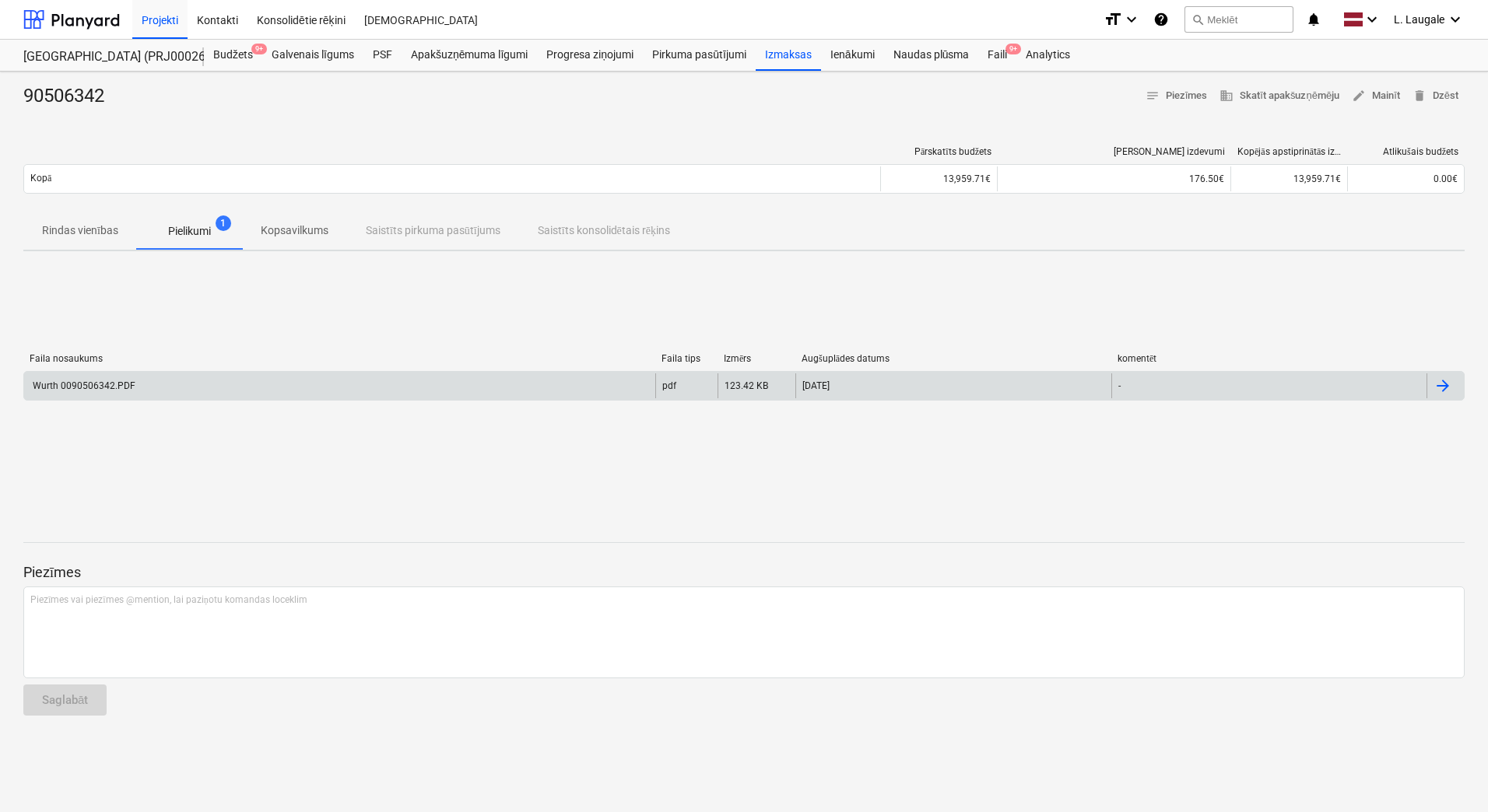
click at [231, 389] on div "Wurth 0090506342.PDF" at bounding box center [340, 386] width 631 height 25
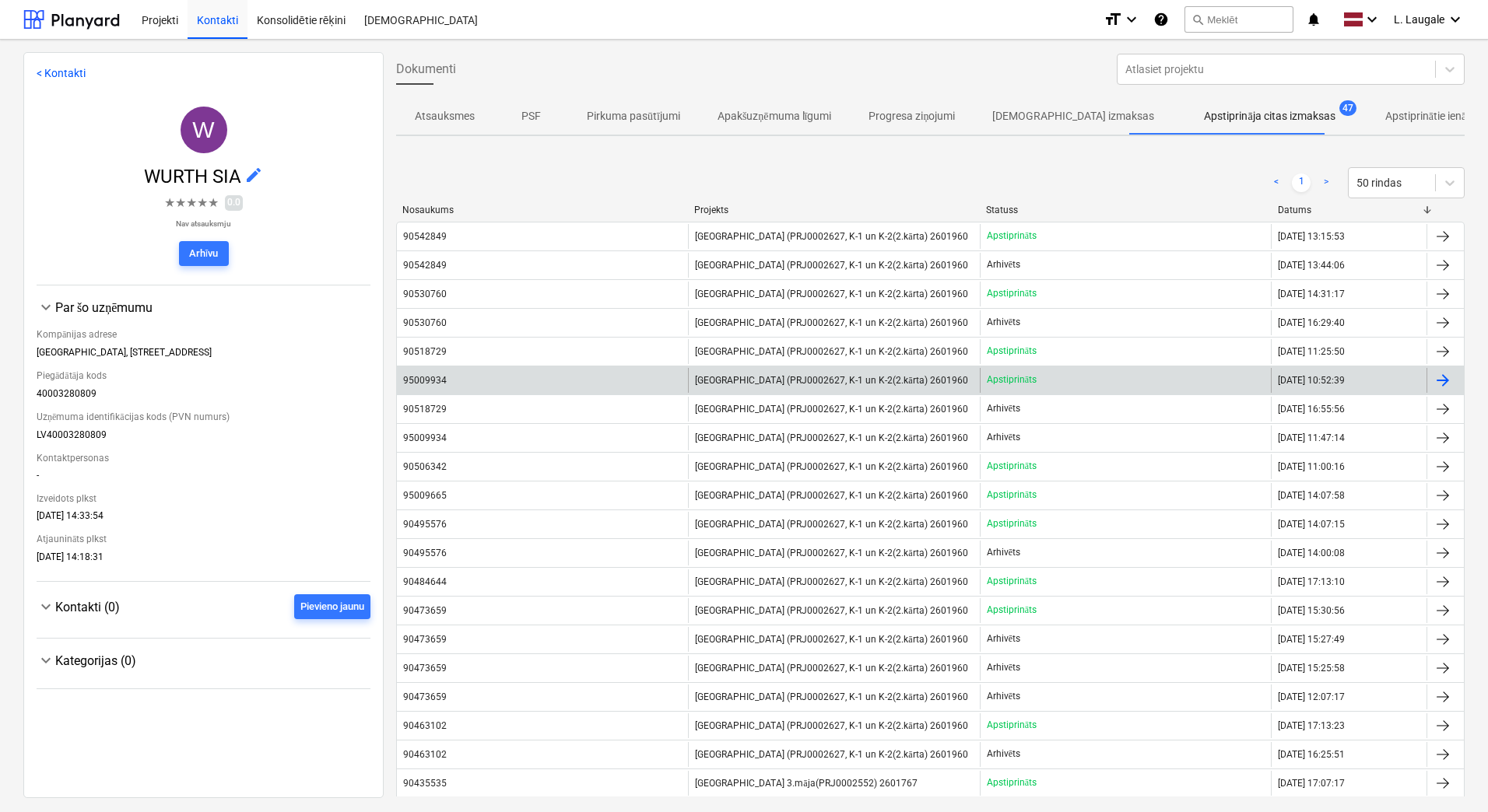
click at [537, 379] on div "95009934" at bounding box center [542, 381] width 291 height 25
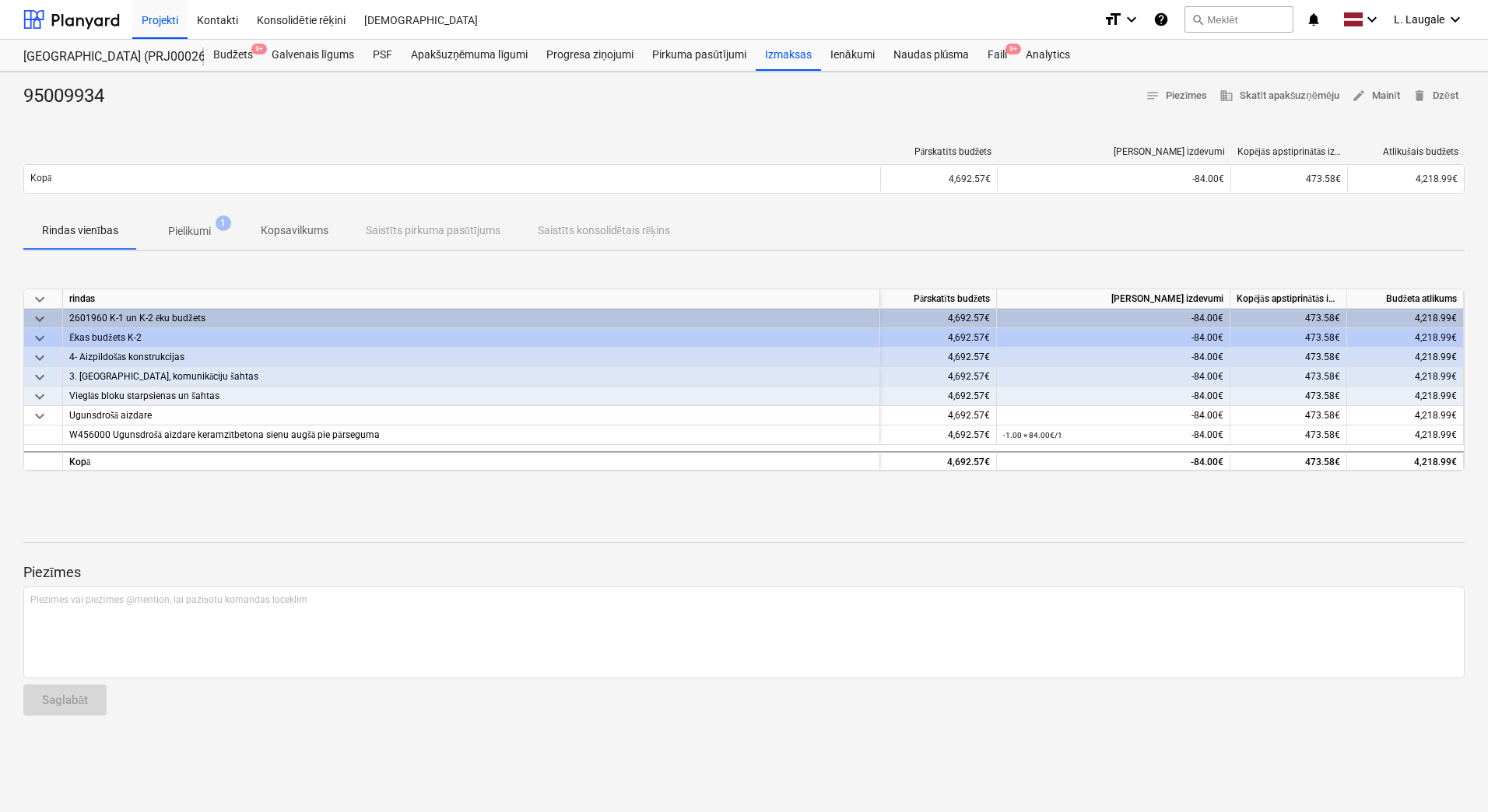
click at [167, 232] on span "Pielikumi 1" at bounding box center [189, 231] width 68 height 16
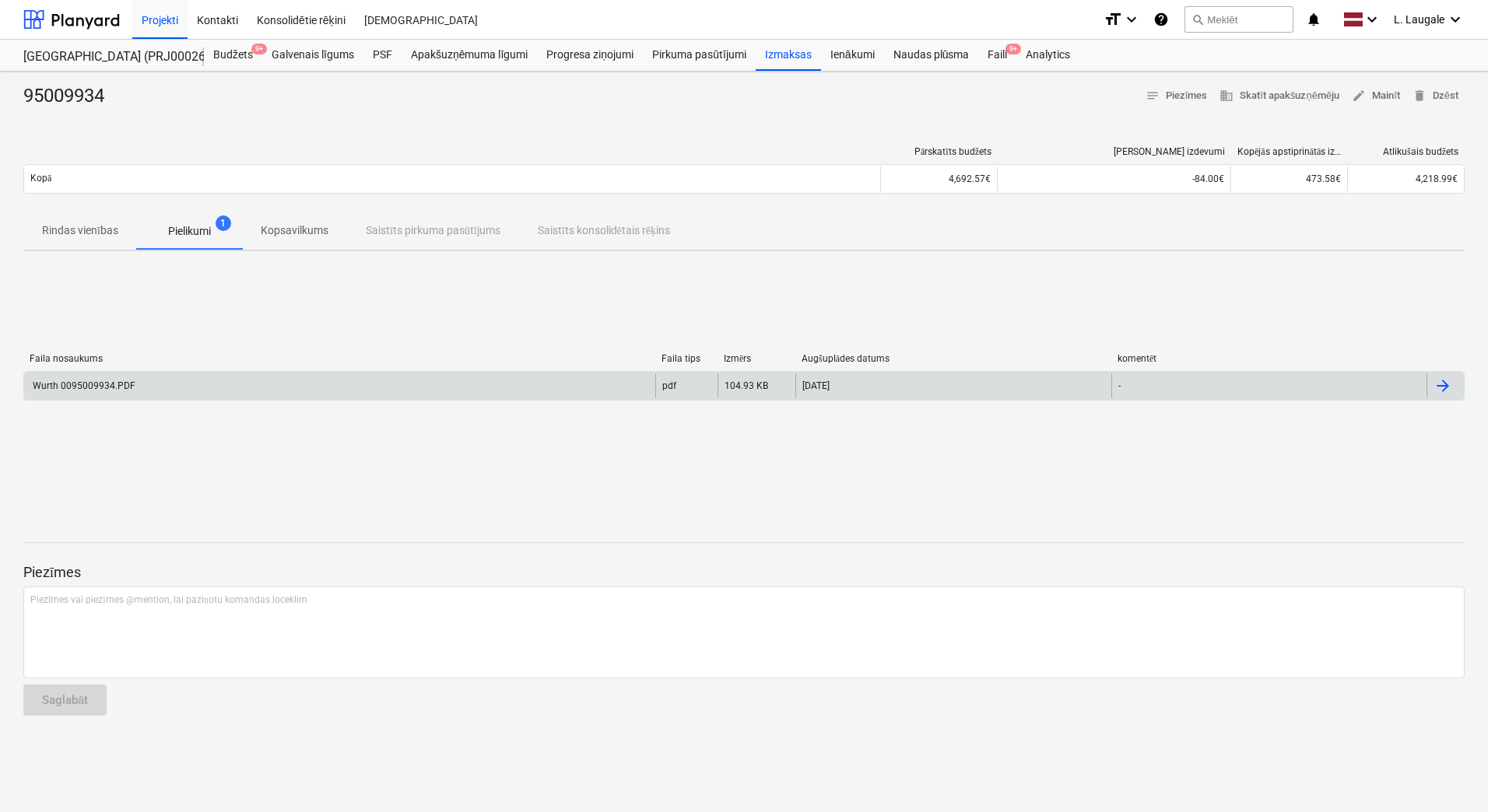
click at [198, 392] on div "Wurth 0095009934.PDF" at bounding box center [340, 386] width 631 height 25
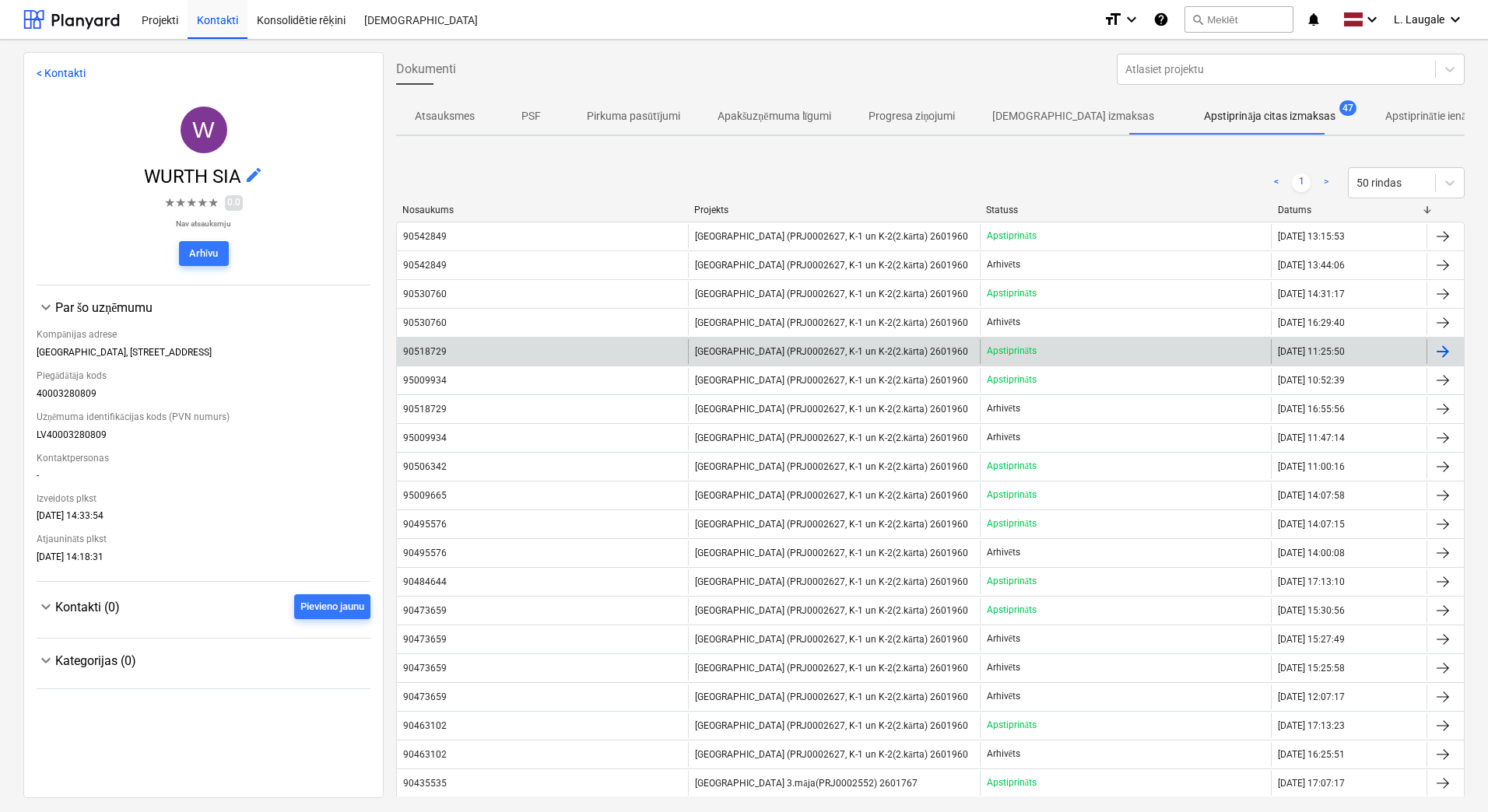
click at [591, 357] on div "90518729" at bounding box center [542, 352] width 291 height 25
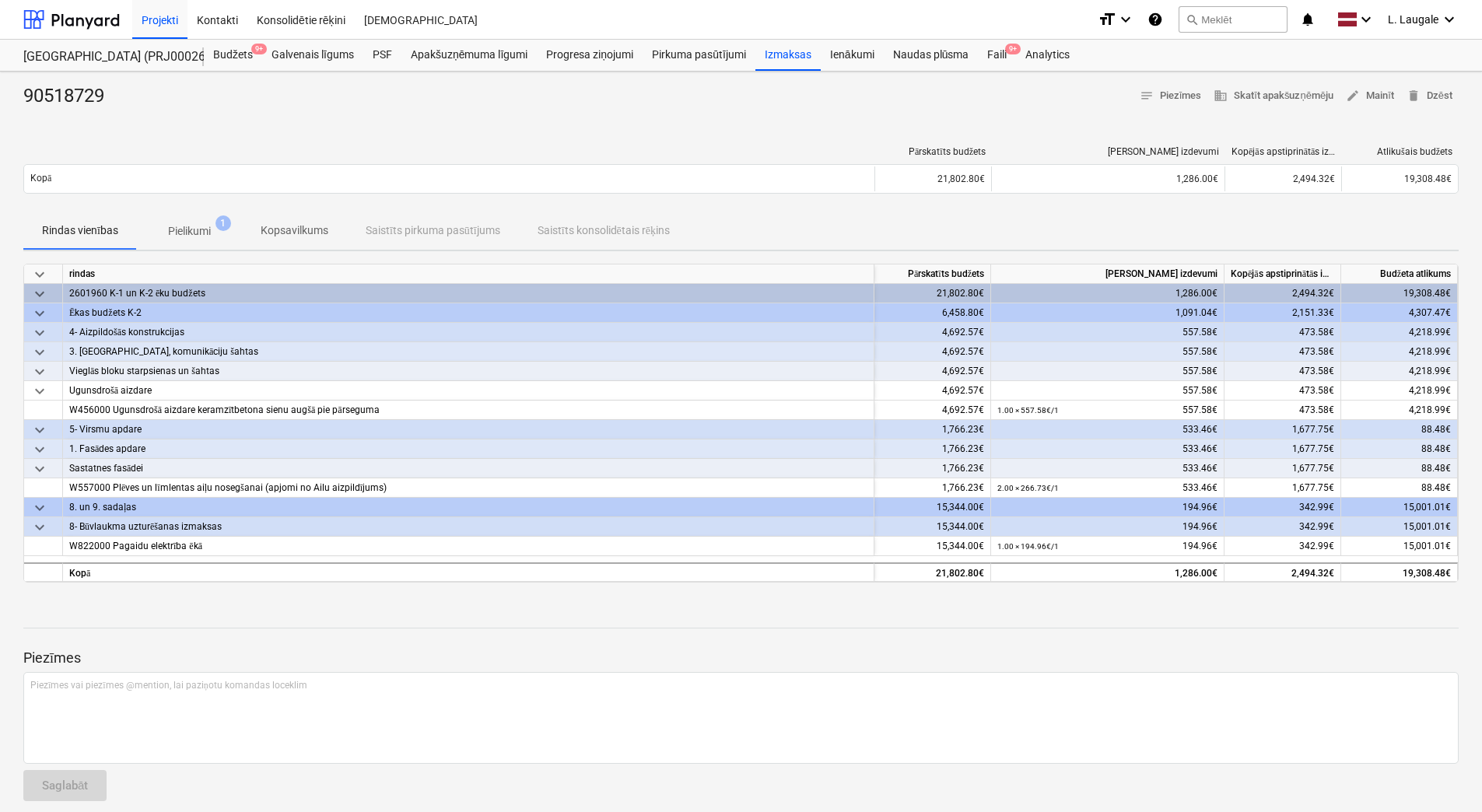
click at [211, 245] on button "Pielikumi 1" at bounding box center [189, 230] width 105 height 37
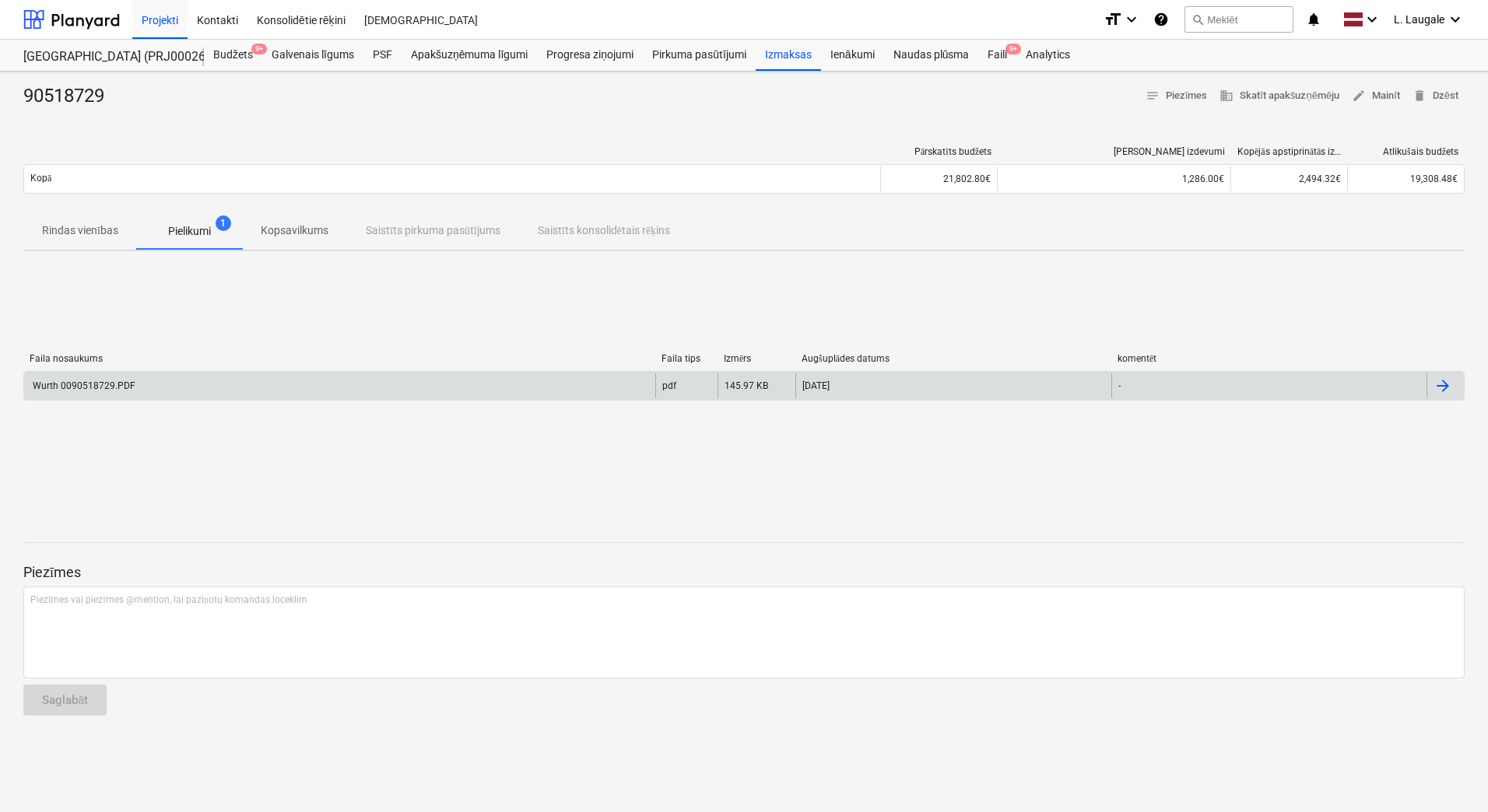
click at [265, 387] on div "Wurth 0090518729.PDF" at bounding box center [340, 386] width 631 height 25
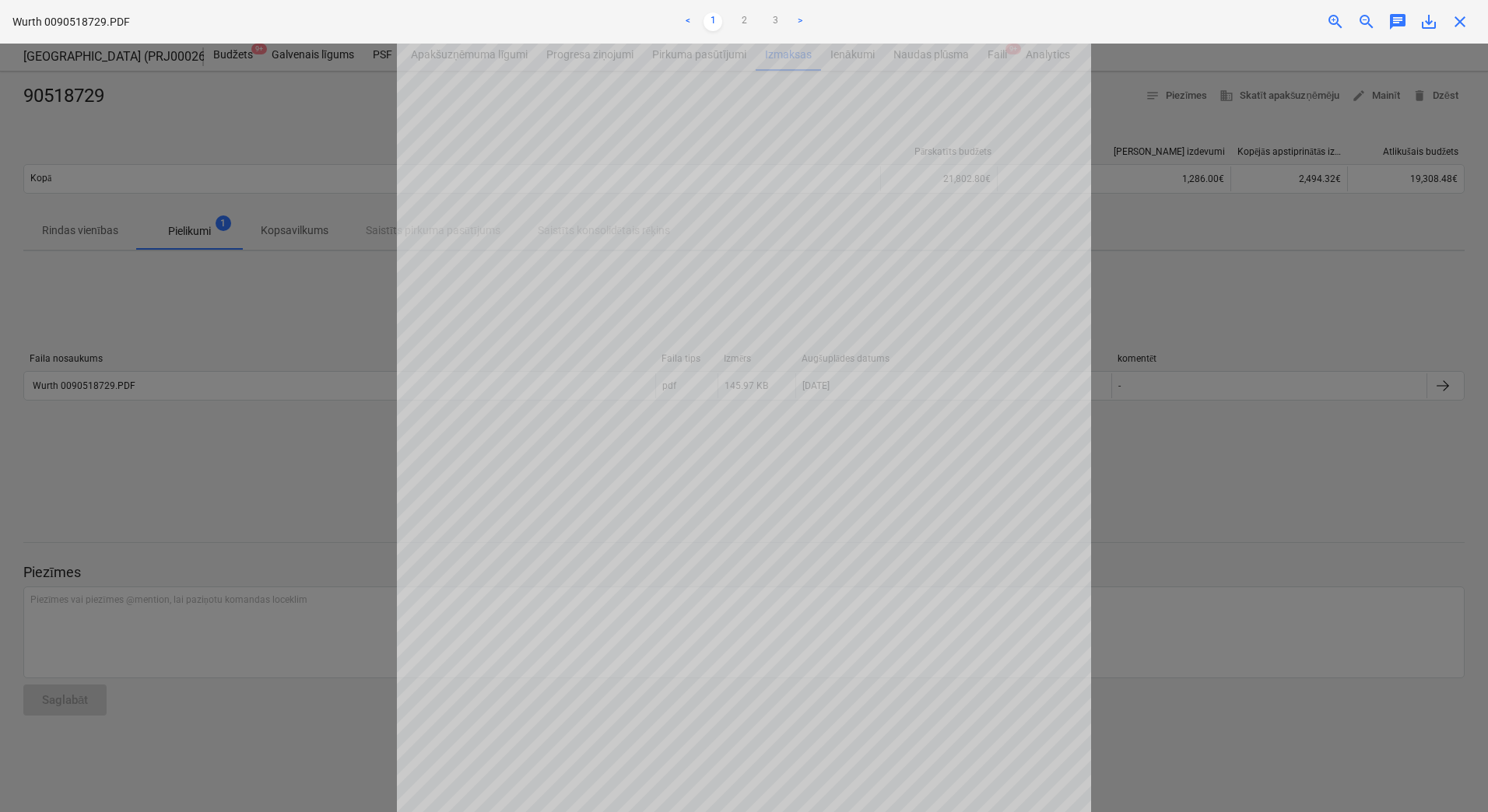
scroll to position [52, 0]
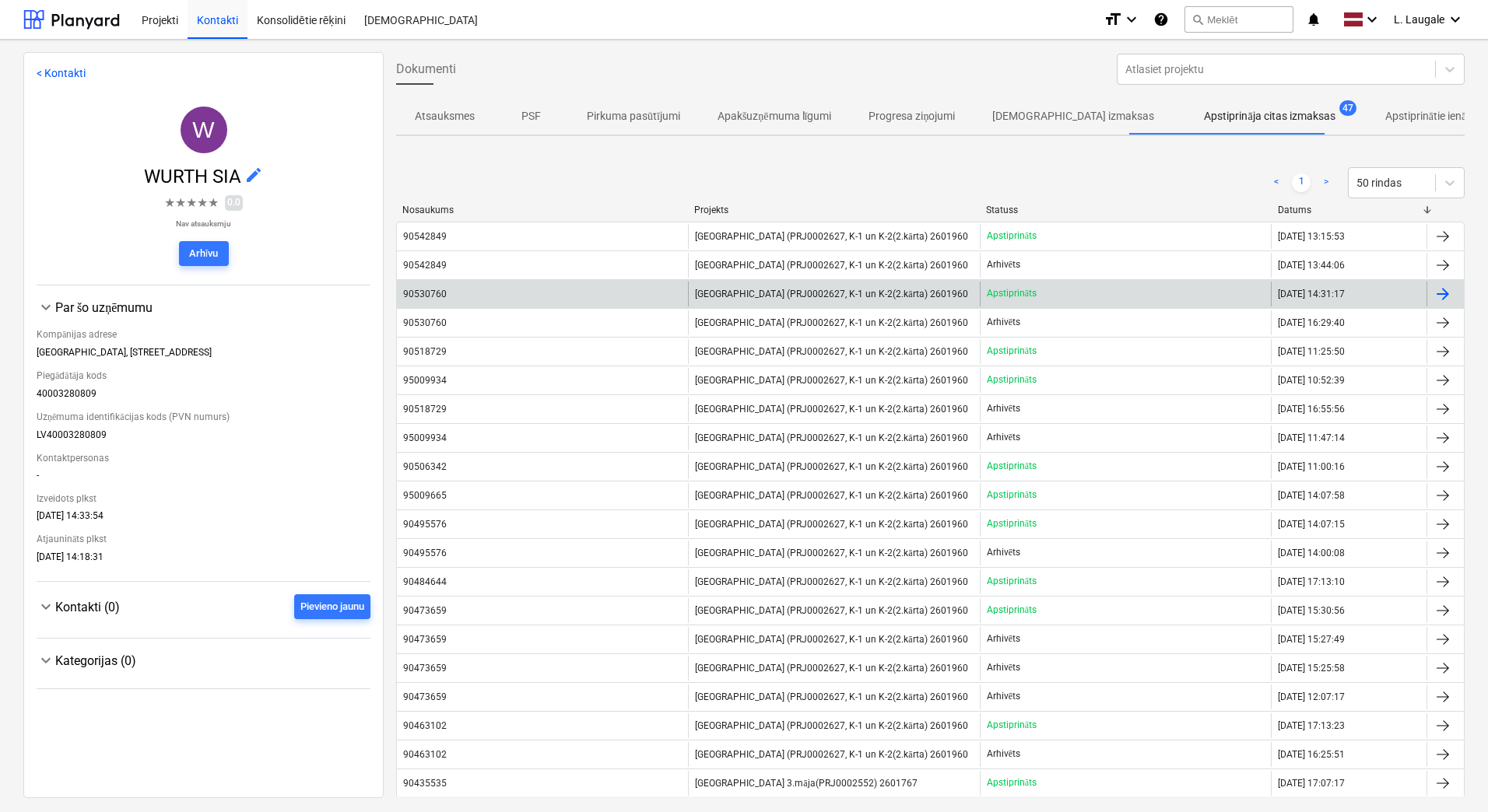
click at [618, 289] on div "90530760" at bounding box center [542, 294] width 291 height 25
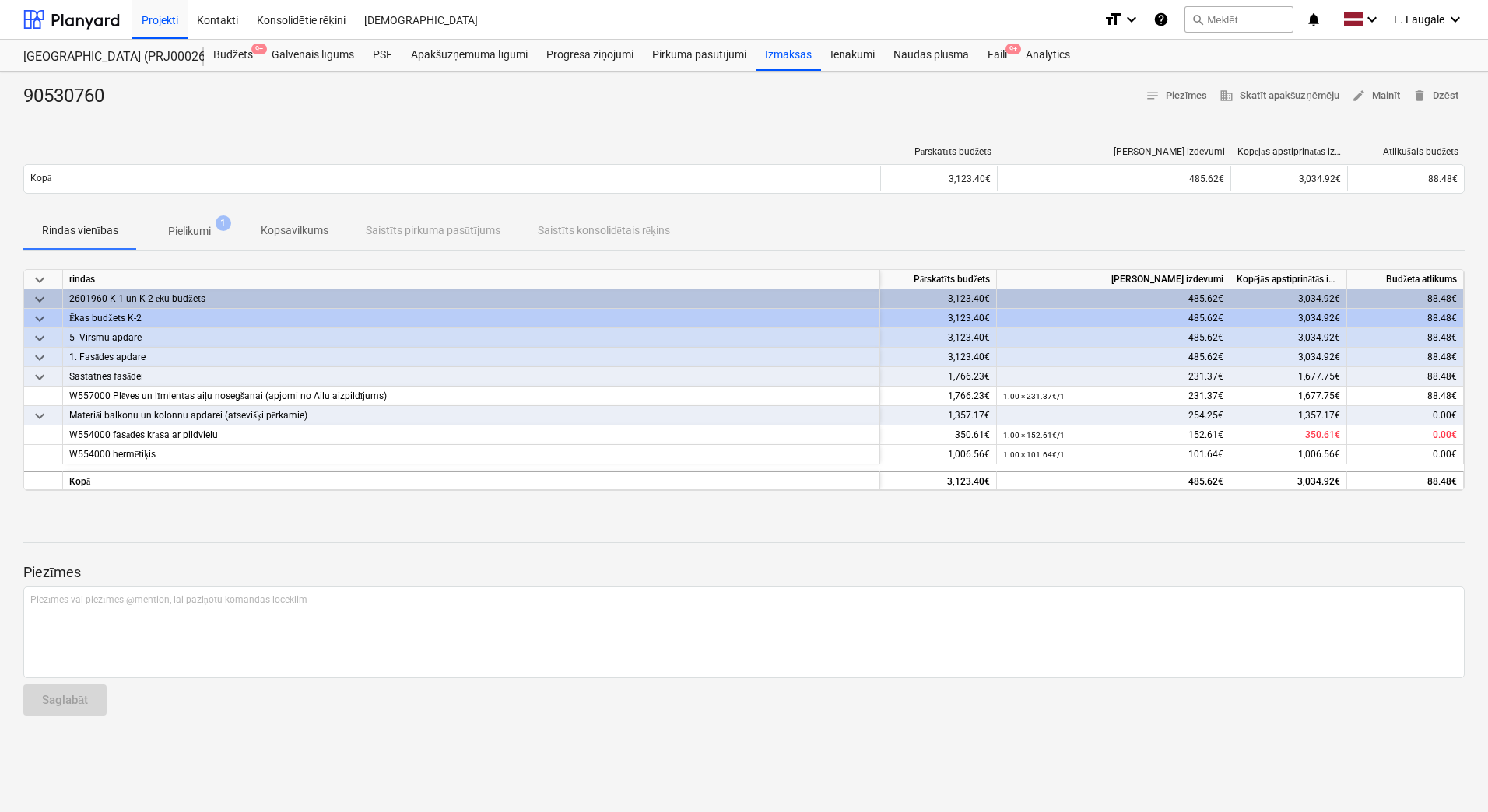
click at [215, 243] on span "Pielikumi 1" at bounding box center [189, 230] width 105 height 28
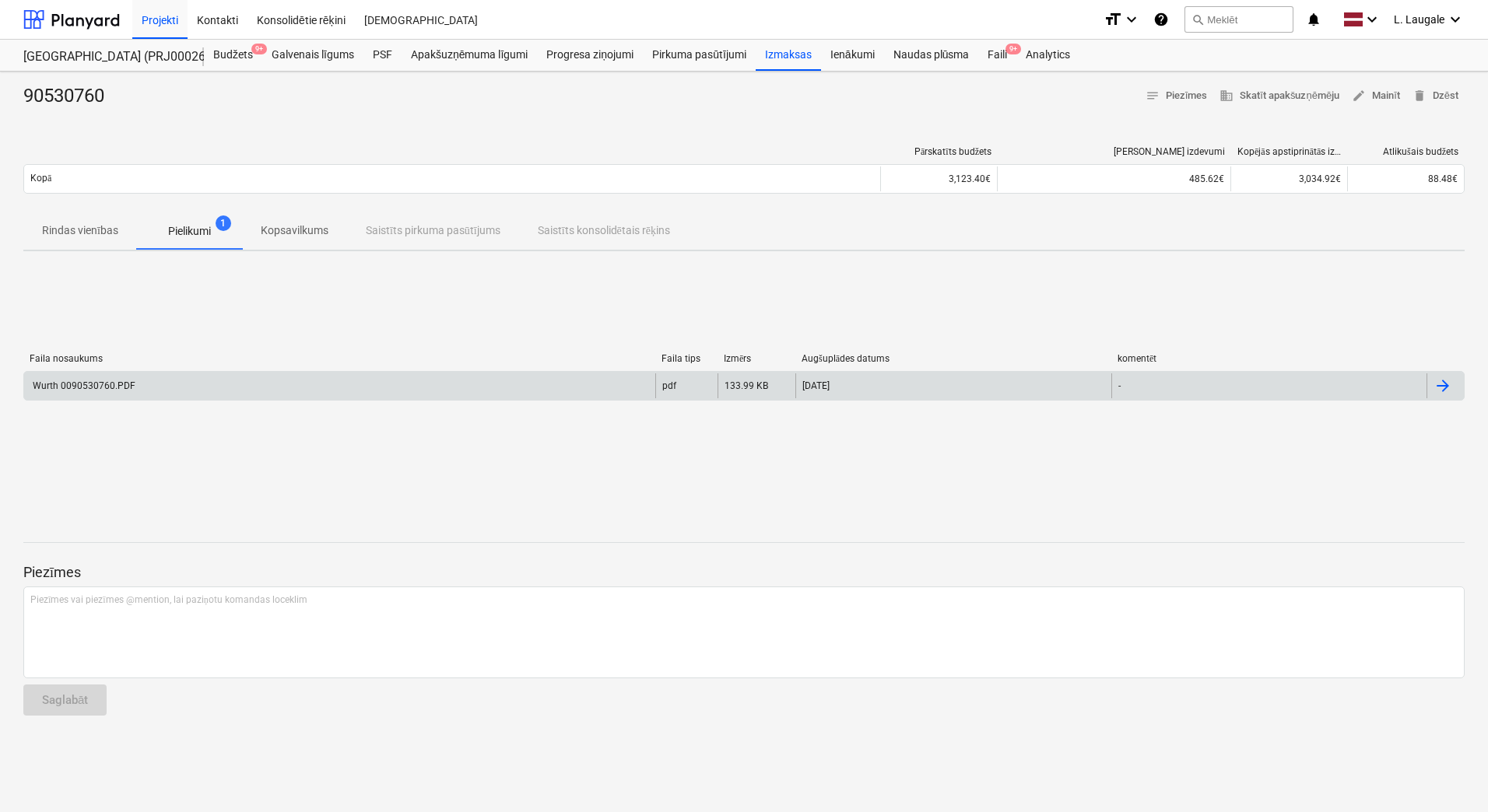
click at [232, 383] on div "Wurth 0090530760.PDF" at bounding box center [340, 386] width 631 height 25
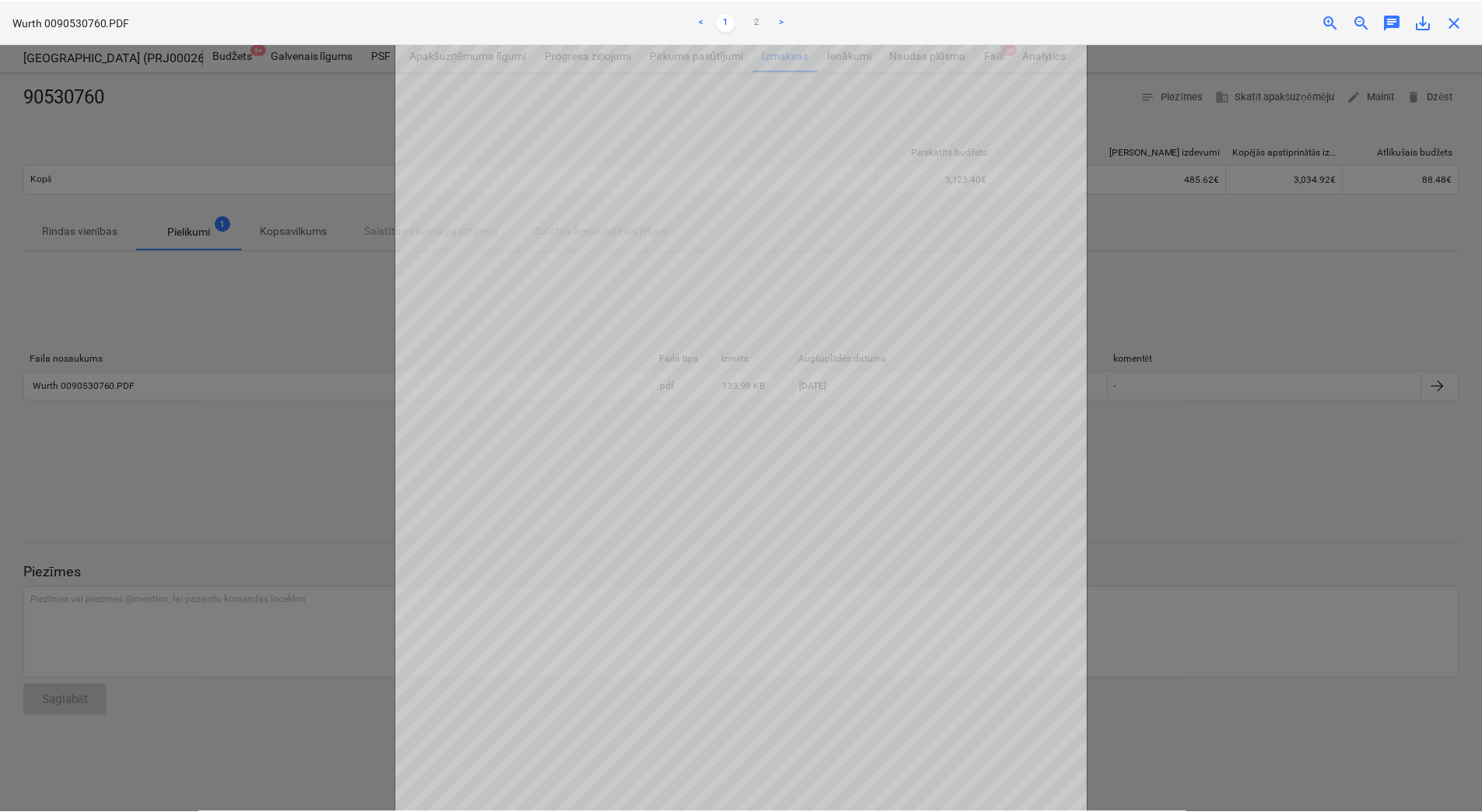
scroll to position [52, 0]
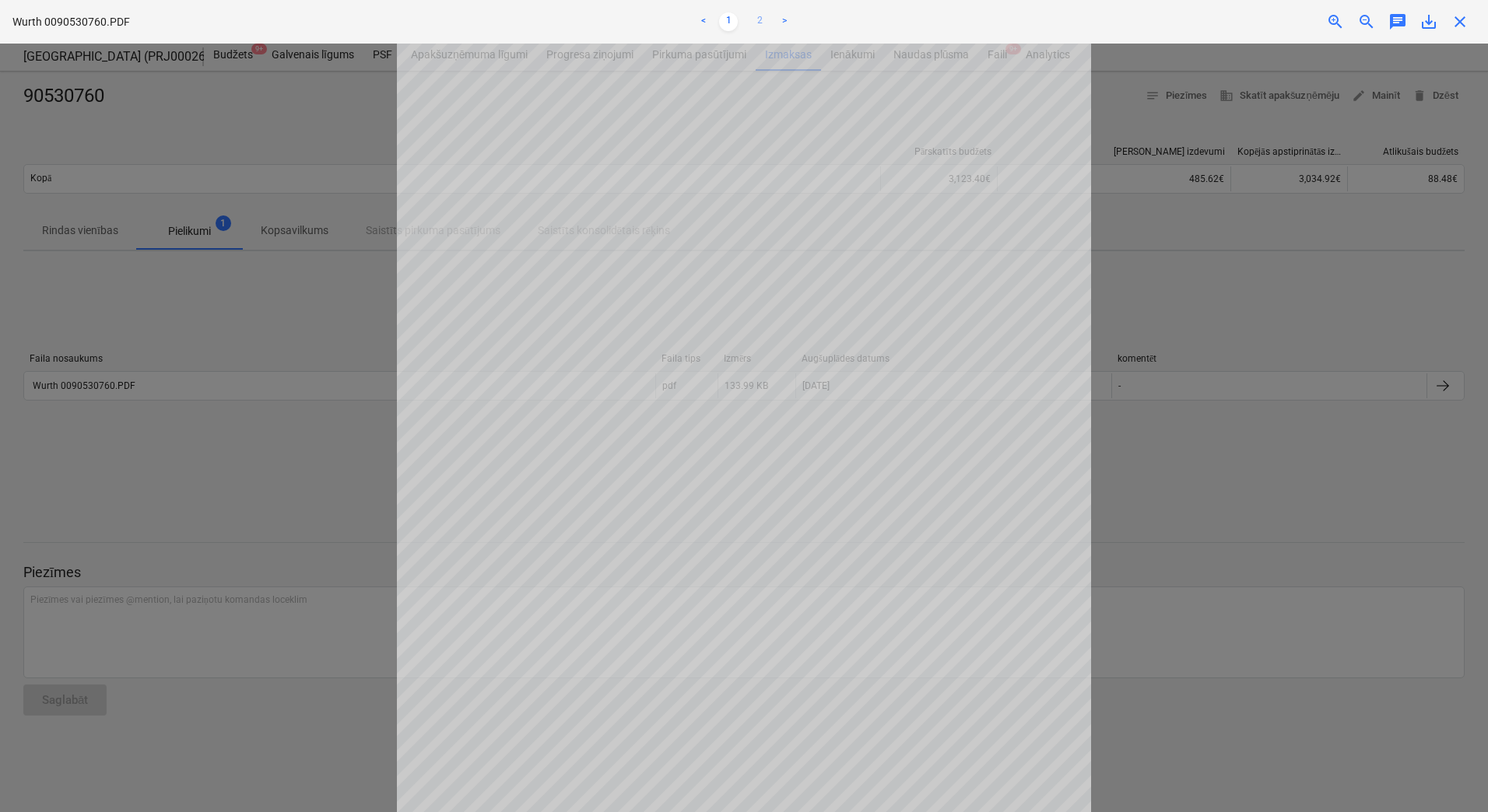
click at [763, 21] on link "2" at bounding box center [759, 22] width 19 height 19
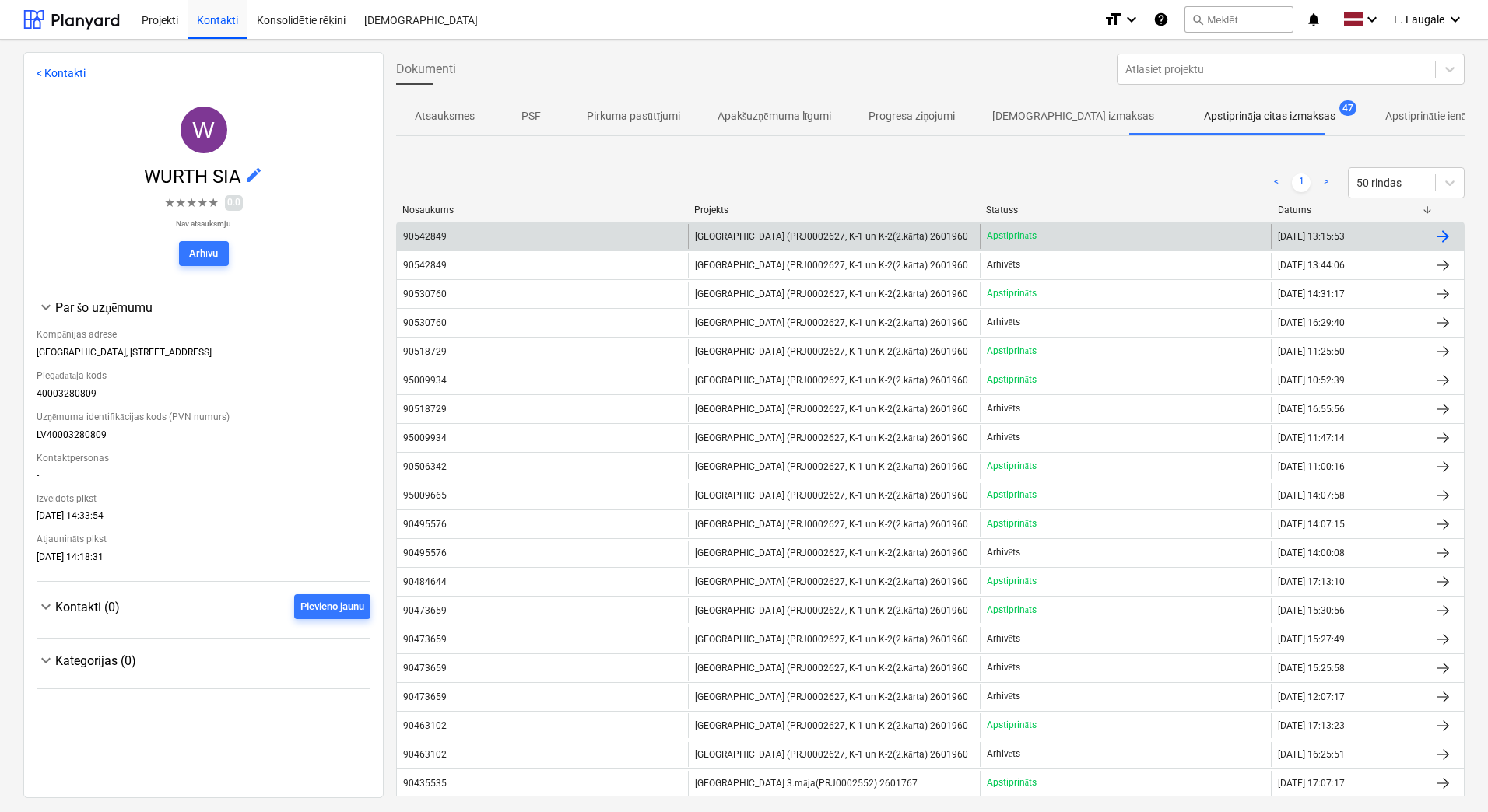
click at [612, 235] on div "90542849" at bounding box center [542, 237] width 291 height 25
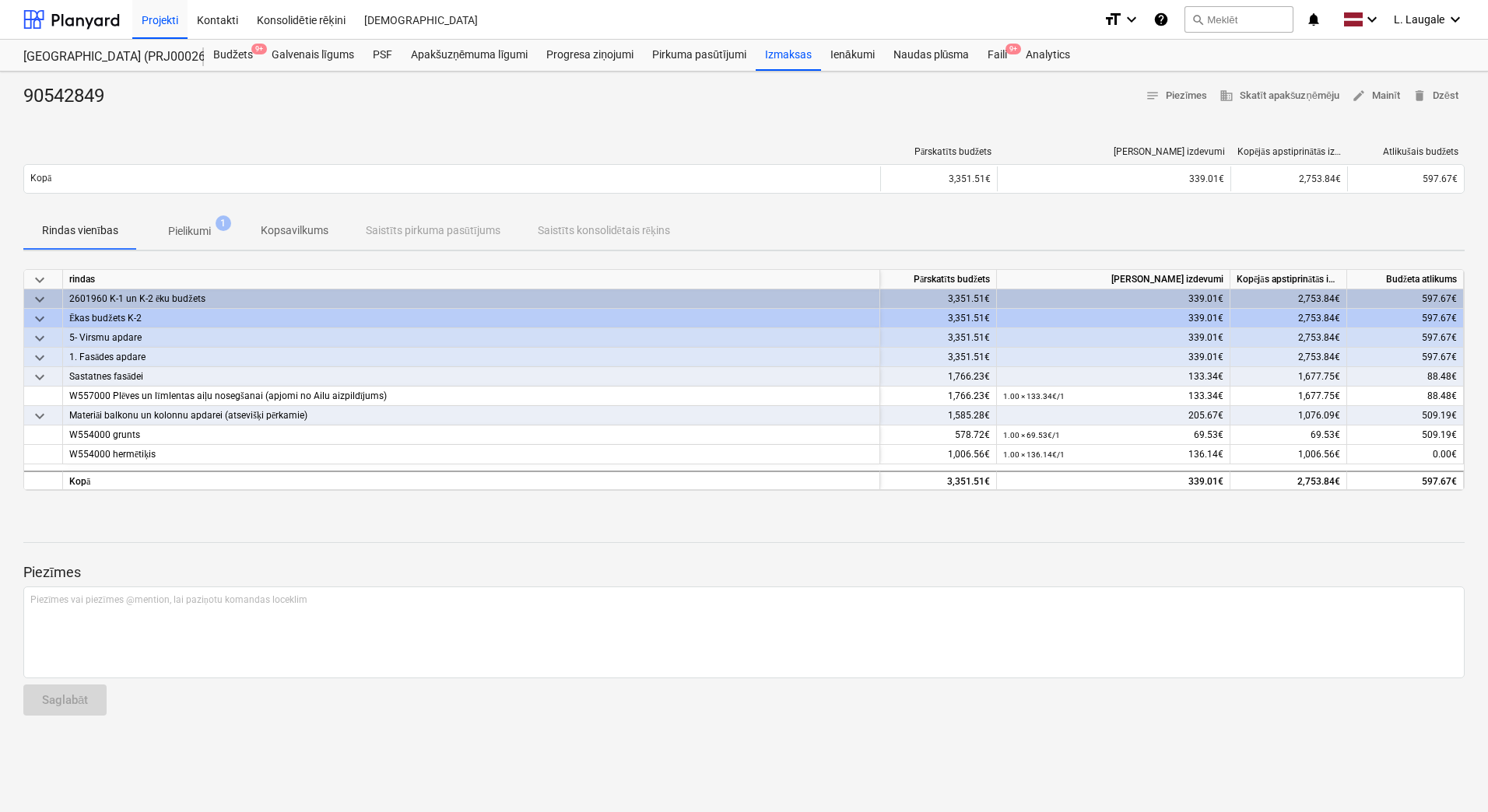
click at [186, 237] on p "Pielikumi" at bounding box center [190, 231] width 43 height 16
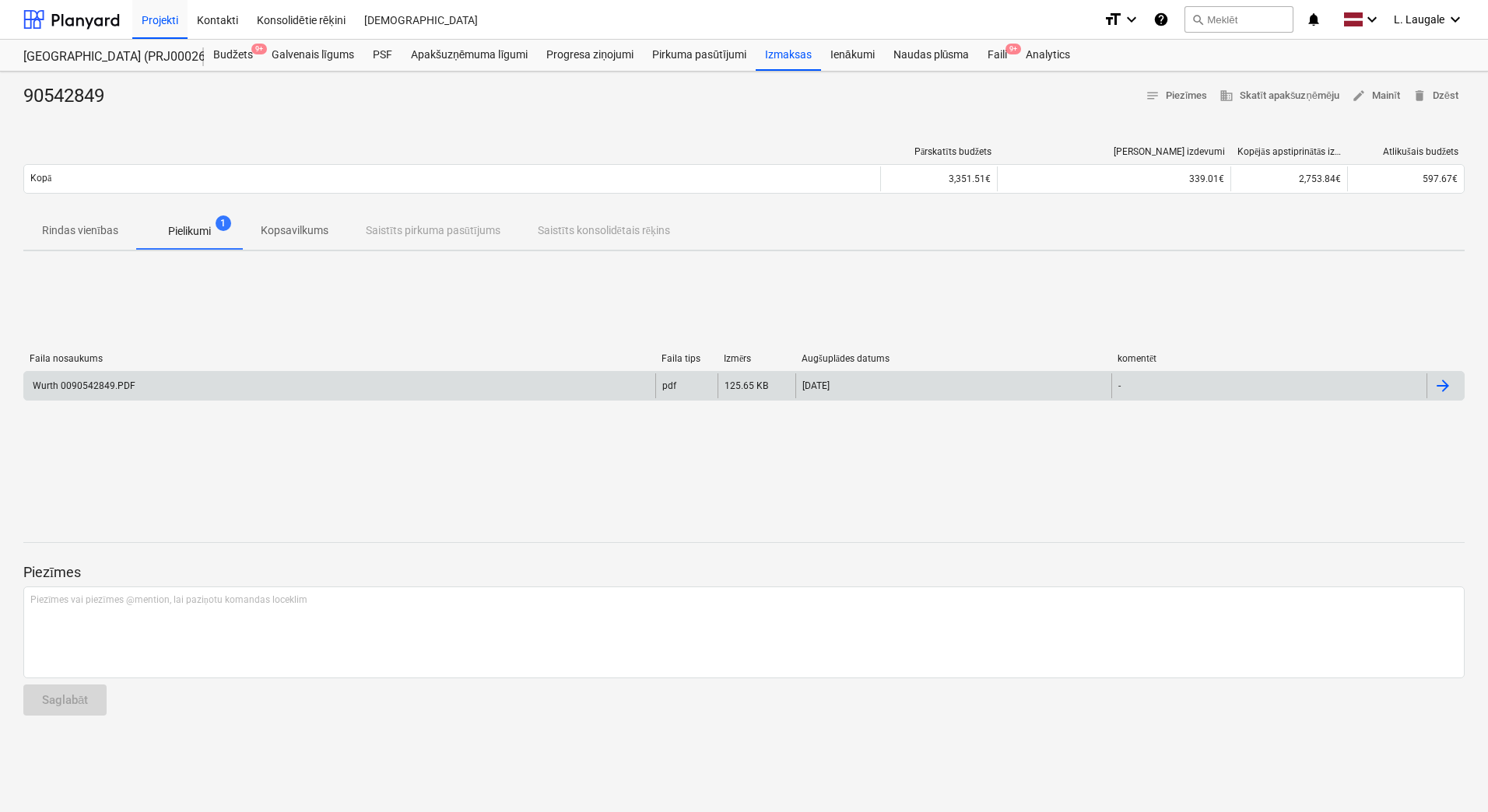
click at [221, 383] on div "Wurth 0090542849.PDF" at bounding box center [340, 386] width 631 height 25
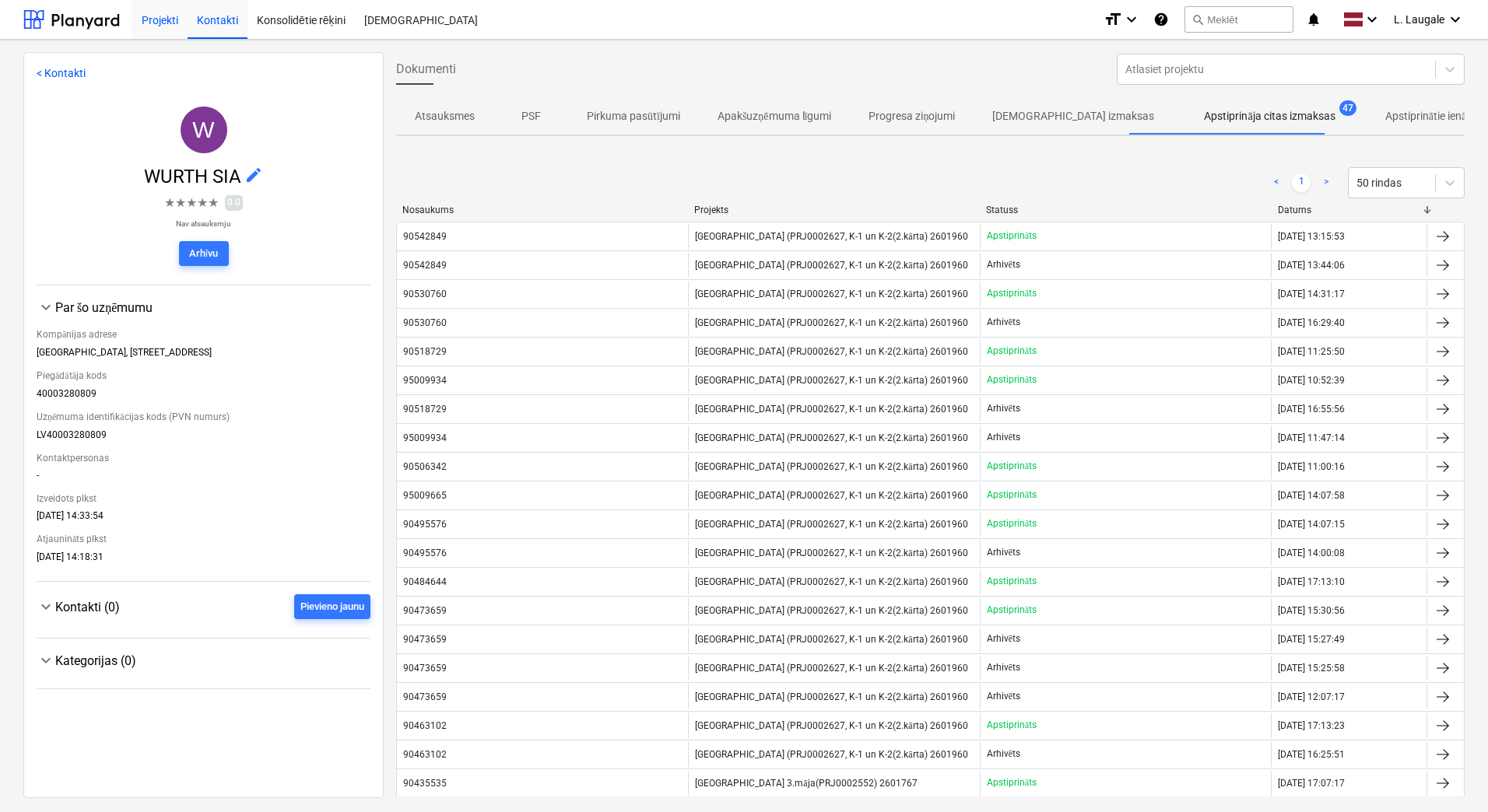
click at [155, 23] on div "Projekti" at bounding box center [159, 19] width 55 height 40
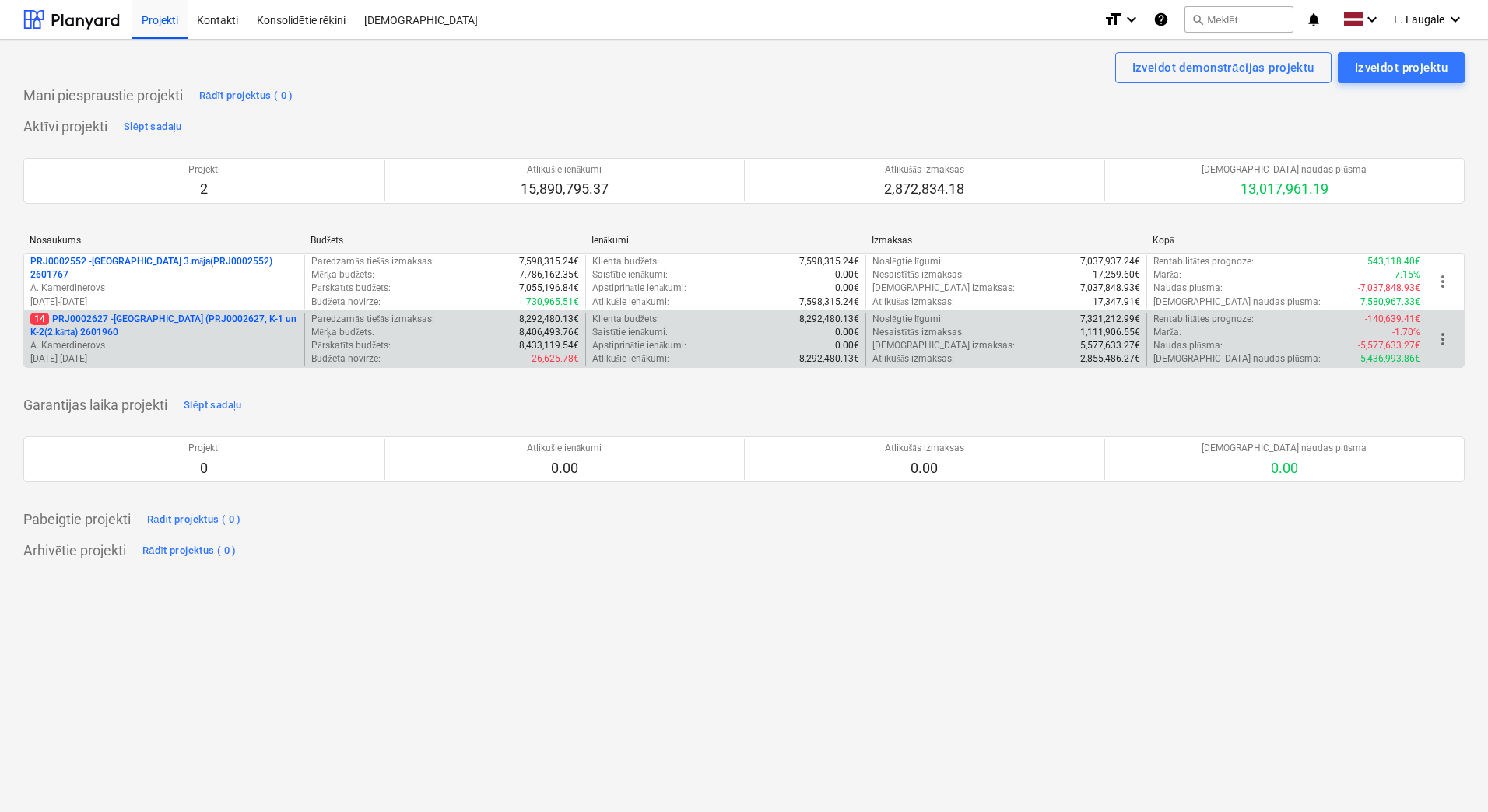
click at [191, 353] on p "[DATE] - [DATE]" at bounding box center [164, 358] width 268 height 14
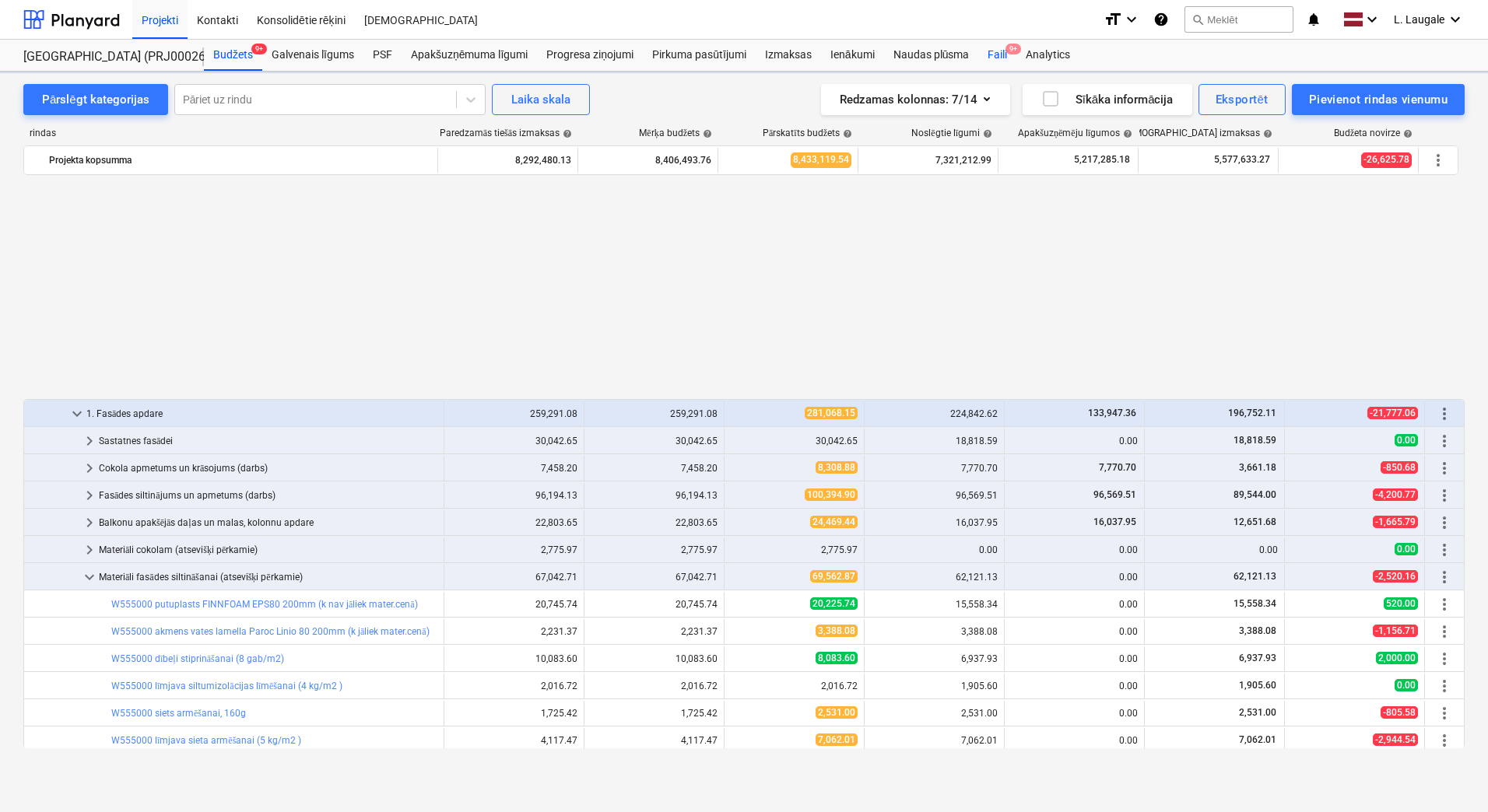
click at [992, 59] on div "Faili 9+" at bounding box center [997, 55] width 38 height 32
